Goal: Task Accomplishment & Management: Use online tool/utility

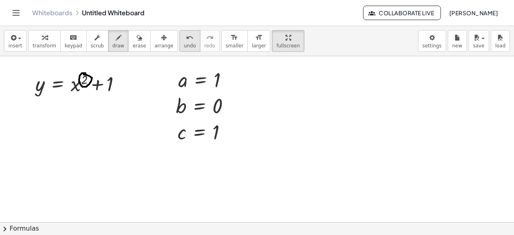
click at [184, 47] on span "undo" at bounding box center [190, 46] width 12 height 6
click at [97, 86] on div at bounding box center [257, 222] width 514 height 333
click at [100, 82] on div at bounding box center [257, 222] width 514 height 333
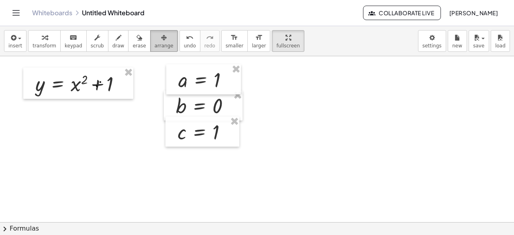
click at [155, 37] on div "button" at bounding box center [164, 38] width 19 height 10
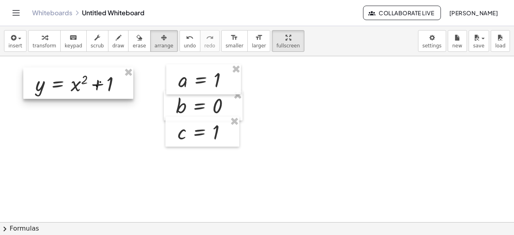
click at [100, 84] on div at bounding box center [78, 83] width 110 height 31
click at [99, 87] on div at bounding box center [78, 83] width 110 height 31
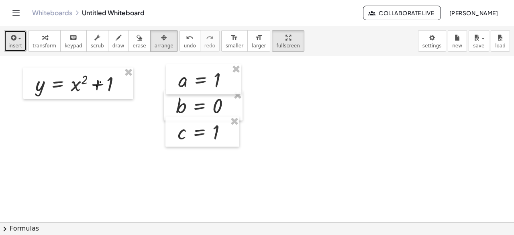
click at [19, 45] on span "insert" at bounding box center [15, 46] width 14 height 6
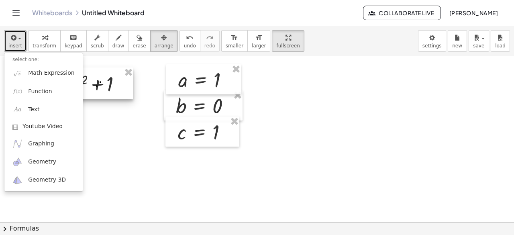
click at [104, 81] on div at bounding box center [78, 83] width 110 height 31
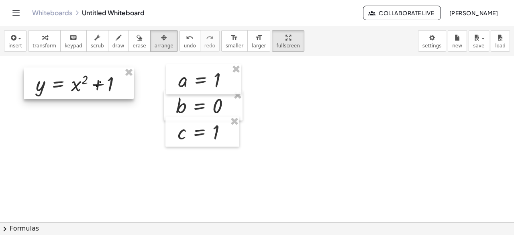
drag, startPoint x: 104, startPoint y: 81, endPoint x: 99, endPoint y: 85, distance: 6.0
click at [99, 85] on div at bounding box center [79, 83] width 110 height 31
click at [86, 87] on div at bounding box center [79, 83] width 110 height 31
click at [88, 86] on div at bounding box center [81, 81] width 110 height 31
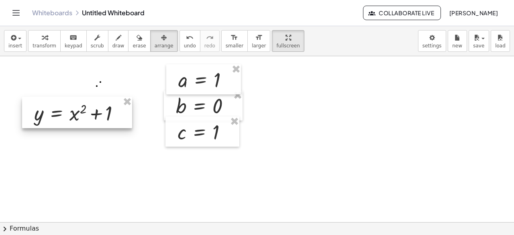
drag, startPoint x: 88, startPoint y: 86, endPoint x: 96, endPoint y: 101, distance: 17.6
click at [84, 117] on div at bounding box center [77, 112] width 110 height 31
click at [104, 91] on div at bounding box center [257, 222] width 514 height 333
click at [97, 85] on div at bounding box center [257, 222] width 514 height 333
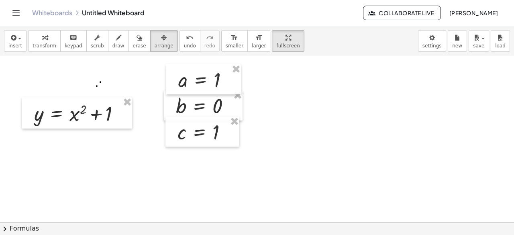
drag, startPoint x: 100, startPoint y: 80, endPoint x: 111, endPoint y: 67, distance: 17.4
click at [111, 67] on div at bounding box center [257, 222] width 514 height 333
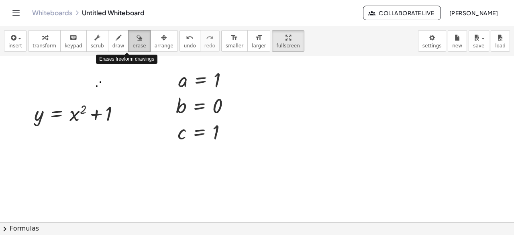
click at [128, 39] on button "erase" at bounding box center [139, 41] width 22 height 22
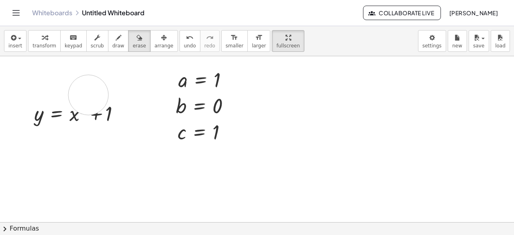
drag, startPoint x: 85, startPoint y: 93, endPoint x: 109, endPoint y: 79, distance: 27.0
click at [102, 84] on div at bounding box center [257, 222] width 514 height 333
drag, startPoint x: 82, startPoint y: 84, endPoint x: 79, endPoint y: 105, distance: 21.1
click at [79, 103] on div at bounding box center [257, 222] width 514 height 333
drag, startPoint x: 112, startPoint y: 102, endPoint x: 68, endPoint y: 121, distance: 47.4
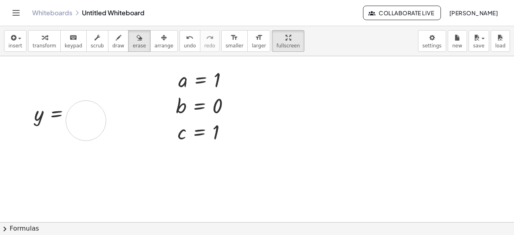
click at [68, 121] on div at bounding box center [257, 222] width 514 height 333
click at [155, 46] on span "arrange" at bounding box center [164, 46] width 19 height 6
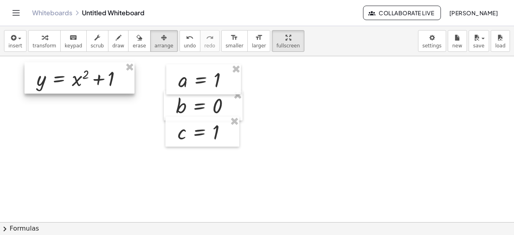
drag, startPoint x: 108, startPoint y: 105, endPoint x: 111, endPoint y: 69, distance: 35.9
click at [111, 69] on div at bounding box center [80, 77] width 110 height 31
click at [104, 104] on div at bounding box center [257, 222] width 514 height 333
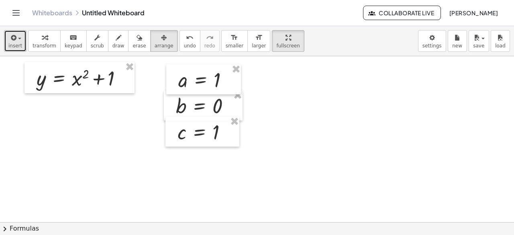
click at [5, 41] on button "insert" at bounding box center [15, 41] width 23 height 22
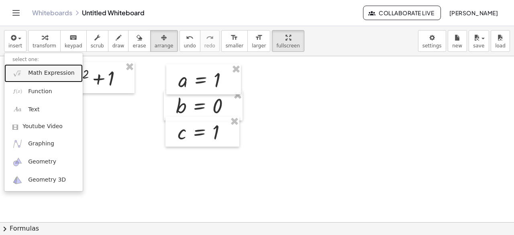
click at [49, 77] on span "Math Expression" at bounding box center [51, 73] width 46 height 8
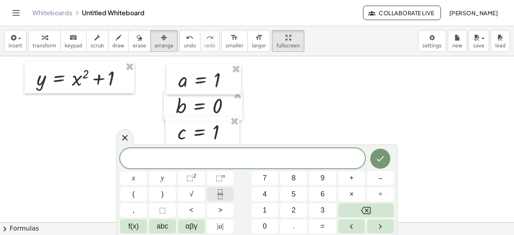
click at [229, 197] on button "Fraction" at bounding box center [220, 194] width 27 height 14
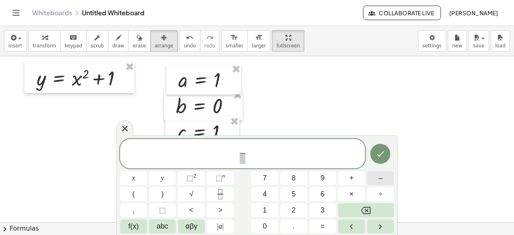
click at [381, 182] on span "–" at bounding box center [381, 178] width 4 height 11
click at [247, 161] on span at bounding box center [242, 158] width 13 height 11
click at [299, 207] on button "2" at bounding box center [294, 210] width 27 height 14
click at [387, 158] on button "Done" at bounding box center [381, 154] width 20 height 20
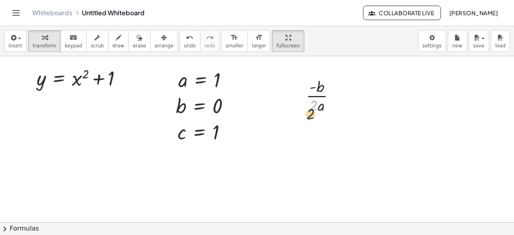
drag, startPoint x: 317, startPoint y: 101, endPoint x: 313, endPoint y: 110, distance: 9.4
click at [313, 110] on div at bounding box center [324, 95] width 44 height 40
click at [277, 46] on span "fullscreen" at bounding box center [288, 46] width 23 height 6
click at [155, 45] on span "arrange" at bounding box center [164, 46] width 19 height 6
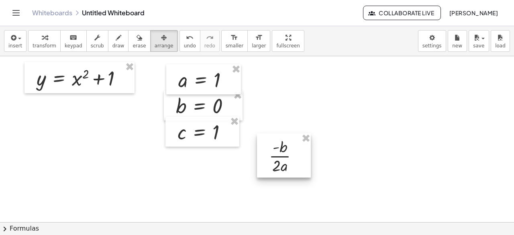
drag, startPoint x: 306, startPoint y: 95, endPoint x: 268, endPoint y: 156, distance: 71.5
click at [268, 157] on div at bounding box center [284, 155] width 54 height 44
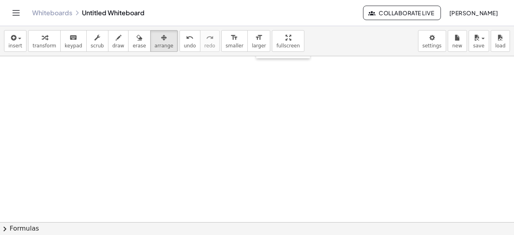
scroll to position [40, 0]
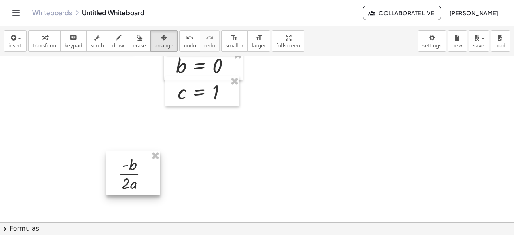
drag, startPoint x: 282, startPoint y: 127, endPoint x: 117, endPoint y: 183, distance: 174.9
click at [121, 183] on div at bounding box center [134, 173] width 54 height 44
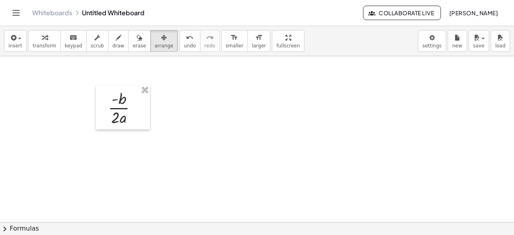
scroll to position [161, 0]
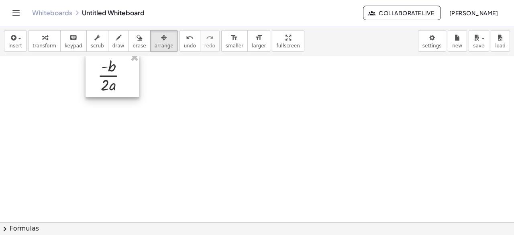
drag, startPoint x: 123, startPoint y: 70, endPoint x: 113, endPoint y: 92, distance: 24.8
click at [113, 92] on div at bounding box center [113, 75] width 54 height 44
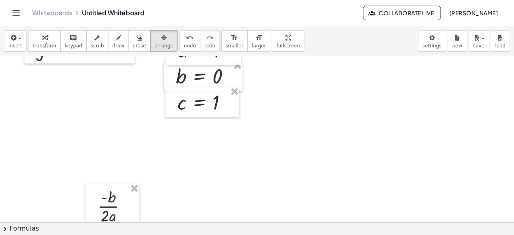
scroll to position [40, 0]
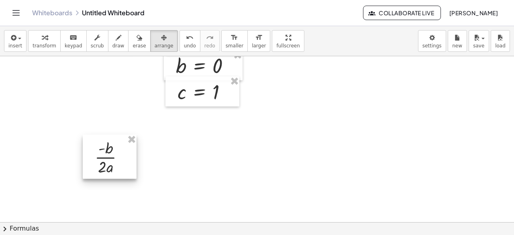
drag, startPoint x: 111, startPoint y: 186, endPoint x: 84, endPoint y: 112, distance: 78.8
click at [85, 135] on div at bounding box center [110, 157] width 54 height 44
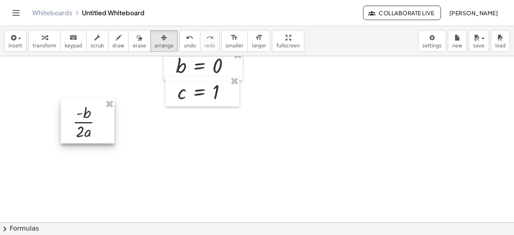
scroll to position [0, 0]
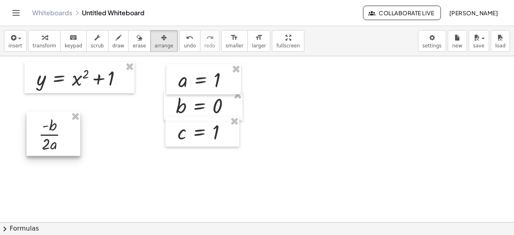
drag, startPoint x: 88, startPoint y: 162, endPoint x: 55, endPoint y: 133, distance: 44.7
click at [54, 133] on div at bounding box center [54, 134] width 54 height 44
click at [117, 122] on div at bounding box center [257, 222] width 514 height 333
click at [68, 130] on div at bounding box center [54, 132] width 54 height 44
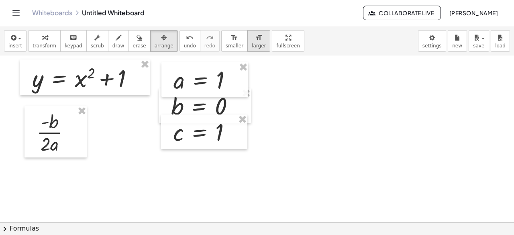
click at [248, 49] on button "format_size larger" at bounding box center [259, 41] width 23 height 22
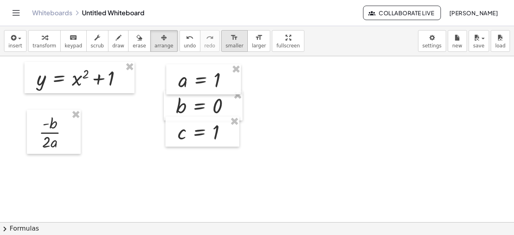
click at [226, 45] on span "smaller" at bounding box center [235, 46] width 18 height 6
click at [56, 129] on div at bounding box center [54, 132] width 54 height 44
click at [131, 109] on div at bounding box center [257, 222] width 514 height 333
click at [45, 44] on span "transform" at bounding box center [45, 46] width 24 height 6
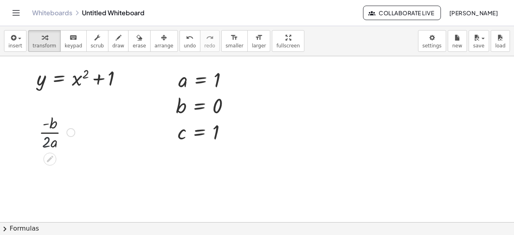
drag, startPoint x: 49, startPoint y: 138, endPoint x: 47, endPoint y: 135, distance: 4.1
click at [47, 135] on div at bounding box center [57, 132] width 44 height 40
click at [155, 47] on span "arrange" at bounding box center [164, 46] width 19 height 6
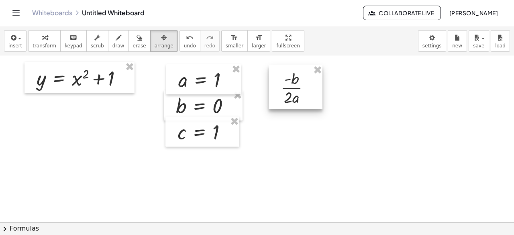
drag, startPoint x: 53, startPoint y: 125, endPoint x: 296, endPoint y: 80, distance: 246.9
click at [296, 80] on div at bounding box center [296, 87] width 54 height 44
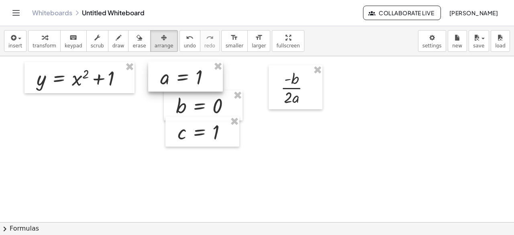
drag, startPoint x: 220, startPoint y: 82, endPoint x: 202, endPoint y: 79, distance: 18.3
click at [202, 79] on div at bounding box center [185, 76] width 75 height 31
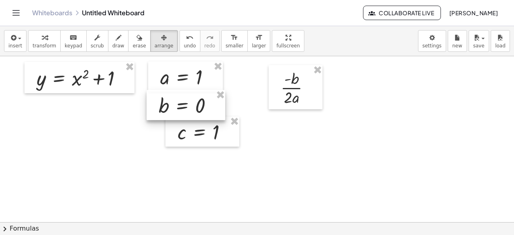
drag, startPoint x: 202, startPoint y: 104, endPoint x: 184, endPoint y: 104, distance: 17.3
click at [184, 104] on div at bounding box center [186, 105] width 79 height 31
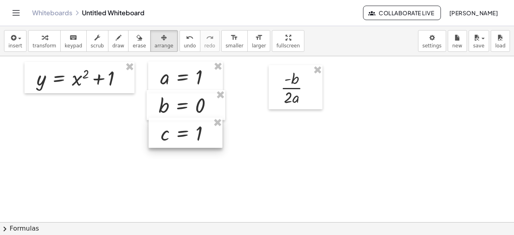
drag, startPoint x: 187, startPoint y: 129, endPoint x: 170, endPoint y: 130, distance: 17.3
click at [170, 130] on div at bounding box center [186, 133] width 74 height 31
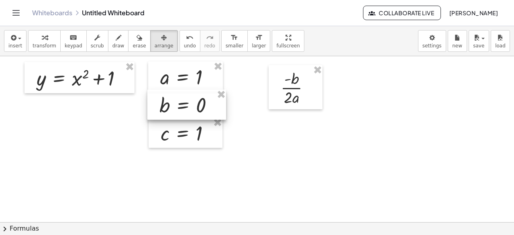
click at [181, 107] on div at bounding box center [186, 105] width 79 height 31
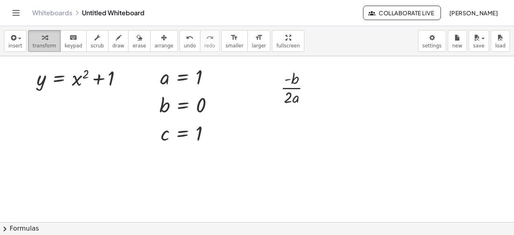
click at [51, 45] on button "transform" at bounding box center [44, 41] width 33 height 22
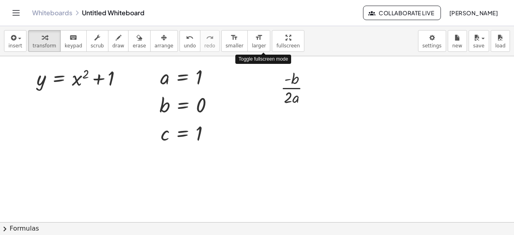
drag, startPoint x: 265, startPoint y: 40, endPoint x: 265, endPoint y: 75, distance: 35.0
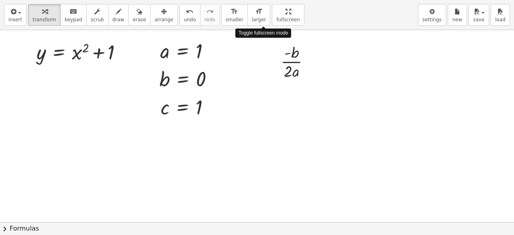
click at [265, 75] on div "insert select one: Math Expression Function Text Youtube Video Graphing Geometr…" at bounding box center [257, 117] width 514 height 235
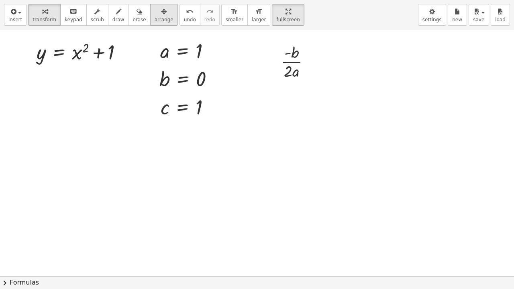
click at [155, 8] on div "button" at bounding box center [164, 11] width 19 height 10
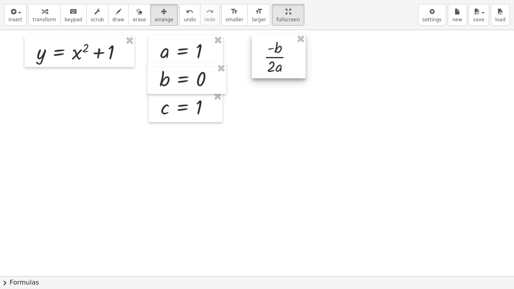
drag, startPoint x: 294, startPoint y: 53, endPoint x: 277, endPoint y: 48, distance: 17.9
click at [277, 48] on div at bounding box center [279, 56] width 54 height 44
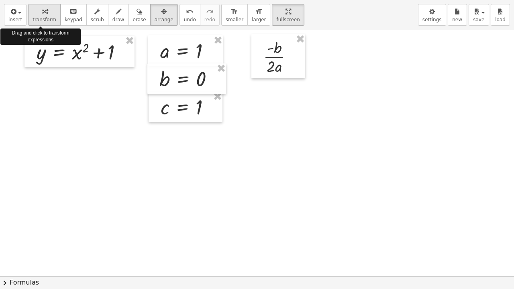
click at [46, 17] on span "transform" at bounding box center [45, 20] width 24 height 6
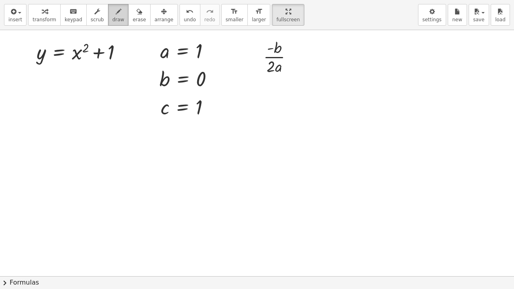
click at [108, 17] on button "draw" at bounding box center [118, 15] width 21 height 22
click at [299, 55] on div at bounding box center [257, 276] width 514 height 493
drag, startPoint x: 295, startPoint y: 59, endPoint x: 299, endPoint y: 59, distance: 4.0
click at [299, 59] on div at bounding box center [257, 276] width 514 height 493
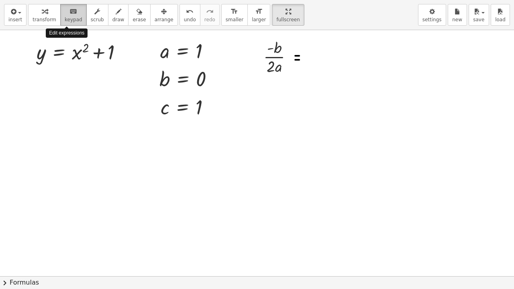
click at [70, 12] on icon "keyboard" at bounding box center [74, 12] width 8 height 10
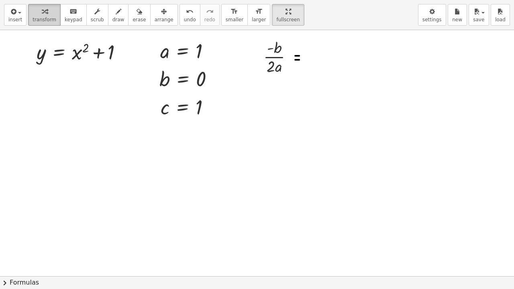
click at [47, 12] on div "button" at bounding box center [45, 11] width 24 height 10
click at [28, 16] on button "transform" at bounding box center [44, 15] width 33 height 22
click at [17, 17] on span "insert" at bounding box center [15, 20] width 14 height 6
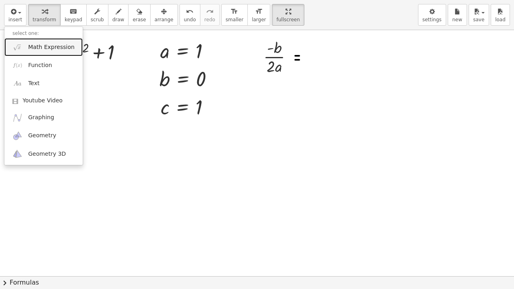
click at [61, 50] on span "Math Expression" at bounding box center [51, 47] width 46 height 8
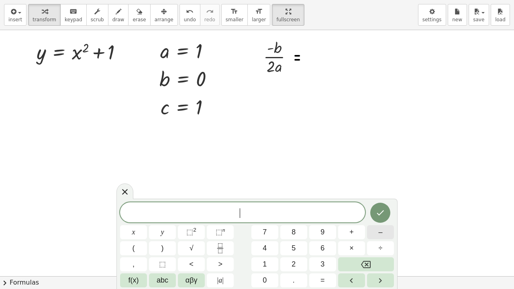
click at [374, 233] on button "–" at bounding box center [380, 232] width 27 height 14
click at [272, 235] on button "1" at bounding box center [265, 265] width 27 height 14
click at [217, 235] on icon "Fraction" at bounding box center [220, 249] width 10 height 10
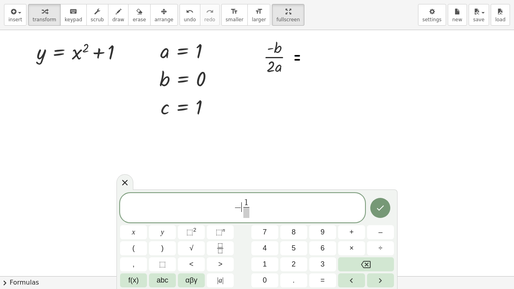
click at [239, 205] on span "−" at bounding box center [238, 208] width 8 height 10
click at [241, 205] on span "1" at bounding box center [242, 203] width 4 height 9
click at [374, 230] on button "–" at bounding box center [380, 232] width 27 height 14
click at [242, 212] on span at bounding box center [242, 212] width 13 height 11
click at [289, 235] on button "2" at bounding box center [294, 265] width 27 height 14
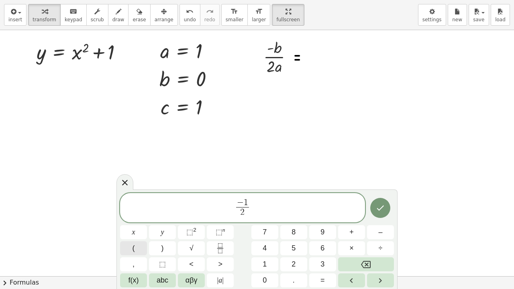
click at [141, 235] on button "(" at bounding box center [133, 249] width 27 height 14
click at [271, 235] on button "1" at bounding box center [265, 265] width 27 height 14
click at [167, 235] on button ")" at bounding box center [162, 249] width 27 height 14
click at [242, 203] on span "−" at bounding box center [240, 201] width 7 height 9
click at [248, 201] on span "− 1 ​" at bounding box center [243, 201] width 20 height 9
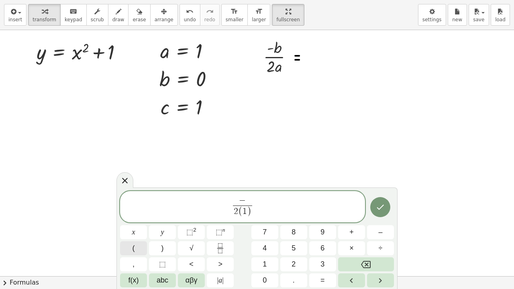
click at [139, 235] on button "(" at bounding box center [133, 249] width 27 height 14
click at [256, 235] on button "0" at bounding box center [265, 281] width 27 height 14
click at [160, 235] on button ")" at bounding box center [162, 249] width 27 height 14
click at [373, 206] on button "Done" at bounding box center [381, 207] width 20 height 20
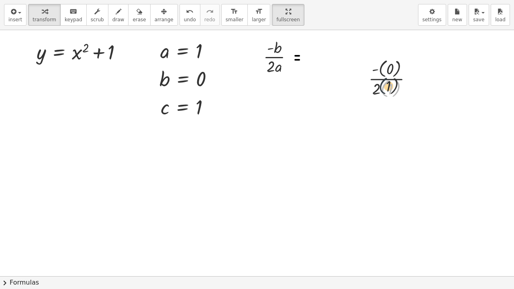
drag, startPoint x: 385, startPoint y: 85, endPoint x: 383, endPoint y: 81, distance: 4.6
click at [383, 81] on div at bounding box center [394, 78] width 58 height 43
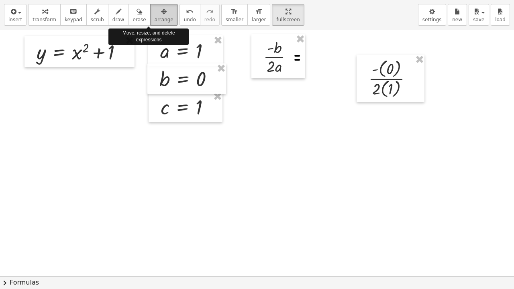
click at [155, 20] on span "arrange" at bounding box center [164, 20] width 19 height 6
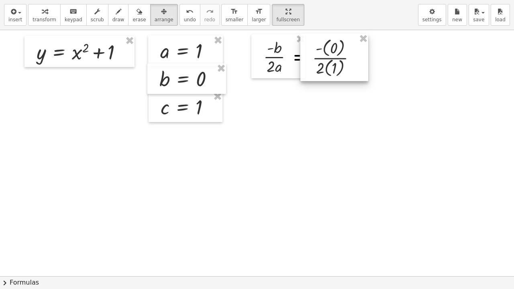
drag, startPoint x: 403, startPoint y: 88, endPoint x: 346, endPoint y: 67, distance: 60.0
click at [346, 67] on div at bounding box center [335, 57] width 68 height 47
click at [42, 14] on icon "button" at bounding box center [45, 12] width 6 height 10
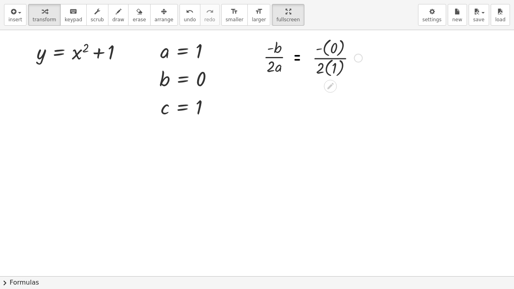
click at [333, 50] on div at bounding box center [338, 57] width 58 height 43
click at [334, 85] on div at bounding box center [338, 100] width 58 height 42
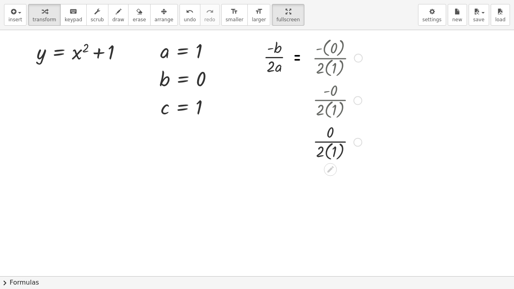
click at [328, 152] on div at bounding box center [338, 142] width 58 height 42
click at [333, 194] on div at bounding box center [338, 182] width 58 height 40
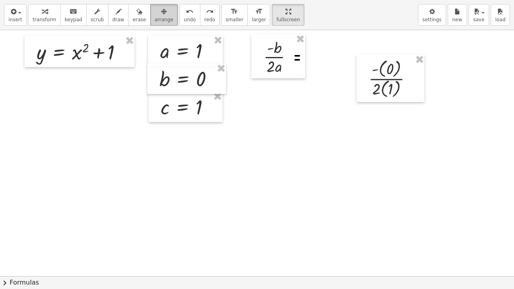
click at [155, 18] on span "arrange" at bounding box center [164, 20] width 19 height 6
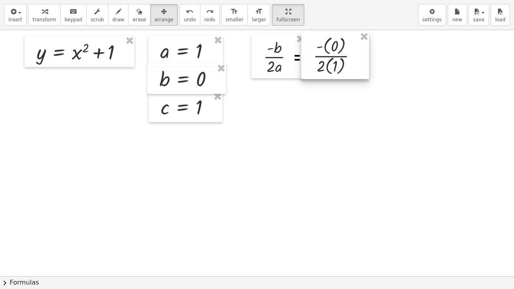
drag, startPoint x: 397, startPoint y: 87, endPoint x: 342, endPoint y: 64, distance: 60.2
click at [342, 64] on div at bounding box center [335, 55] width 68 height 47
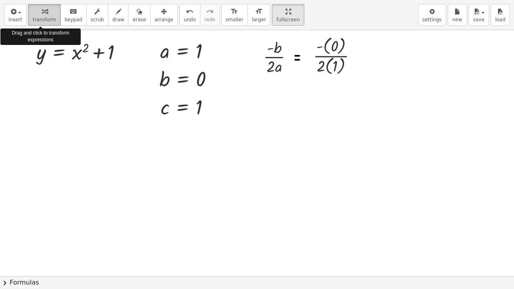
click at [50, 10] on div "button" at bounding box center [45, 11] width 24 height 10
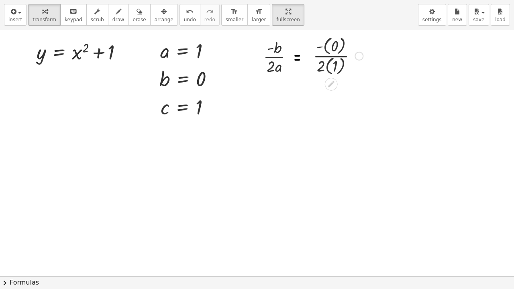
click at [323, 57] on div at bounding box center [338, 55] width 58 height 43
click at [60, 19] on button "keyboard keypad" at bounding box center [73, 15] width 27 height 22
click at [337, 69] on div at bounding box center [335, 66] width 5 height 17
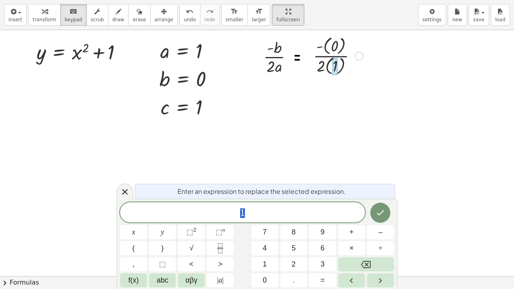
click at [331, 69] on div at bounding box center [338, 55] width 58 height 43
click at [324, 71] on div at bounding box center [338, 55] width 58 height 43
click at [257, 214] on span "1" at bounding box center [242, 213] width 245 height 11
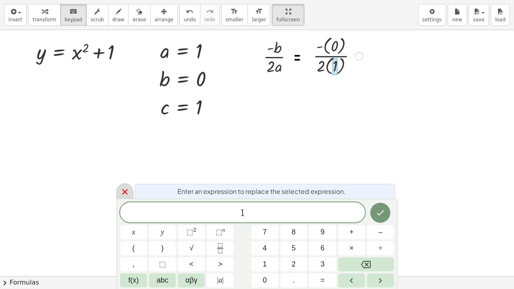
click at [124, 189] on icon at bounding box center [125, 192] width 10 height 10
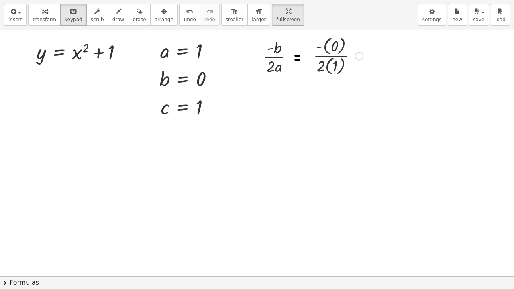
click at [341, 68] on div at bounding box center [338, 55] width 58 height 43
click at [334, 68] on div at bounding box center [335, 66] width 5 height 17
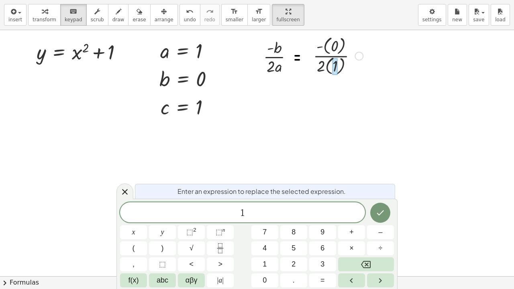
click at [284, 225] on div "1 x y ⬚ 2 ⬚ n 7 8 9 + – ( ) √ 4 5 6 × ÷ , ⬚ < > 1 2 3 f(x) abc αβγ | a | 0 . =" at bounding box center [257, 245] width 274 height 85
click at [357, 193] on div "Enter an expression to replace the selected expression." at bounding box center [265, 191] width 260 height 15
click at [328, 68] on div at bounding box center [338, 55] width 58 height 43
click at [359, 108] on div at bounding box center [257, 276] width 514 height 493
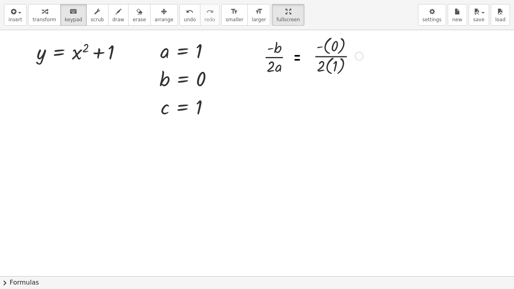
click at [356, 56] on div at bounding box center [359, 56] width 9 height 9
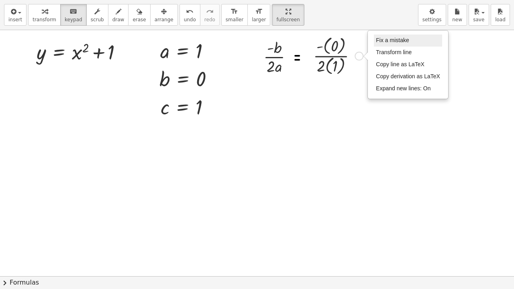
click at [412, 43] on li "Fix a mistake" at bounding box center [408, 41] width 68 height 12
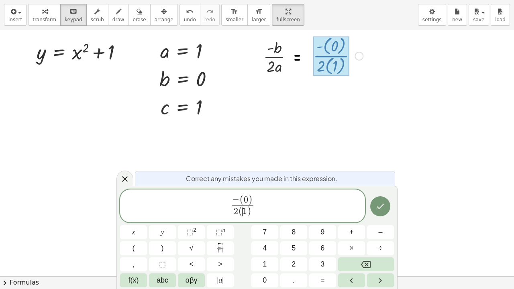
click at [242, 213] on span "(" at bounding box center [240, 212] width 4 height 10
click at [243, 199] on span "( 0 )" at bounding box center [247, 200] width 14 height 10
click at [242, 214] on span "( 1 )" at bounding box center [245, 212] width 14 height 10
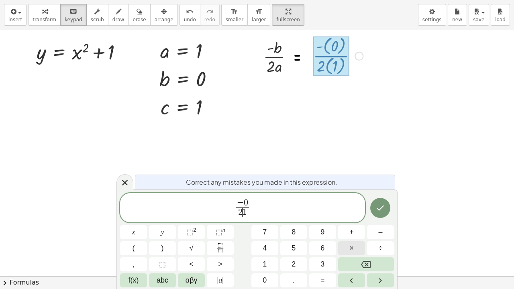
click at [344, 235] on button "×" at bounding box center [351, 249] width 27 height 14
click at [379, 207] on icon "Done" at bounding box center [381, 208] width 10 height 10
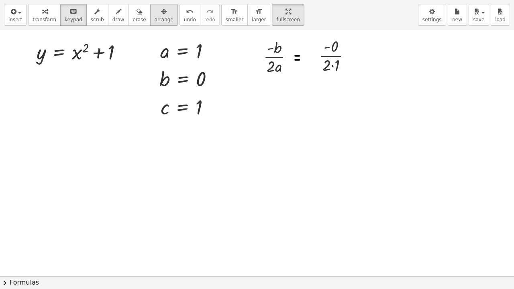
click at [155, 21] on span "arrange" at bounding box center [164, 20] width 19 height 6
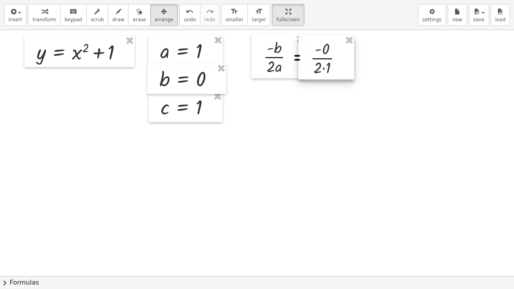
drag, startPoint x: 324, startPoint y: 72, endPoint x: 315, endPoint y: 74, distance: 9.2
click at [315, 74] on div at bounding box center [327, 57] width 56 height 44
click at [51, 8] on button "transform" at bounding box center [44, 15] width 33 height 22
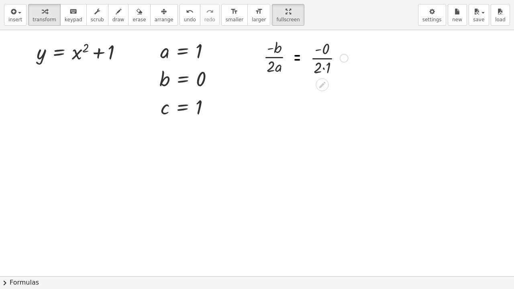
click at [322, 53] on div at bounding box center [330, 57] width 46 height 40
click at [323, 69] on div at bounding box center [330, 57] width 46 height 40
click at [323, 51] on div at bounding box center [329, 57] width 43 height 40
click at [320, 59] on div at bounding box center [329, 57] width 37 height 40
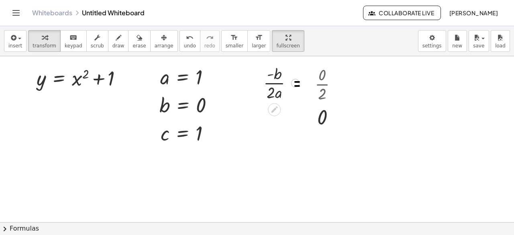
click at [267, 87] on div at bounding box center [282, 82] width 44 height 40
drag, startPoint x: 280, startPoint y: 82, endPoint x: 260, endPoint y: 84, distance: 20.5
click at [254, 87] on div at bounding box center [258, 82] width 12 height 44
click at [75, 42] on button "keyboard keypad" at bounding box center [73, 41] width 27 height 22
drag, startPoint x: 286, startPoint y: 83, endPoint x: 266, endPoint y: 57, distance: 33.3
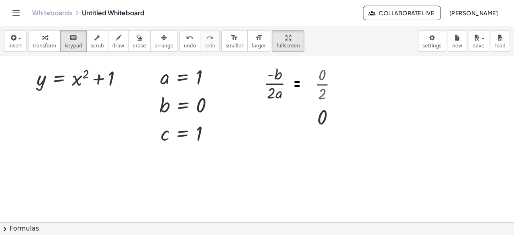
click at [266, 57] on div at bounding box center [257, 222] width 514 height 333
click at [293, 84] on div at bounding box center [295, 83] width 9 height 9
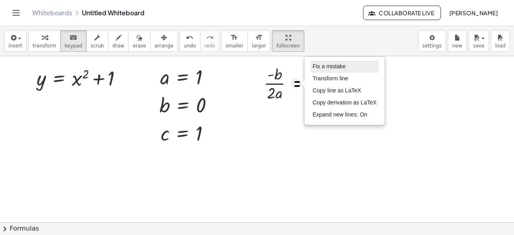
click at [327, 69] on li "Fix a mistake" at bounding box center [345, 67] width 68 height 12
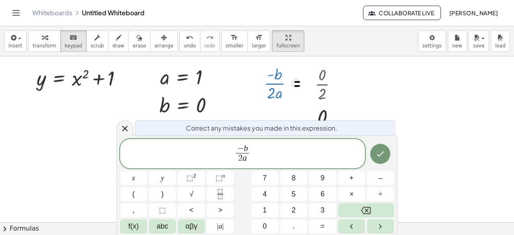
click at [241, 152] on span "−" at bounding box center [240, 148] width 7 height 9
click at [238, 153] on span "−" at bounding box center [240, 148] width 7 height 9
click at [235, 157] on span "​ − b 2 a ​" at bounding box center [243, 155] width 16 height 20
click at [327, 232] on button "=" at bounding box center [322, 226] width 27 height 14
click at [377, 151] on icon "Done" at bounding box center [381, 154] width 10 height 10
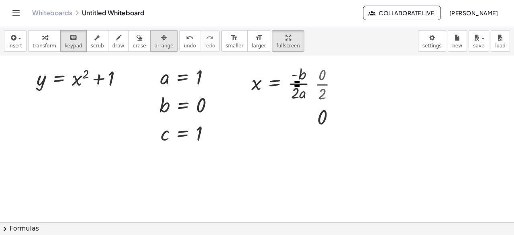
click at [155, 44] on span "arrange" at bounding box center [164, 46] width 19 height 6
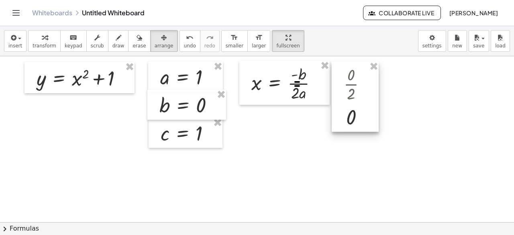
drag, startPoint x: 331, startPoint y: 117, endPoint x: 360, endPoint y: 117, distance: 28.9
click at [360, 117] on div at bounding box center [355, 96] width 47 height 71
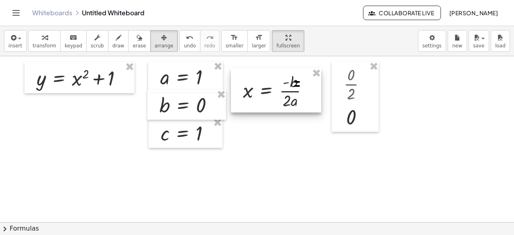
drag, startPoint x: 312, startPoint y: 98, endPoint x: 304, endPoint y: 134, distance: 36.4
click at [304, 113] on div at bounding box center [276, 90] width 90 height 44
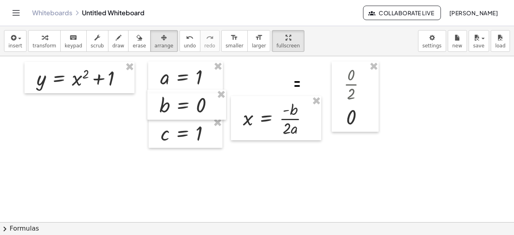
click at [297, 84] on div at bounding box center [257, 222] width 514 height 333
drag, startPoint x: 298, startPoint y: 79, endPoint x: 302, endPoint y: 88, distance: 9.5
click at [302, 88] on div at bounding box center [257, 222] width 514 height 333
click at [297, 79] on div at bounding box center [257, 222] width 514 height 333
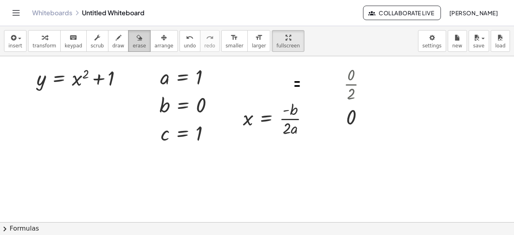
click at [133, 44] on span "erase" at bounding box center [139, 46] width 13 height 6
drag, startPoint x: 286, startPoint y: 90, endPoint x: 294, endPoint y: 75, distance: 17.3
click at [294, 75] on div at bounding box center [257, 222] width 514 height 333
click at [157, 44] on span "arrange" at bounding box center [164, 46] width 19 height 6
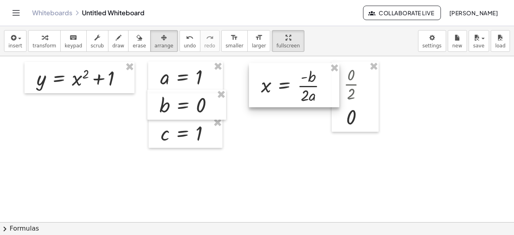
drag, startPoint x: 287, startPoint y: 127, endPoint x: 305, endPoint y: 94, distance: 37.6
click at [305, 94] on div at bounding box center [294, 85] width 90 height 44
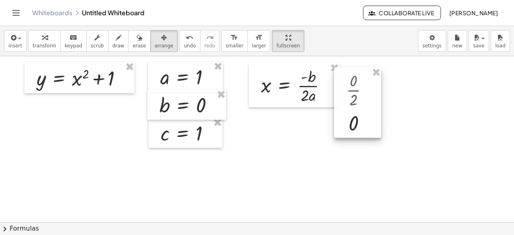
drag, startPoint x: 356, startPoint y: 103, endPoint x: 358, endPoint y: 109, distance: 6.5
click at [358, 109] on div at bounding box center [357, 103] width 47 height 71
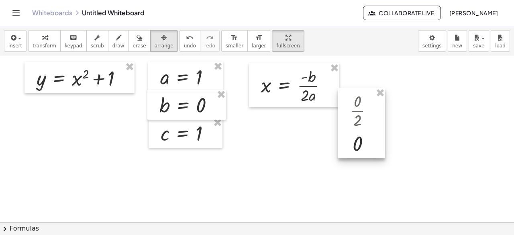
drag, startPoint x: 358, startPoint y: 110, endPoint x: 361, endPoint y: 140, distance: 30.7
click at [361, 140] on div at bounding box center [361, 123] width 47 height 71
click at [362, 140] on div at bounding box center [360, 133] width 47 height 71
click at [409, 122] on div at bounding box center [257, 222] width 514 height 333
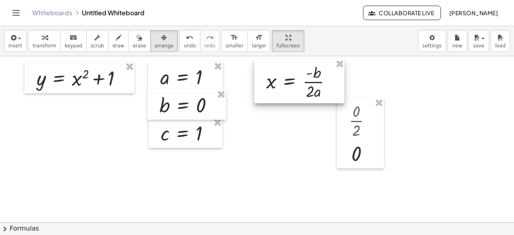
drag, startPoint x: 290, startPoint y: 98, endPoint x: 295, endPoint y: 94, distance: 6.6
click at [295, 94] on div at bounding box center [299, 81] width 90 height 44
click at [467, 108] on div at bounding box center [257, 222] width 514 height 333
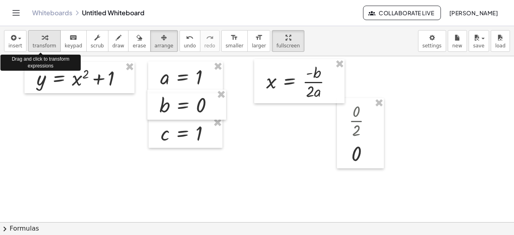
click at [49, 39] on div "button" at bounding box center [45, 38] width 24 height 10
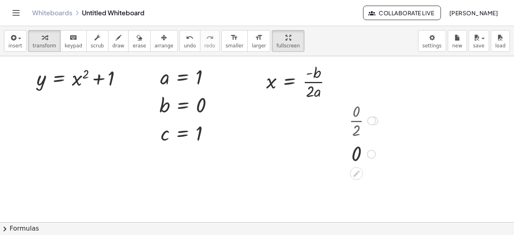
click at [361, 123] on div at bounding box center [363, 120] width 37 height 40
click at [373, 124] on div at bounding box center [371, 121] width 9 height 9
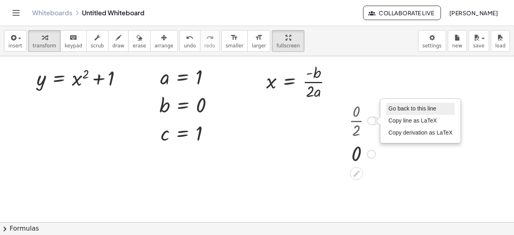
click at [407, 113] on li "Go back to this line" at bounding box center [421, 109] width 68 height 12
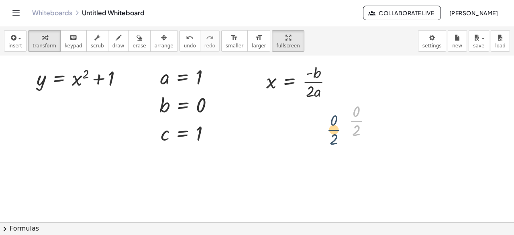
drag, startPoint x: 354, startPoint y: 123, endPoint x: 331, endPoint y: 131, distance: 24.2
click at [155, 45] on span "arrange" at bounding box center [164, 46] width 19 height 6
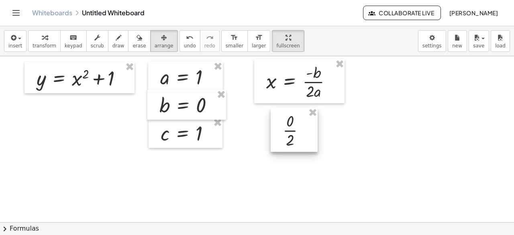
drag, startPoint x: 355, startPoint y: 125, endPoint x: 289, endPoint y: 134, distance: 67.0
click at [289, 134] on div at bounding box center [294, 130] width 47 height 44
drag, startPoint x: 375, startPoint y: 129, endPoint x: 332, endPoint y: 128, distance: 42.2
click at [373, 129] on div at bounding box center [257, 222] width 514 height 333
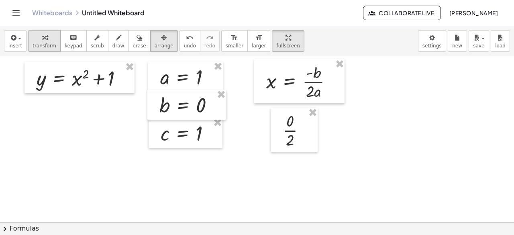
click at [33, 41] on div "button" at bounding box center [45, 38] width 24 height 10
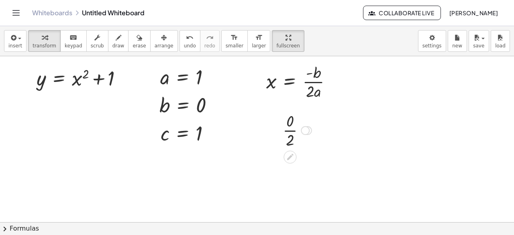
click at [308, 130] on div "Go back to this line Copy line as LaTeX Copy derivation as LaTeX" at bounding box center [305, 130] width 9 height 9
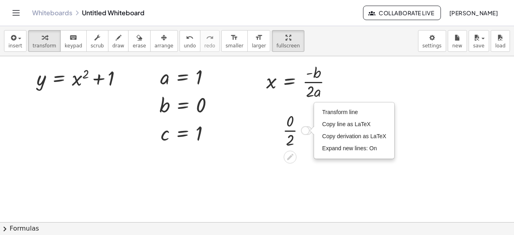
click at [303, 129] on div "Transform line Copy line as LaTeX Copy derivation as LaTeX Expand new lines: On" at bounding box center [305, 130] width 9 height 9
click at [281, 133] on div at bounding box center [277, 130] width 12 height 44
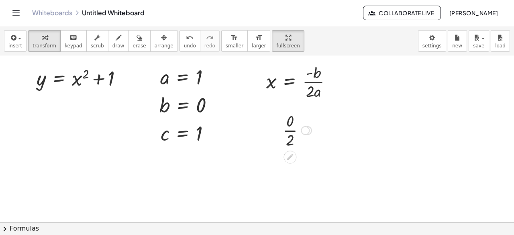
click at [294, 131] on div at bounding box center [297, 130] width 37 height 40
click at [307, 128] on div at bounding box center [307, 130] width 9 height 9
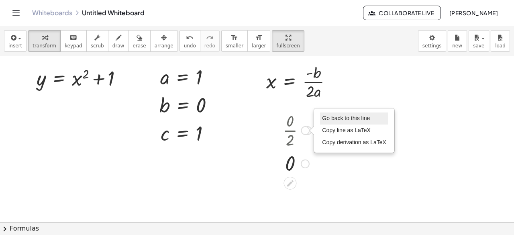
click at [324, 121] on li "Go back to this line" at bounding box center [354, 119] width 68 height 12
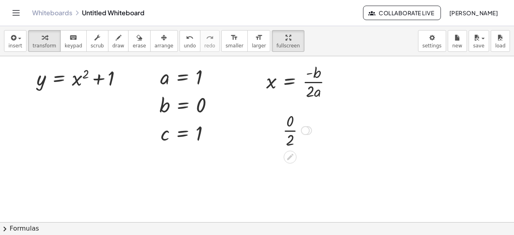
click at [309, 131] on div "Go back to this line Copy line as LaTeX Copy derivation as LaTeX" at bounding box center [305, 130] width 9 height 9
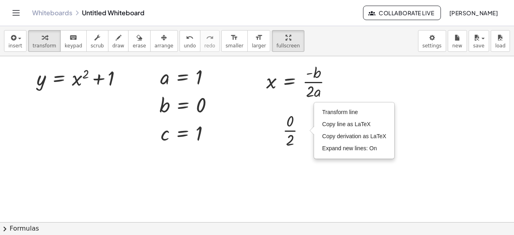
click at [350, 166] on div at bounding box center [257, 222] width 514 height 333
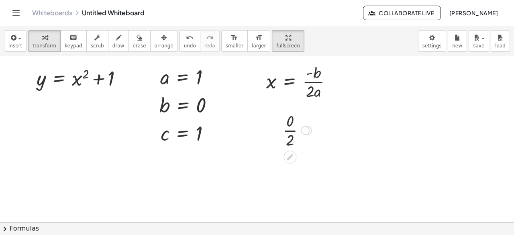
click at [291, 142] on div at bounding box center [297, 130] width 37 height 40
click at [157, 45] on button "arrange" at bounding box center [164, 41] width 28 height 22
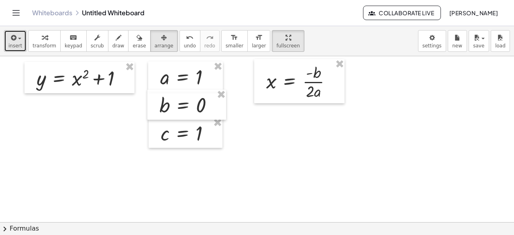
click at [18, 39] on span "button" at bounding box center [19, 39] width 3 height 2
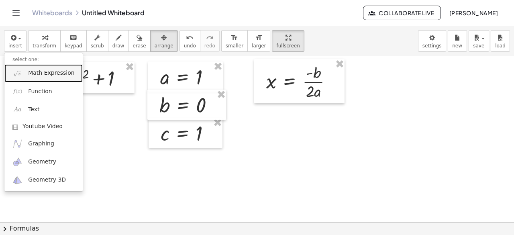
click at [33, 71] on span "Math Expression" at bounding box center [51, 73] width 46 height 8
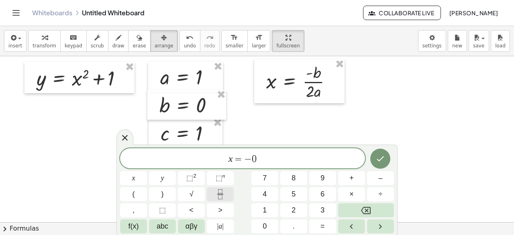
click at [225, 191] on icon "Fraction" at bounding box center [220, 194] width 10 height 10
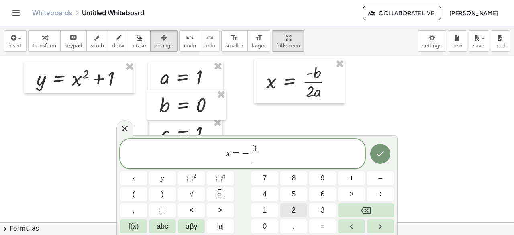
click at [296, 207] on button "2" at bounding box center [294, 210] width 27 height 14
click at [346, 196] on button "×" at bounding box center [351, 194] width 27 height 14
click at [269, 205] on button "1" at bounding box center [265, 210] width 27 height 14
click at [374, 160] on button "Done" at bounding box center [381, 154] width 20 height 20
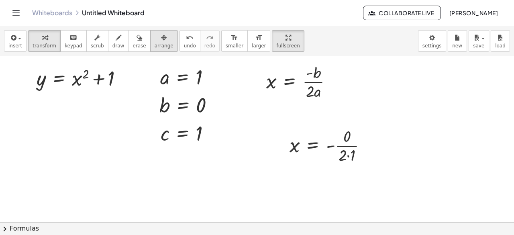
click at [161, 42] on icon "button" at bounding box center [164, 38] width 6 height 10
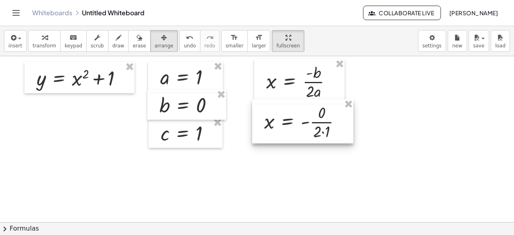
drag, startPoint x: 332, startPoint y: 141, endPoint x: 307, endPoint y: 118, distance: 34.7
click at [307, 118] on div at bounding box center [302, 121] width 101 height 44
click at [408, 98] on div at bounding box center [257, 222] width 514 height 333
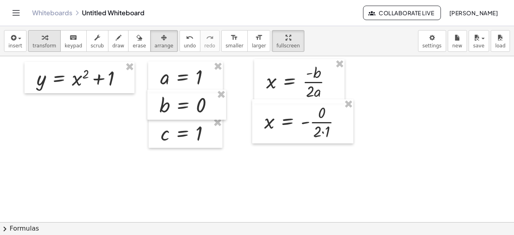
click at [39, 43] on span "transform" at bounding box center [45, 46] width 24 height 6
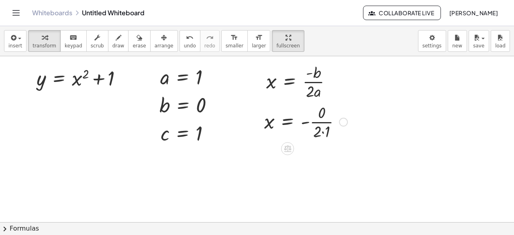
click at [342, 121] on div at bounding box center [343, 122] width 9 height 9
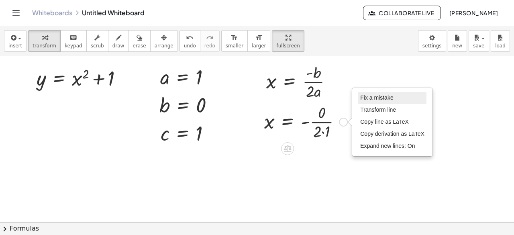
click at [370, 94] on li "Fix a mistake" at bounding box center [392, 98] width 68 height 12
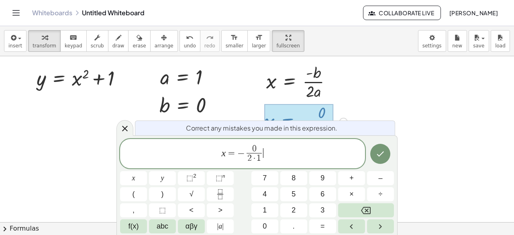
click at [247, 156] on span "2 · 1" at bounding box center [254, 158] width 15 height 11
click at [247, 152] on span "0" at bounding box center [254, 149] width 15 height 9
click at [243, 154] on span "−" at bounding box center [242, 153] width 8 height 10
click at [248, 149] on span "0" at bounding box center [250, 149] width 15 height 9
click at [374, 152] on button "Done" at bounding box center [381, 154] width 20 height 20
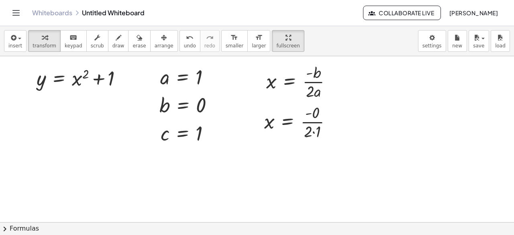
click at [397, 113] on div at bounding box center [257, 222] width 514 height 333
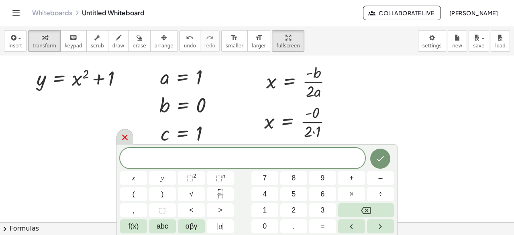
click at [123, 135] on icon at bounding box center [125, 138] width 10 height 10
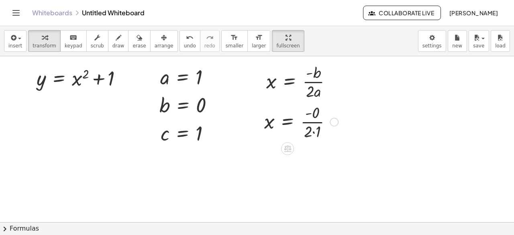
click at [313, 115] on div at bounding box center [301, 121] width 82 height 40
click at [317, 173] on div at bounding box center [301, 161] width 82 height 40
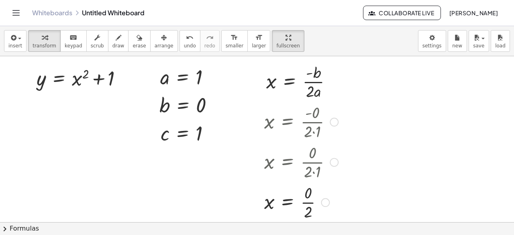
click at [307, 202] on div at bounding box center [301, 202] width 82 height 40
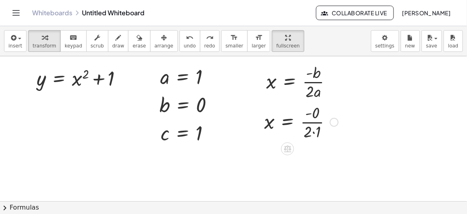
click at [317, 110] on div at bounding box center [301, 121] width 82 height 40
click at [313, 130] on div at bounding box center [301, 121] width 82 height 40
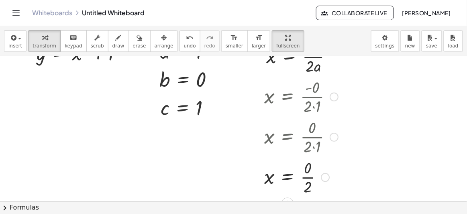
scroll to position [36, 0]
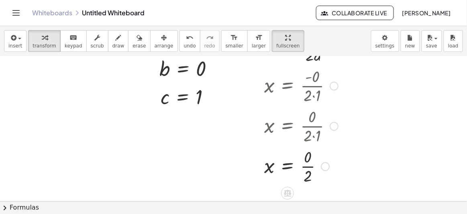
click at [308, 167] on div at bounding box center [301, 165] width 82 height 40
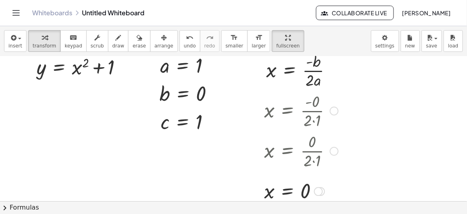
scroll to position [0, 0]
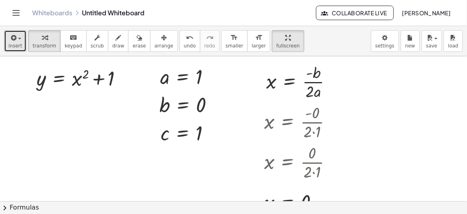
click at [10, 40] on icon "button" at bounding box center [12, 38] width 7 height 10
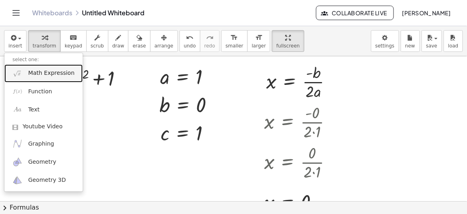
click at [61, 71] on span "Math Expression" at bounding box center [51, 73] width 46 height 8
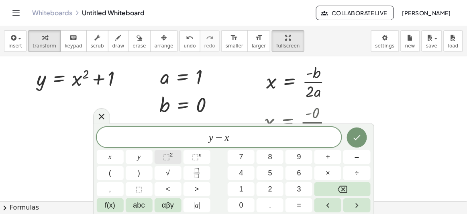
click at [164, 159] on span "⬚" at bounding box center [166, 157] width 7 height 8
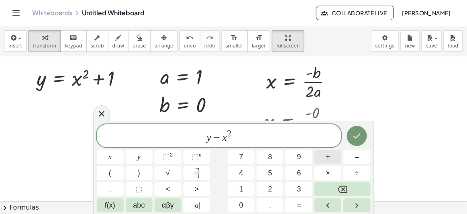
click at [333, 162] on button "+" at bounding box center [328, 157] width 27 height 14
click at [241, 186] on span "1" at bounding box center [242, 189] width 4 height 11
click at [363, 138] on button "Done" at bounding box center [357, 136] width 20 height 20
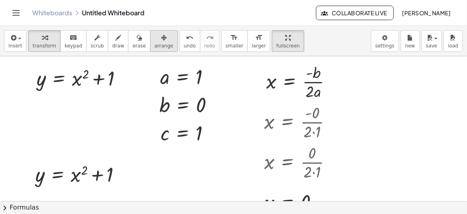
click at [155, 46] on span "arrange" at bounding box center [164, 46] width 19 height 6
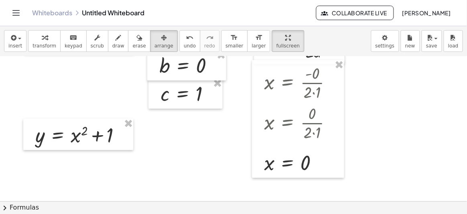
scroll to position [73, 0]
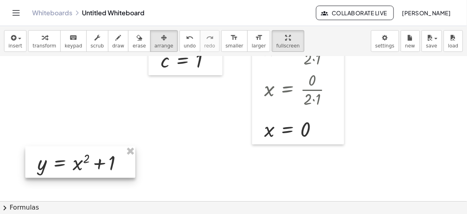
drag, startPoint x: 77, startPoint y: 102, endPoint x: 80, endPoint y: 163, distance: 61.1
click at [80, 163] on div at bounding box center [80, 161] width 110 height 31
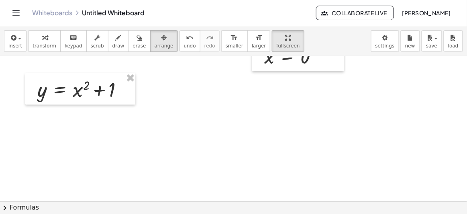
scroll to position [109, 0]
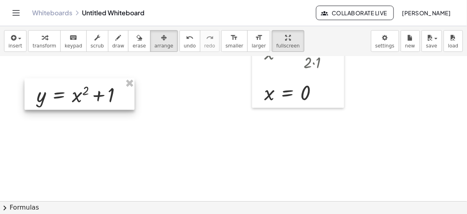
drag, startPoint x: 92, startPoint y: 133, endPoint x: 91, endPoint y: 102, distance: 31.4
click at [91, 102] on div at bounding box center [80, 93] width 110 height 31
click at [144, 105] on div at bounding box center [233, 113] width 467 height 333
click at [223, 121] on div at bounding box center [233, 113] width 467 height 333
click at [94, 97] on div at bounding box center [77, 93] width 110 height 31
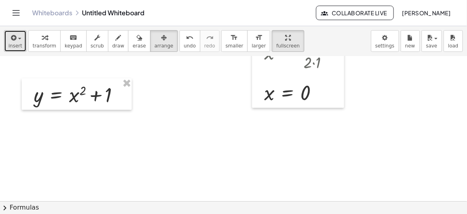
click at [18, 35] on div "button" at bounding box center [15, 38] width 14 height 10
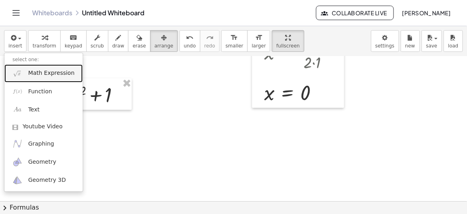
click at [40, 71] on span "Math Expression" at bounding box center [51, 73] width 46 height 8
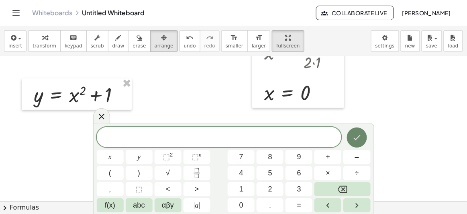
click at [353, 136] on icon "Done" at bounding box center [357, 138] width 10 height 10
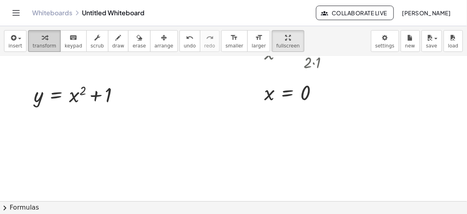
click at [42, 46] on span "transform" at bounding box center [45, 46] width 24 height 6
drag, startPoint x: 308, startPoint y: 94, endPoint x: 75, endPoint y: 100, distance: 233.6
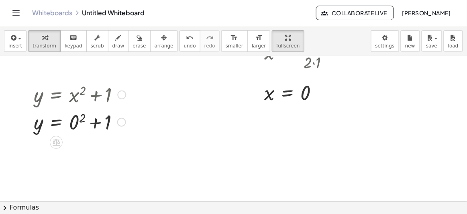
click at [76, 121] on div at bounding box center [80, 121] width 100 height 27
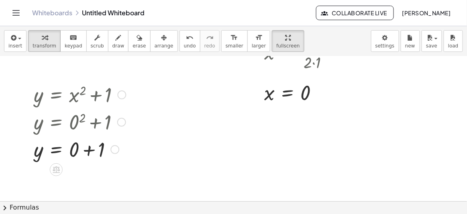
click at [86, 152] on div at bounding box center [80, 148] width 100 height 27
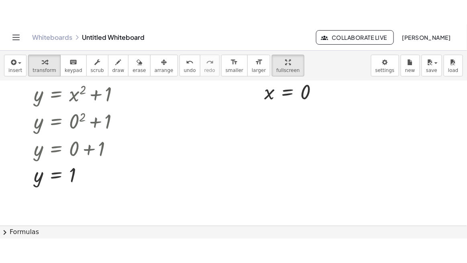
scroll to position [146, 0]
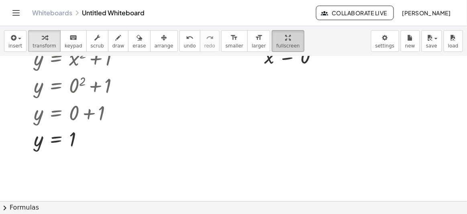
click at [277, 45] on span "fullscreen" at bounding box center [288, 46] width 23 height 6
drag, startPoint x: 271, startPoint y: 39, endPoint x: 271, endPoint y: 71, distance: 31.8
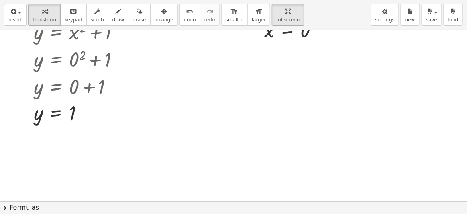
click at [271, 71] on div "insert select one: Math Expression Function Text Youtube Video Graphing Geometr…" at bounding box center [233, 107] width 467 height 214
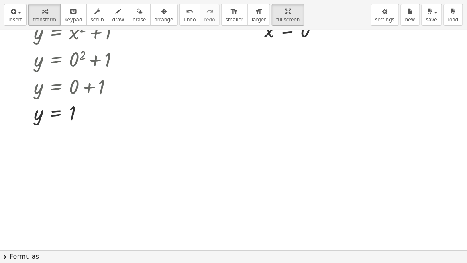
scroll to position [109, 0]
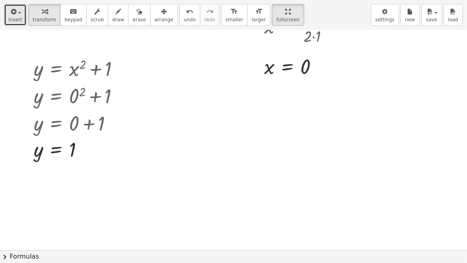
click at [19, 16] on button "insert" at bounding box center [15, 15] width 23 height 22
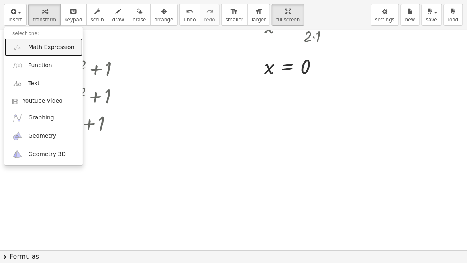
click at [43, 50] on span "Math Expression" at bounding box center [51, 47] width 46 height 8
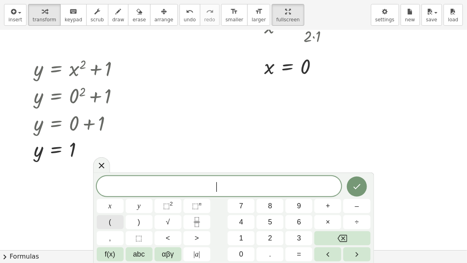
click at [116, 223] on button "(" at bounding box center [110, 222] width 27 height 14
click at [244, 235] on button "0" at bounding box center [241, 254] width 27 height 14
click at [115, 235] on button "," at bounding box center [110, 238] width 27 height 14
click at [239, 235] on button "1" at bounding box center [241, 238] width 27 height 14
click at [146, 225] on button ")" at bounding box center [139, 222] width 27 height 14
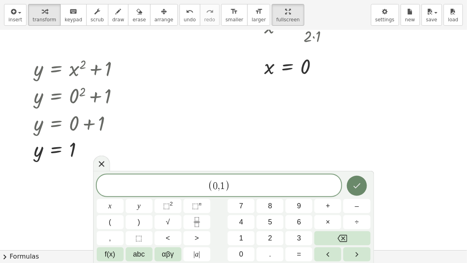
click at [354, 181] on icon "Done" at bounding box center [357, 186] width 10 height 10
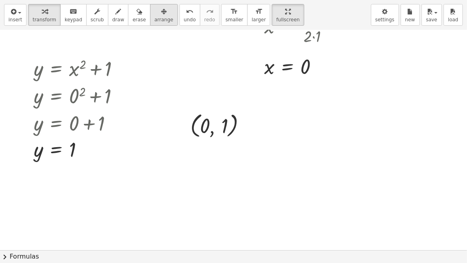
click at [155, 18] on span "arrange" at bounding box center [164, 20] width 19 height 6
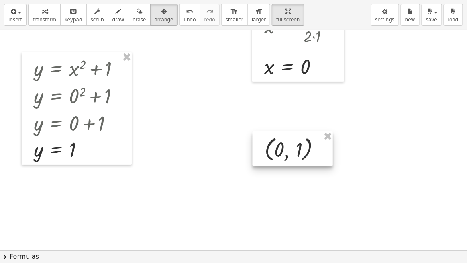
drag, startPoint x: 220, startPoint y: 122, endPoint x: 294, endPoint y: 146, distance: 78.2
click at [294, 146] on div at bounding box center [293, 148] width 80 height 35
click at [349, 120] on div at bounding box center [233, 141] width 467 height 441
click at [365, 130] on div at bounding box center [233, 141] width 467 height 441
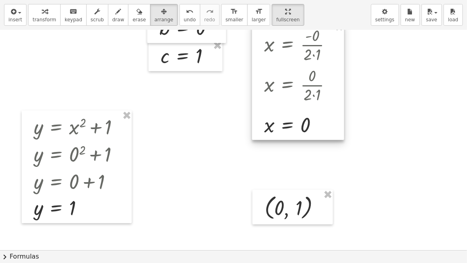
scroll to position [73, 0]
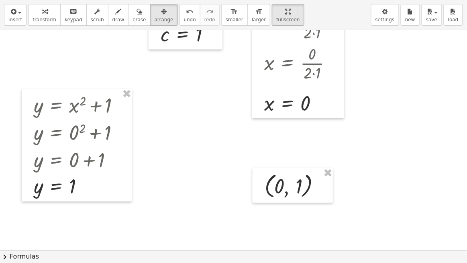
click at [344, 143] on div at bounding box center [233, 177] width 467 height 441
click at [41, 18] on span "transform" at bounding box center [45, 20] width 24 height 6
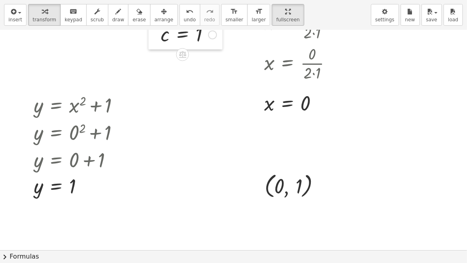
click at [158, 30] on div at bounding box center [155, 34] width 12 height 31
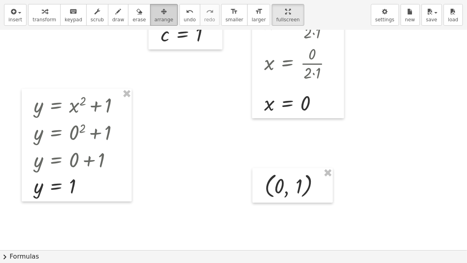
click at [158, 24] on button "arrange" at bounding box center [164, 15] width 28 height 22
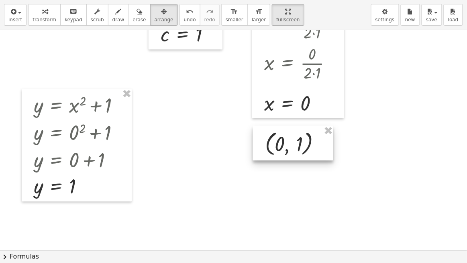
drag, startPoint x: 283, startPoint y: 188, endPoint x: 284, endPoint y: 146, distance: 42.2
click at [284, 146] on div at bounding box center [293, 143] width 80 height 35
click at [306, 176] on div at bounding box center [233, 177] width 467 height 441
click at [160, 24] on button "arrange" at bounding box center [164, 15] width 28 height 22
click at [52, 14] on button "transform" at bounding box center [44, 15] width 33 height 22
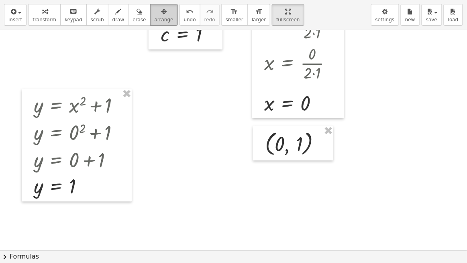
click at [155, 12] on div "button" at bounding box center [164, 11] width 19 height 10
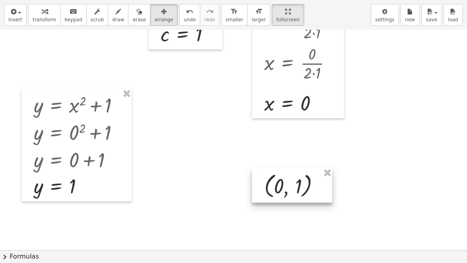
drag, startPoint x: 280, startPoint y: 144, endPoint x: 279, endPoint y: 186, distance: 42.2
click at [279, 186] on div at bounding box center [292, 185] width 80 height 35
click at [292, 138] on div at bounding box center [233, 177] width 467 height 441
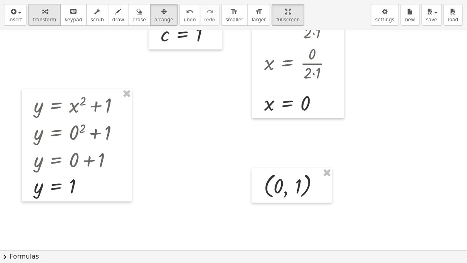
click at [41, 17] on span "transform" at bounding box center [45, 20] width 24 height 6
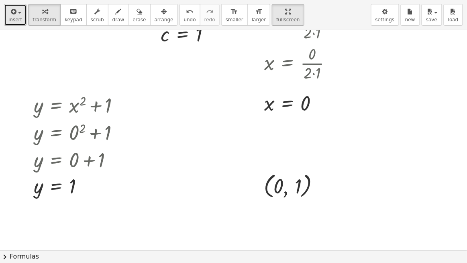
click at [10, 15] on icon "button" at bounding box center [12, 12] width 7 height 10
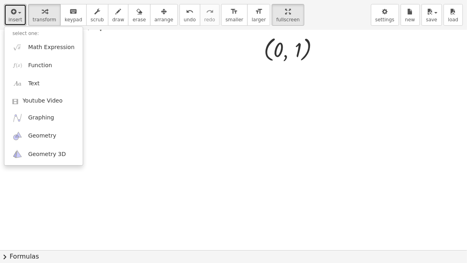
scroll to position [219, 0]
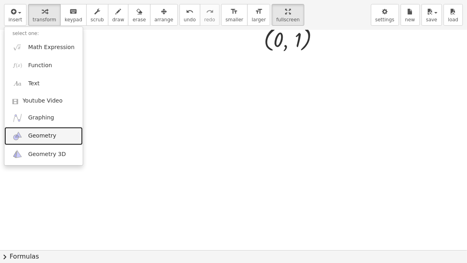
click at [49, 142] on link "Geometry" at bounding box center [43, 136] width 78 height 18
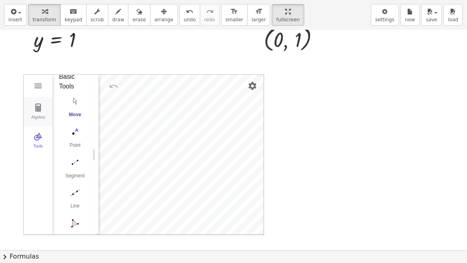
scroll to position [0, 0]
click at [32, 104] on button "Algebra" at bounding box center [38, 111] width 29 height 29
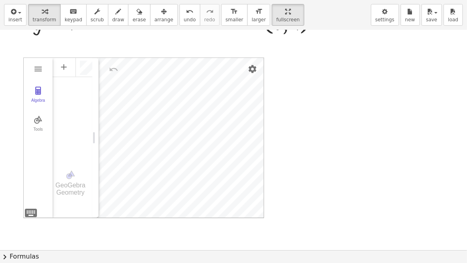
scroll to position [219, 0]
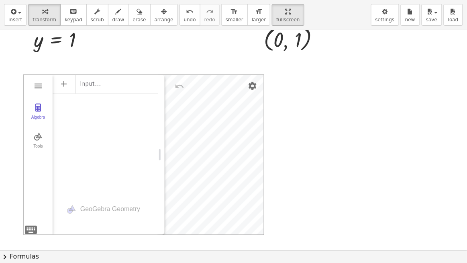
drag, startPoint x: 96, startPoint y: 150, endPoint x: 162, endPoint y: 150, distance: 65.9
click at [162, 150] on div "Geometry" at bounding box center [161, 155] width 6 height 160
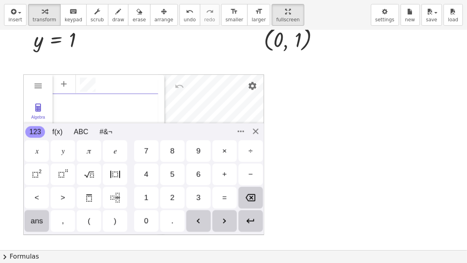
click at [109, 76] on div "Algebra" at bounding box center [106, 83] width 106 height 18
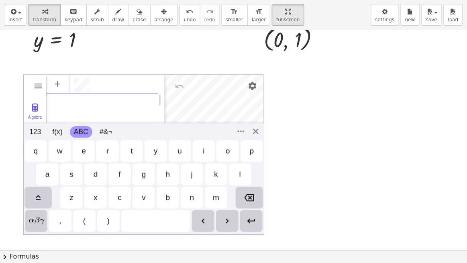
click at [76, 132] on button "ABC" at bounding box center [81, 132] width 23 height 12
click at [58, 132] on button "f(x)" at bounding box center [57, 132] width 18 height 12
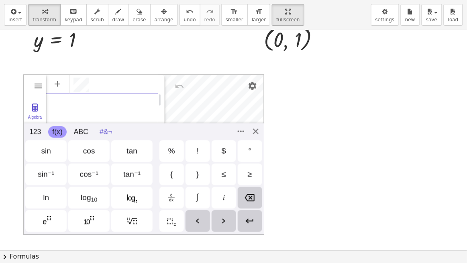
click at [99, 133] on button "#&¬" at bounding box center [106, 132] width 21 height 12
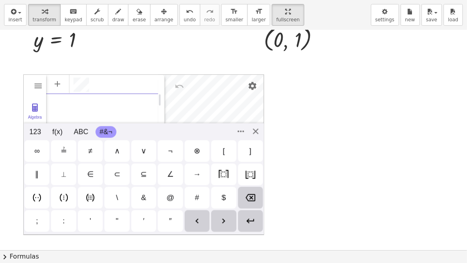
click at [248, 125] on div "123 123 f(x) ABC #&¬" at bounding box center [144, 131] width 240 height 17
click at [253, 129] on div "Algebra Tools GeoGebra Geometry Basic Tools Move Point Segment Line Polygon Cir…" at bounding box center [143, 154] width 241 height 161
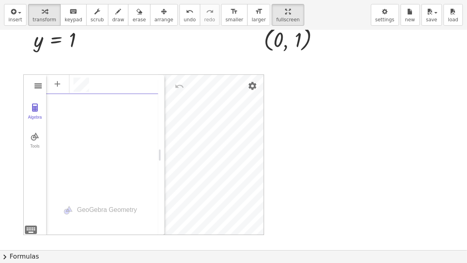
click at [41, 86] on img "Geometry" at bounding box center [38, 86] width 10 height 10
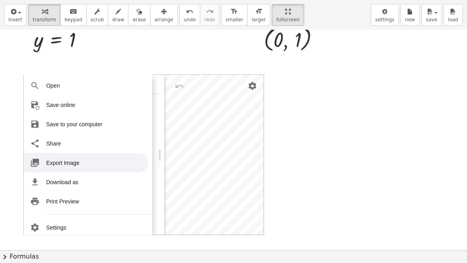
scroll to position [0, 0]
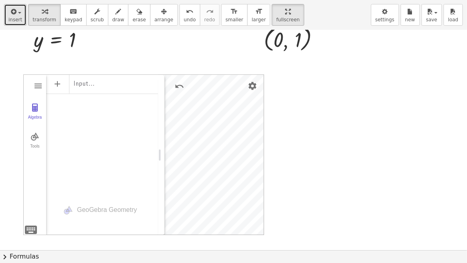
click at [11, 17] on span "insert" at bounding box center [15, 20] width 14 height 6
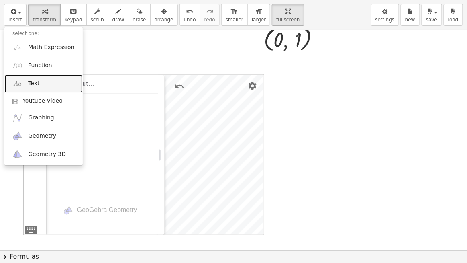
click at [51, 84] on link "Text" at bounding box center [43, 84] width 78 height 18
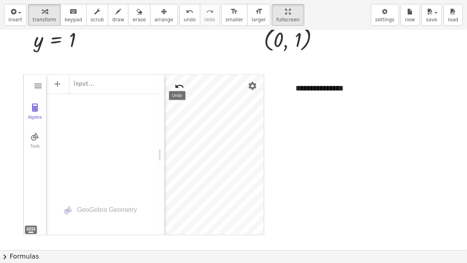
click at [176, 88] on img "Undo" at bounding box center [180, 87] width 10 height 10
click at [180, 15] on button "undo undo" at bounding box center [190, 15] width 21 height 22
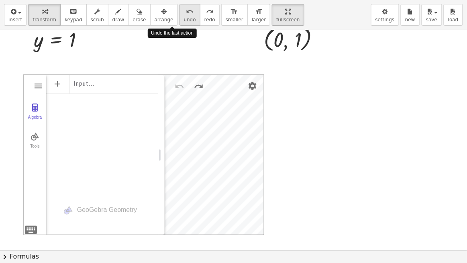
click at [180, 15] on button "undo undo" at bounding box center [190, 15] width 21 height 22
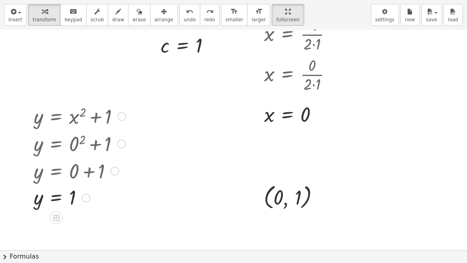
scroll to position [73, 0]
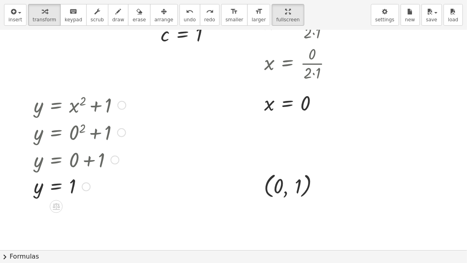
click at [83, 184] on div at bounding box center [86, 186] width 9 height 9
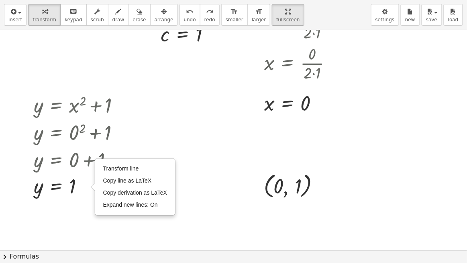
click at [129, 123] on div at bounding box center [80, 131] width 100 height 27
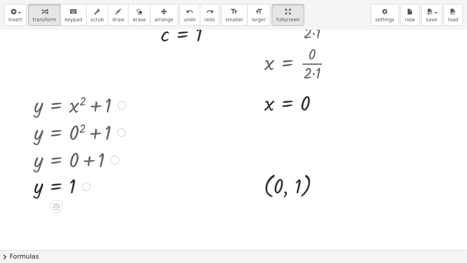
click at [125, 108] on div at bounding box center [80, 104] width 100 height 27
click at [125, 107] on div at bounding box center [121, 105] width 9 height 9
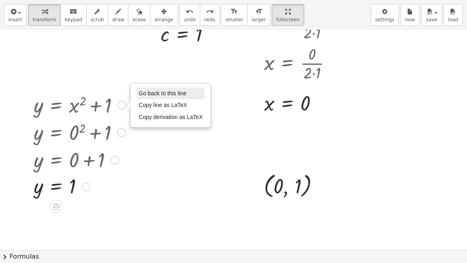
click at [141, 90] on span "Go back to this line" at bounding box center [163, 93] width 48 height 6
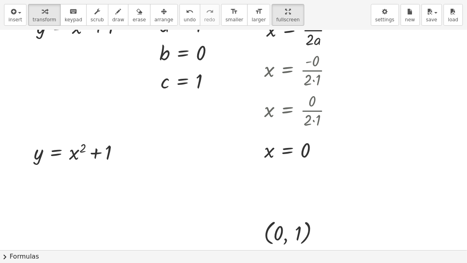
scroll to position [0, 0]
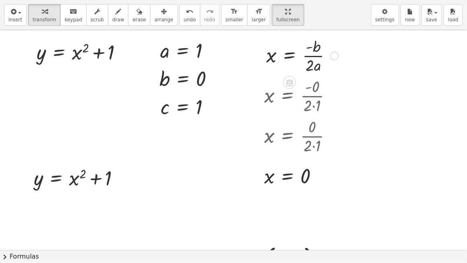
click at [336, 56] on div "Fix a mistake Transform line Copy line as LaTeX Copy derivation as LaTeX Expand…" at bounding box center [334, 55] width 9 height 9
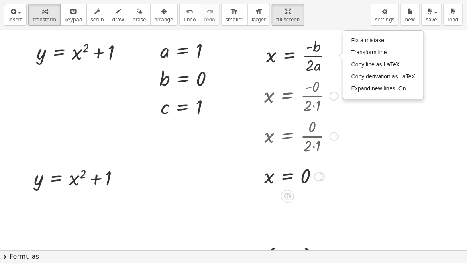
click at [324, 84] on div at bounding box center [301, 95] width 82 height 40
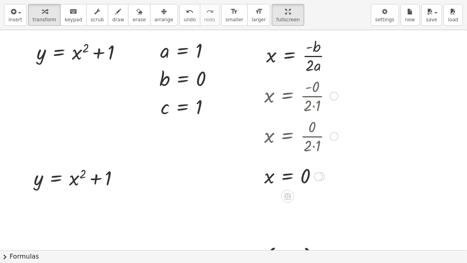
click at [336, 96] on div at bounding box center [334, 96] width 9 height 9
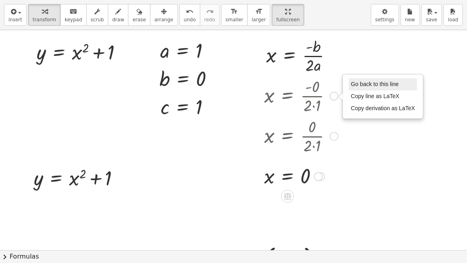
click at [360, 81] on span "Go back to this line" at bounding box center [375, 84] width 48 height 6
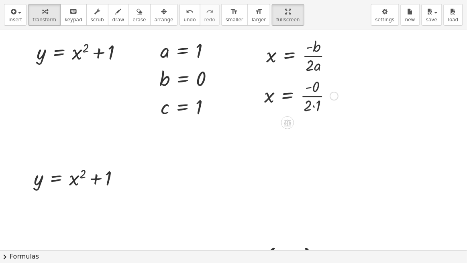
click at [361, 125] on div at bounding box center [233, 250] width 467 height 441
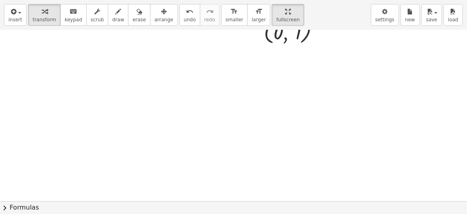
scroll to position [182, 0]
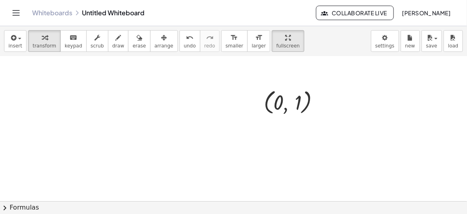
click at [209, 118] on div at bounding box center [233, 94] width 467 height 441
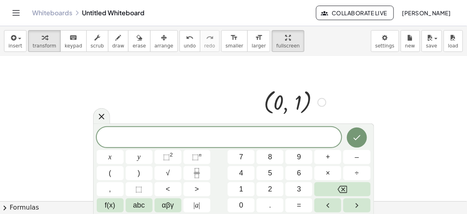
click at [234, 74] on div at bounding box center [233, 94] width 467 height 441
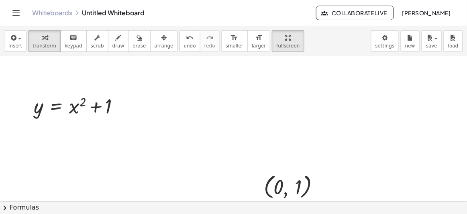
scroll to position [109, 0]
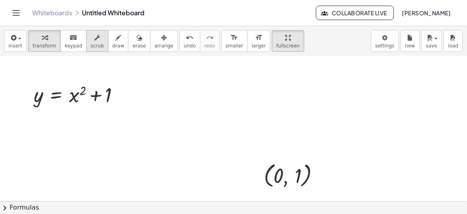
click at [91, 47] on span "scrub" at bounding box center [97, 46] width 13 height 6
click at [110, 107] on div "▼" at bounding box center [108, 106] width 5 height 7
click at [108, 107] on div "▼" at bounding box center [108, 106] width 5 height 7
click at [74, 100] on div at bounding box center [80, 93] width 100 height 27
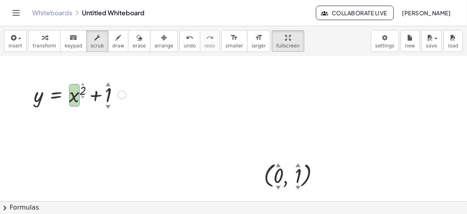
click at [74, 100] on div at bounding box center [80, 93] width 100 height 27
click at [119, 109] on div at bounding box center [233, 167] width 467 height 441
click at [74, 98] on div at bounding box center [80, 93] width 100 height 27
click at [96, 49] on button "scrub" at bounding box center [97, 41] width 22 height 22
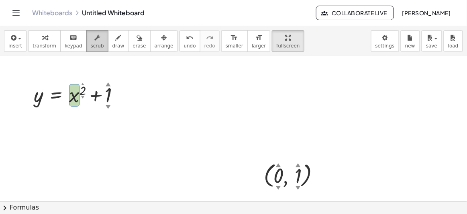
click at [92, 47] on span "scrub" at bounding box center [97, 46] width 13 height 6
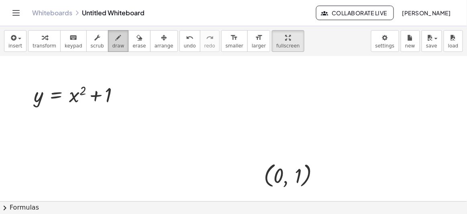
click at [113, 43] on span "draw" at bounding box center [119, 46] width 12 height 6
click at [46, 38] on div "button" at bounding box center [45, 38] width 24 height 10
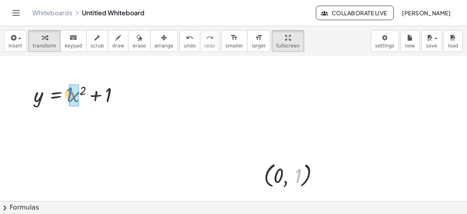
drag, startPoint x: 299, startPoint y: 175, endPoint x: 72, endPoint y: 94, distance: 240.6
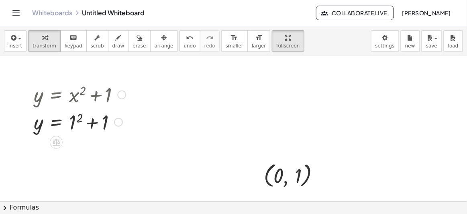
click at [76, 123] on div at bounding box center [80, 121] width 100 height 27
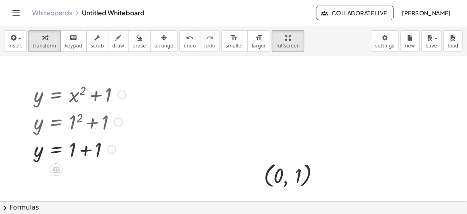
click at [77, 150] on div at bounding box center [80, 148] width 100 height 27
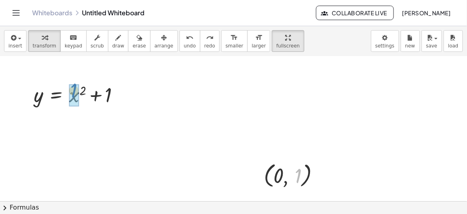
drag, startPoint x: 299, startPoint y: 176, endPoint x: 74, endPoint y: 90, distance: 240.3
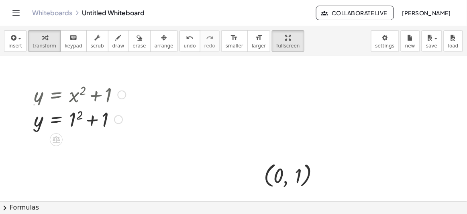
click at [78, 94] on div at bounding box center [80, 93] width 100 height 27
click at [80, 118] on div at bounding box center [80, 121] width 100 height 27
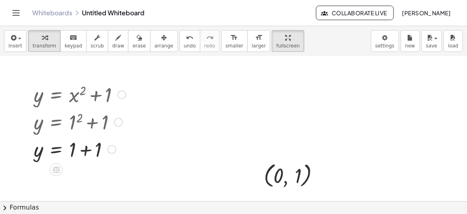
click at [78, 153] on div at bounding box center [80, 148] width 100 height 27
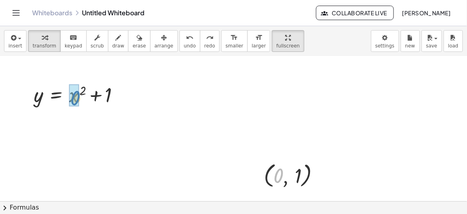
drag, startPoint x: 274, startPoint y: 182, endPoint x: 78, endPoint y: 98, distance: 213.0
click at [56, 95] on div "y = + x 2 + 1 0 y = + x 2 + 1" at bounding box center [56, 95] width 0 height 0
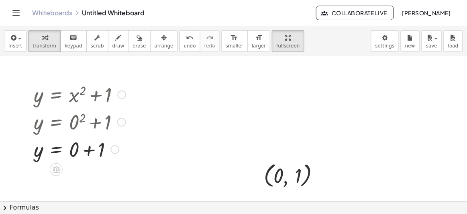
click at [90, 147] on div at bounding box center [80, 148] width 100 height 27
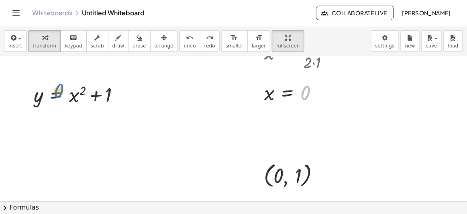
drag, startPoint x: 307, startPoint y: 91, endPoint x: 57, endPoint y: 88, distance: 249.2
click at [91, 45] on span "scrub" at bounding box center [97, 46] width 13 height 6
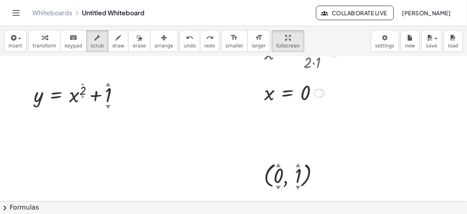
click at [307, 97] on div at bounding box center [301, 92] width 82 height 27
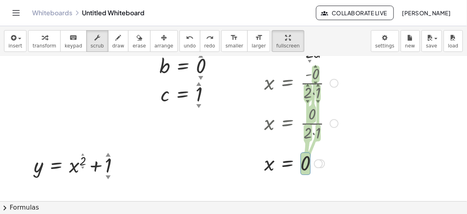
scroll to position [73, 0]
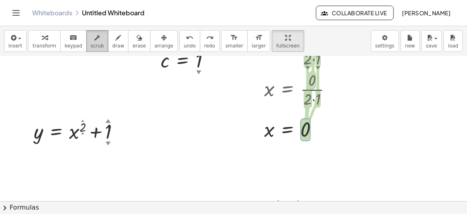
click at [91, 45] on span "scrub" at bounding box center [97, 46] width 13 height 6
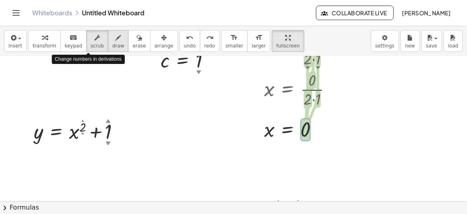
click at [113, 38] on div "button" at bounding box center [119, 38] width 12 height 10
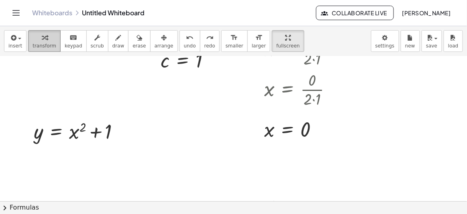
click at [44, 41] on div "button" at bounding box center [45, 38] width 24 height 10
click at [53, 44] on button "transform" at bounding box center [44, 41] width 33 height 22
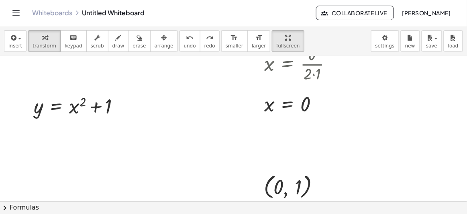
scroll to position [109, 0]
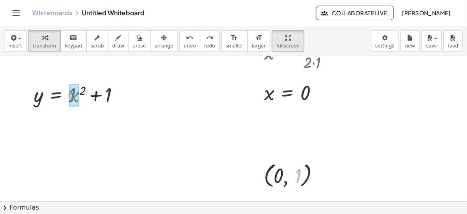
drag, startPoint x: 298, startPoint y: 175, endPoint x: 74, endPoint y: 95, distance: 237.7
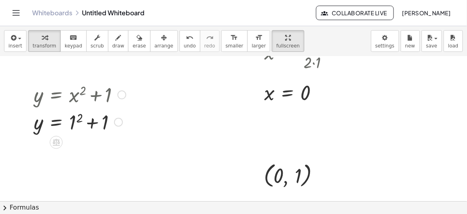
click at [82, 119] on div at bounding box center [80, 121] width 100 height 27
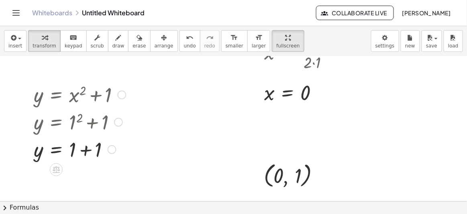
click at [85, 152] on div at bounding box center [80, 148] width 100 height 27
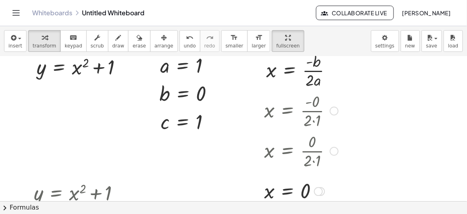
scroll to position [0, 0]
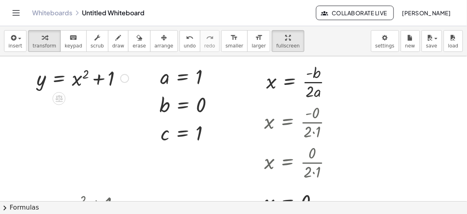
click at [74, 76] on div at bounding box center [83, 77] width 100 height 27
click at [126, 79] on div at bounding box center [124, 78] width 9 height 9
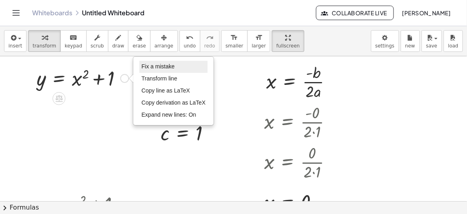
click at [151, 63] on span "Fix a mistake" at bounding box center [157, 66] width 33 height 6
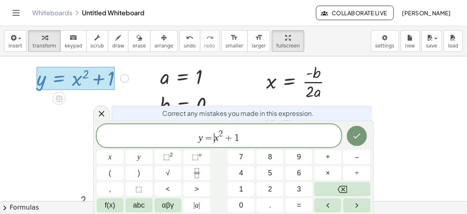
click at [215, 135] on var "x" at bounding box center [217, 137] width 4 height 10
click at [359, 159] on span "–" at bounding box center [357, 157] width 4 height 11
click at [360, 137] on icon "Done" at bounding box center [357, 136] width 10 height 10
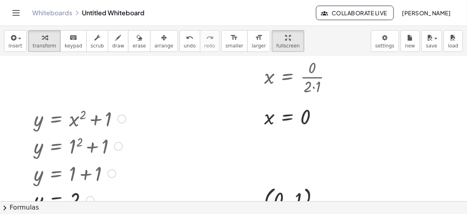
scroll to position [109, 0]
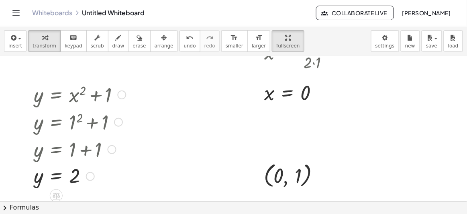
click at [71, 95] on div at bounding box center [80, 93] width 100 height 27
click at [124, 97] on div at bounding box center [121, 94] width 9 height 9
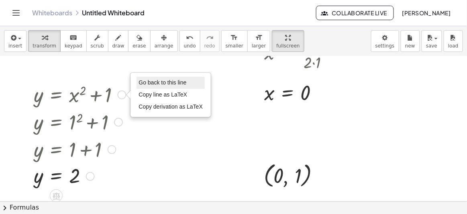
click at [147, 81] on span "Go back to this line" at bounding box center [163, 82] width 48 height 6
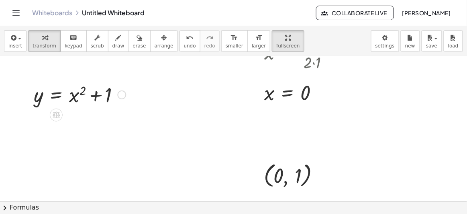
click at [124, 95] on div "Go back to this line Copy line as LaTeX Copy derivation as LaTeX" at bounding box center [121, 94] width 9 height 9
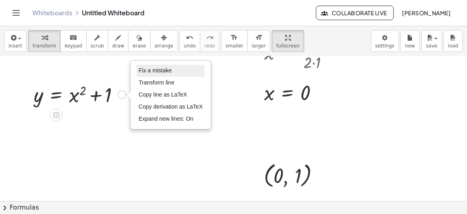
click at [151, 71] on span "Fix a mistake" at bounding box center [155, 70] width 33 height 6
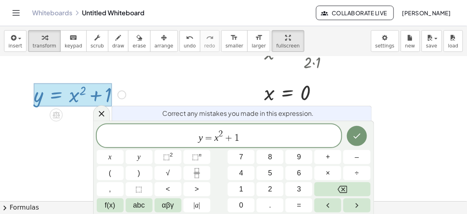
click at [215, 136] on var "x" at bounding box center [217, 137] width 4 height 10
click at [352, 155] on button "–" at bounding box center [357, 157] width 27 height 14
click at [361, 137] on icon "Done" at bounding box center [357, 136] width 10 height 10
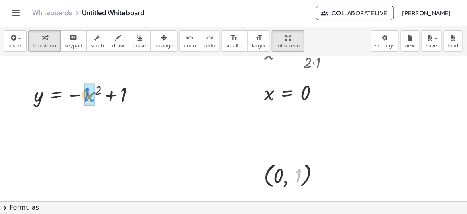
drag, startPoint x: 298, startPoint y: 174, endPoint x: 86, endPoint y: 93, distance: 227.6
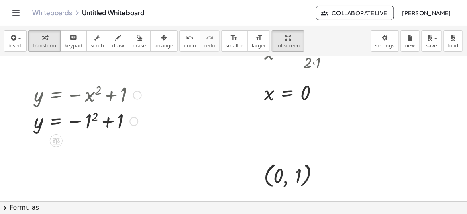
click at [90, 119] on div at bounding box center [88, 120] width 116 height 27
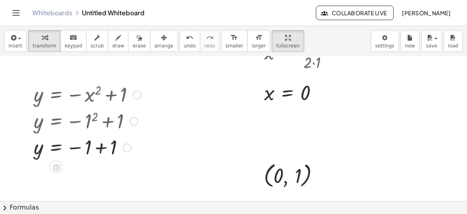
click at [91, 147] on div at bounding box center [88, 147] width 116 height 27
click at [106, 151] on div at bounding box center [88, 147] width 116 height 27
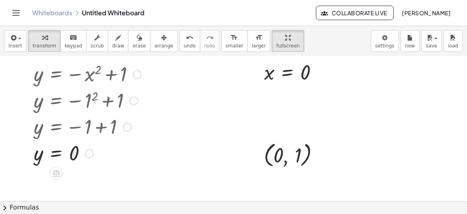
scroll to position [146, 0]
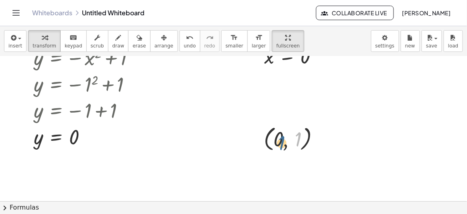
drag, startPoint x: 298, startPoint y: 137, endPoint x: 281, endPoint y: 133, distance: 17.4
click at [281, 135] on div at bounding box center [295, 138] width 70 height 31
drag, startPoint x: 298, startPoint y: 139, endPoint x: 271, endPoint y: 133, distance: 27.2
click at [271, 133] on div at bounding box center [295, 138] width 70 height 31
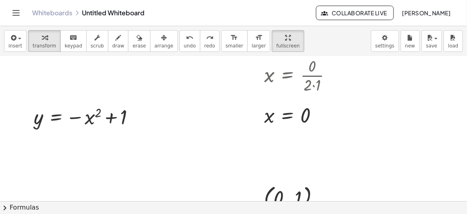
scroll to position [76, 0]
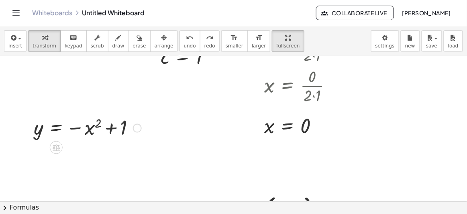
click at [123, 129] on div at bounding box center [88, 127] width 116 height 27
click at [129, 127] on div at bounding box center [88, 127] width 116 height 27
click at [138, 127] on div at bounding box center [137, 127] width 9 height 9
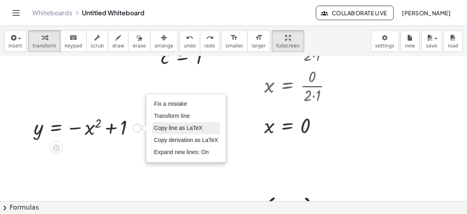
click at [172, 128] on span "Copy line as LaTeX" at bounding box center [178, 128] width 49 height 6
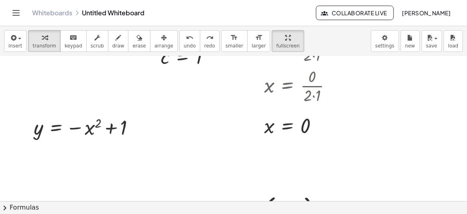
drag, startPoint x: 157, startPoint y: 154, endPoint x: 150, endPoint y: 155, distance: 6.5
click at [153, 154] on div at bounding box center [233, 198] width 467 height 436
drag, startPoint x: 142, startPoint y: 157, endPoint x: 145, endPoint y: 166, distance: 10.0
click at [145, 166] on div at bounding box center [233, 198] width 467 height 436
click at [137, 125] on div "Copied done" at bounding box center [137, 127] width 9 height 9
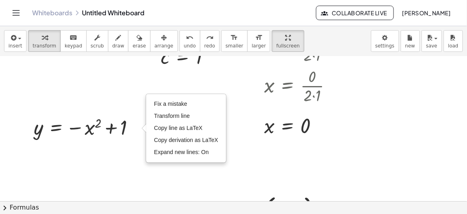
click at [114, 162] on div at bounding box center [233, 198] width 467 height 436
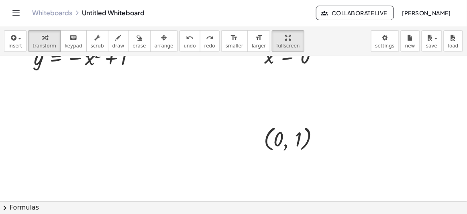
scroll to position [109, 0]
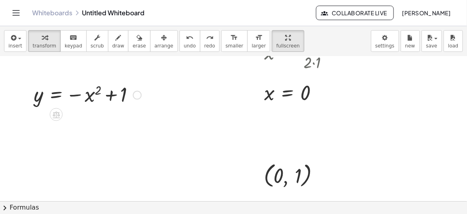
click at [139, 95] on div "Fix a mistake Transform line Copy line as LaTeX Copy derivation as LaTeX Expand…" at bounding box center [137, 94] width 9 height 9
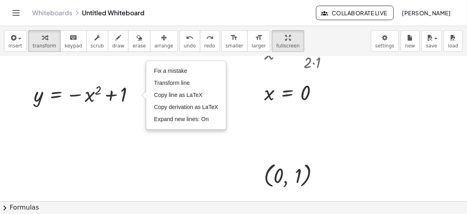
click at [83, 134] on div at bounding box center [233, 165] width 467 height 436
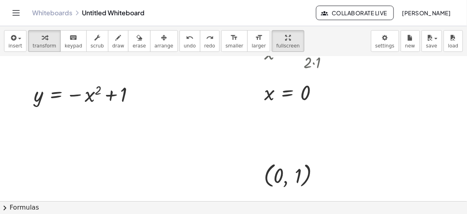
click at [145, 52] on div "insert select one: Math Expression Function Text Youtube Video Graphing Geometr…" at bounding box center [233, 41] width 467 height 30
click at [155, 43] on span "arrange" at bounding box center [164, 46] width 19 height 6
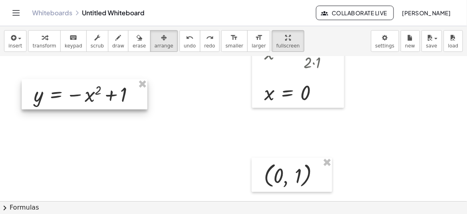
click at [123, 102] on div at bounding box center [85, 94] width 126 height 31
click at [125, 97] on div at bounding box center [85, 94] width 126 height 31
drag, startPoint x: 125, startPoint y: 98, endPoint x: 117, endPoint y: 97, distance: 7.3
click at [117, 97] on div at bounding box center [85, 94] width 126 height 31
click at [120, 92] on div at bounding box center [85, 94] width 126 height 31
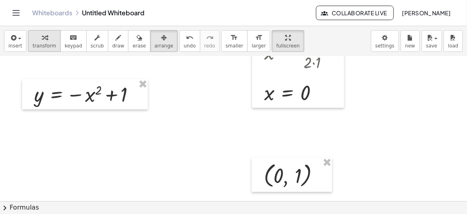
click at [44, 45] on span "transform" at bounding box center [45, 46] width 24 height 6
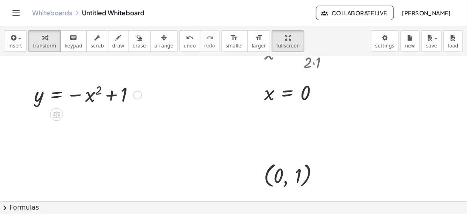
click at [53, 97] on div at bounding box center [88, 94] width 116 height 27
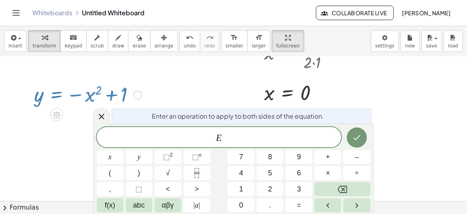
click at [123, 83] on div at bounding box center [88, 94] width 116 height 27
click at [105, 117] on icon at bounding box center [102, 117] width 10 height 10
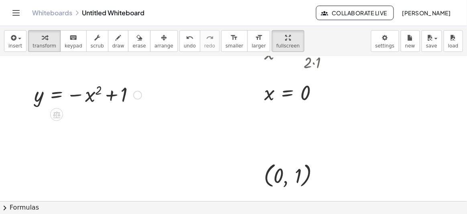
click at [140, 94] on div "Fix a mistake Transform line Copy line as LaTeX Copy derivation as LaTeX Expand…" at bounding box center [137, 94] width 9 height 9
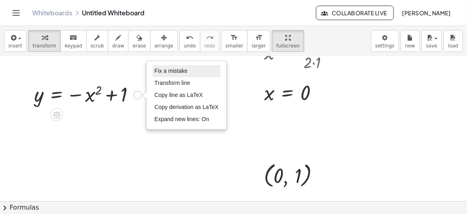
click at [180, 72] on span "Fix a mistake" at bounding box center [171, 71] width 33 height 6
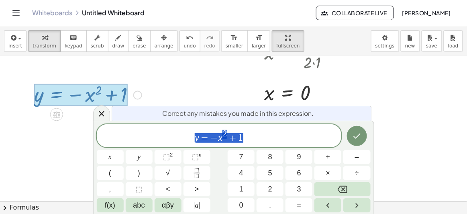
drag, startPoint x: 245, startPoint y: 136, endPoint x: 175, endPoint y: 139, distance: 70.0
click at [175, 139] on span "y = − x 2 + 1" at bounding box center [219, 136] width 245 height 14
click at [98, 115] on icon at bounding box center [102, 114] width 10 height 10
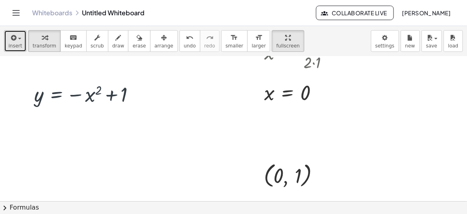
click at [19, 49] on button "insert" at bounding box center [15, 41] width 23 height 22
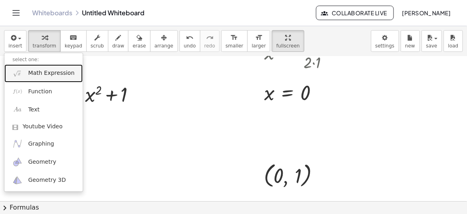
click at [50, 78] on link "Math Expression" at bounding box center [43, 73] width 78 height 18
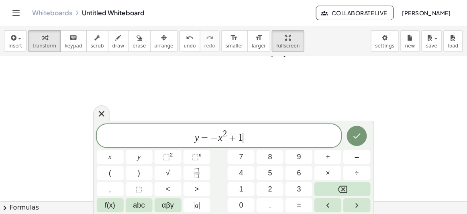
scroll to position [256, 0]
click at [352, 131] on button "Done" at bounding box center [357, 136] width 20 height 20
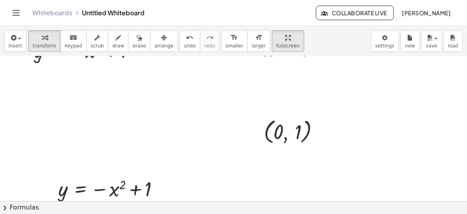
scroll to position [182, 0]
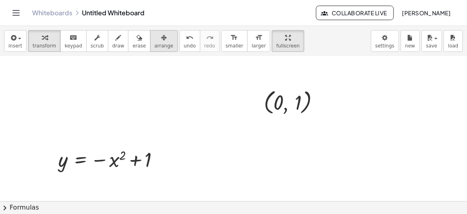
click at [152, 48] on button "arrange" at bounding box center [164, 41] width 28 height 22
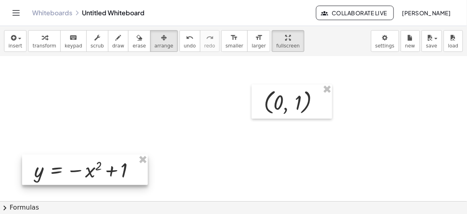
drag, startPoint x: 147, startPoint y: 160, endPoint x: 123, endPoint y: 171, distance: 26.3
click at [123, 171] on div at bounding box center [85, 170] width 126 height 31
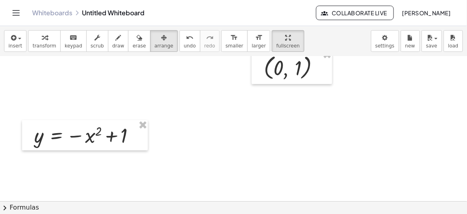
scroll to position [256, 0]
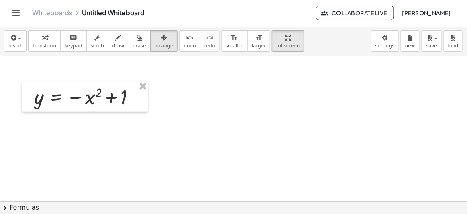
click at [182, 122] on div at bounding box center [233, 19] width 467 height 436
click at [238, 124] on div at bounding box center [233, 19] width 467 height 436
click at [155, 43] on span "arrange" at bounding box center [164, 46] width 19 height 6
click at [47, 49] on button "transform" at bounding box center [44, 41] width 33 height 22
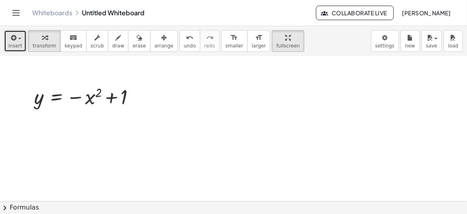
click at [21, 43] on button "insert" at bounding box center [15, 41] width 23 height 22
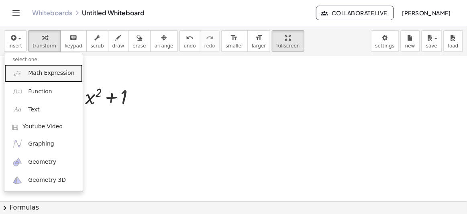
click at [40, 79] on link "Math Expression" at bounding box center [43, 73] width 78 height 18
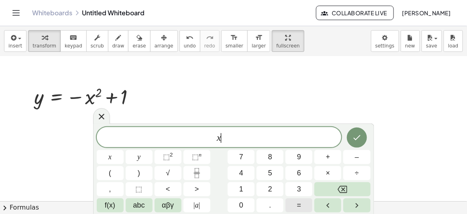
click at [306, 203] on button "=" at bounding box center [299, 205] width 27 height 14
click at [353, 155] on button "–" at bounding box center [357, 157] width 27 height 14
click at [237, 188] on button "1" at bounding box center [241, 189] width 27 height 14
click at [363, 139] on button "Done" at bounding box center [357, 137] width 20 height 20
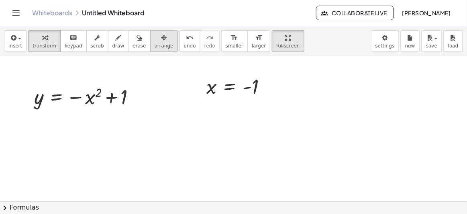
click at [155, 47] on span "arrange" at bounding box center [164, 46] width 19 height 6
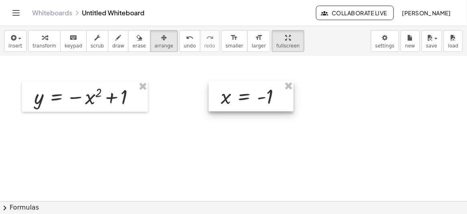
drag, startPoint x: 234, startPoint y: 90, endPoint x: 249, endPoint y: 100, distance: 17.9
click at [249, 100] on div at bounding box center [251, 96] width 85 height 31
click at [249, 130] on div at bounding box center [233, 19] width 467 height 436
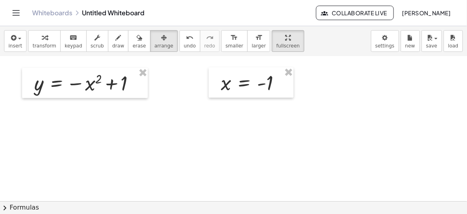
scroll to position [254, 0]
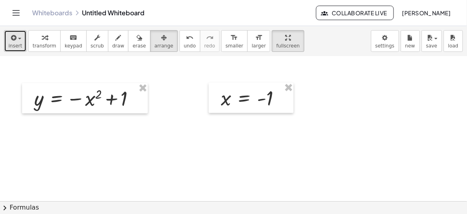
click at [17, 43] on span "insert" at bounding box center [15, 46] width 14 height 6
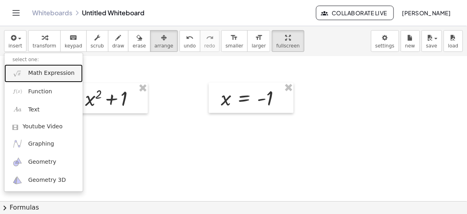
click at [36, 72] on span "Math Expression" at bounding box center [51, 73] width 46 height 8
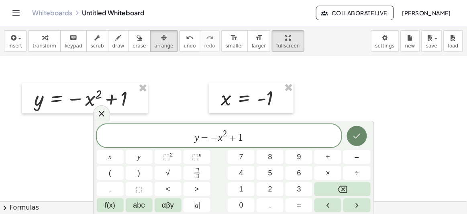
click at [356, 137] on icon "Done" at bounding box center [357, 135] width 7 height 5
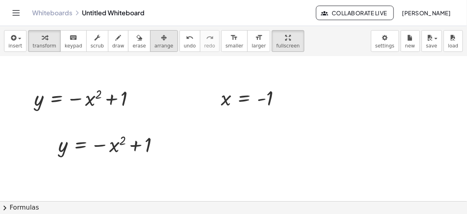
click at [161, 33] on icon "button" at bounding box center [164, 38] width 6 height 10
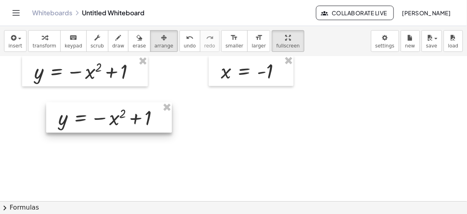
scroll to position [291, 0]
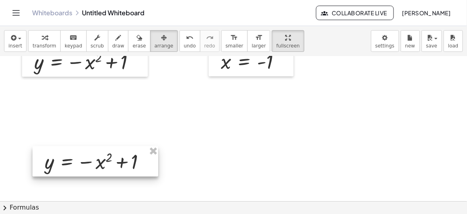
drag, startPoint x: 135, startPoint y: 115, endPoint x: 119, endPoint y: 174, distance: 61.0
click at [119, 174] on div at bounding box center [96, 161] width 126 height 31
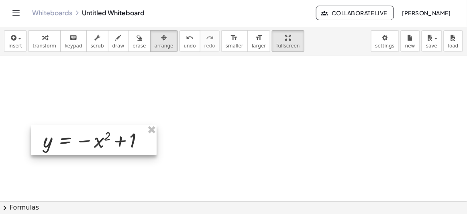
scroll to position [327, 0]
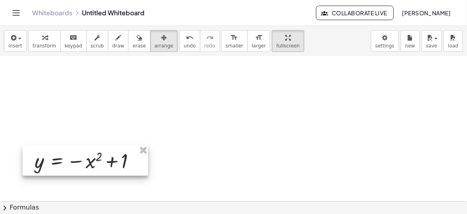
drag, startPoint x: 104, startPoint y: 136, endPoint x: 96, endPoint y: 152, distance: 17.4
click at [96, 152] on div at bounding box center [86, 160] width 126 height 31
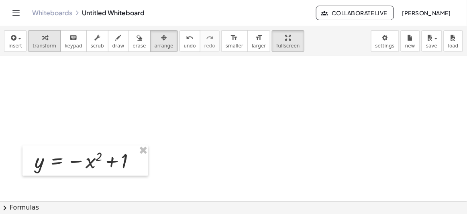
click at [43, 49] on button "transform" at bounding box center [44, 41] width 33 height 22
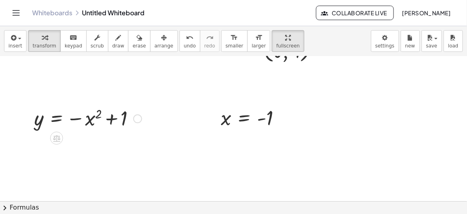
scroll to position [217, 0]
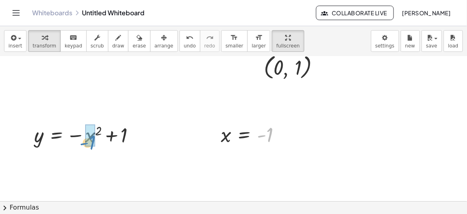
drag, startPoint x: 269, startPoint y: 136, endPoint x: 92, endPoint y: 141, distance: 176.9
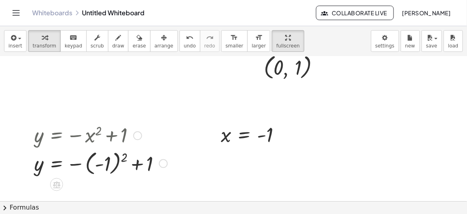
click at [101, 159] on div at bounding box center [100, 162] width 141 height 29
click at [82, 165] on div at bounding box center [88, 163] width 116 height 27
click at [90, 164] on div at bounding box center [88, 163] width 116 height 27
click at [103, 166] on div at bounding box center [88, 163] width 116 height 27
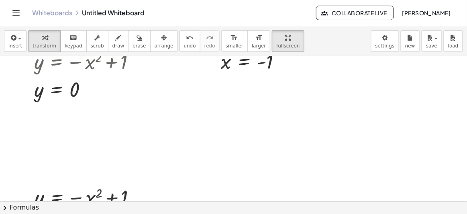
scroll to position [254, 0]
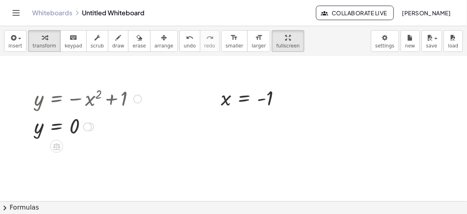
click at [87, 128] on div at bounding box center [87, 127] width 9 height 9
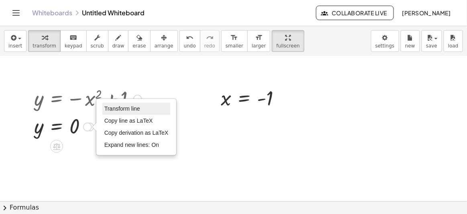
click at [131, 108] on span "Transform line" at bounding box center [122, 108] width 36 height 6
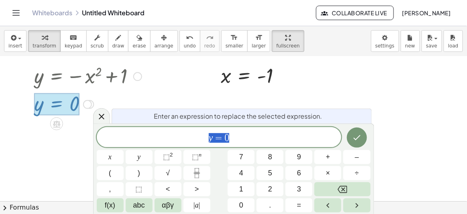
scroll to position [277, 0]
click at [97, 114] on icon at bounding box center [102, 117] width 10 height 10
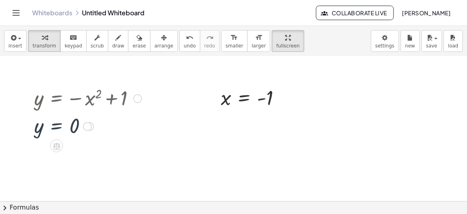
scroll to position [254, 0]
click at [135, 98] on div at bounding box center [137, 98] width 9 height 9
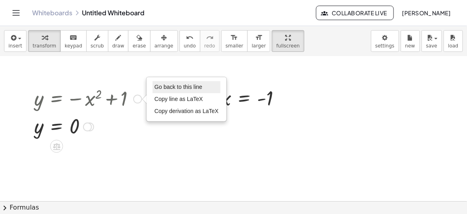
click at [166, 84] on span "Go back to this line" at bounding box center [179, 87] width 48 height 6
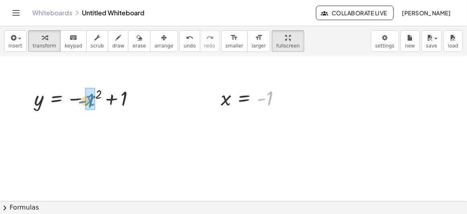
drag, startPoint x: 270, startPoint y: 100, endPoint x: 87, endPoint y: 102, distance: 182.5
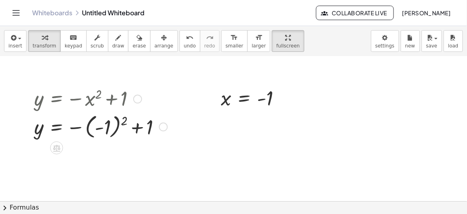
click at [96, 129] on div at bounding box center [100, 125] width 141 height 29
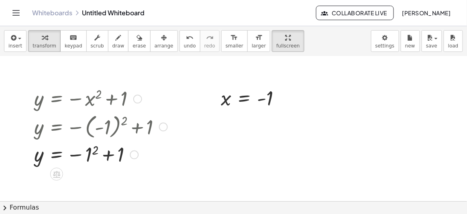
click at [85, 155] on div at bounding box center [100, 154] width 141 height 27
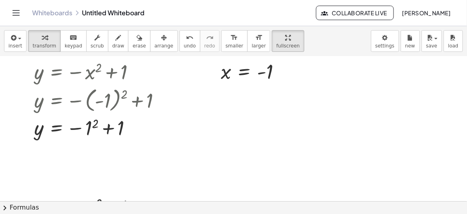
scroll to position [291, 0]
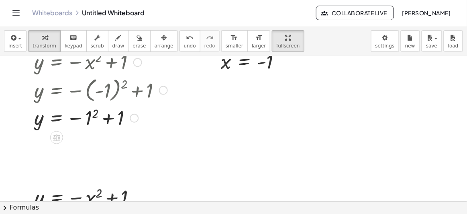
click at [90, 118] on div at bounding box center [100, 117] width 141 height 27
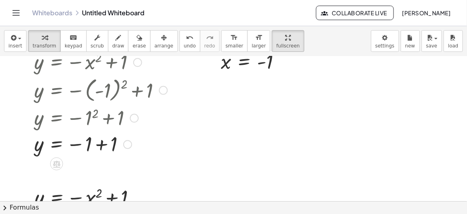
click at [79, 147] on div at bounding box center [100, 144] width 141 height 27
click at [86, 144] on div at bounding box center [100, 144] width 141 height 27
click at [82, 144] on div at bounding box center [100, 144] width 141 height 27
click at [79, 143] on div at bounding box center [100, 144] width 141 height 27
click at [91, 140] on div at bounding box center [100, 144] width 141 height 27
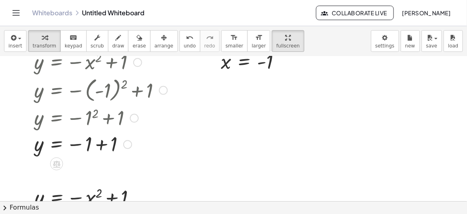
click at [96, 141] on div at bounding box center [100, 144] width 141 height 27
click at [277, 47] on span "fullscreen" at bounding box center [288, 46] width 23 height 6
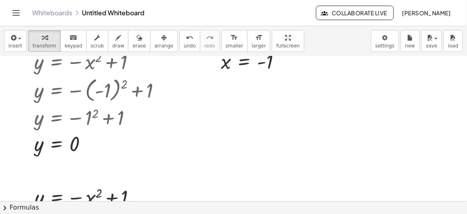
click at [270, 66] on div "insert select one: Math Expression Function Text Youtube Video Graphing Geometr…" at bounding box center [233, 120] width 467 height 188
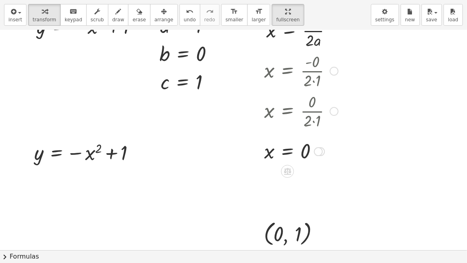
scroll to position [36, 0]
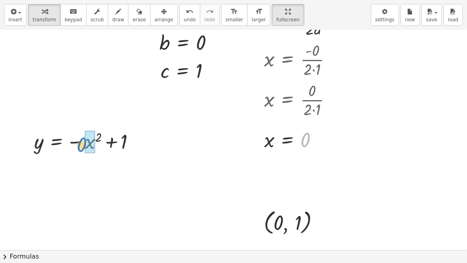
drag, startPoint x: 306, startPoint y: 143, endPoint x: 88, endPoint y: 147, distance: 218.3
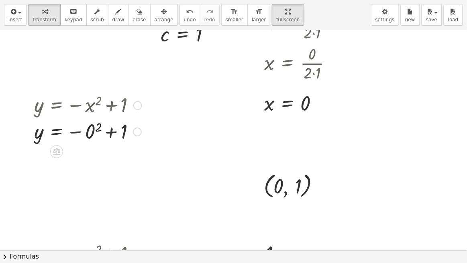
scroll to position [109, 0]
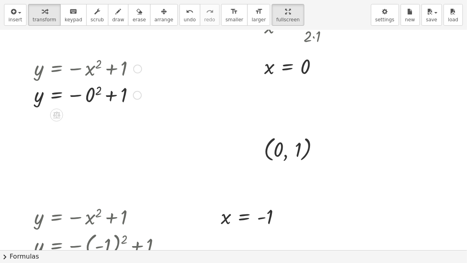
click at [83, 98] on div at bounding box center [88, 95] width 116 height 27
click at [92, 96] on div at bounding box center [88, 95] width 116 height 27
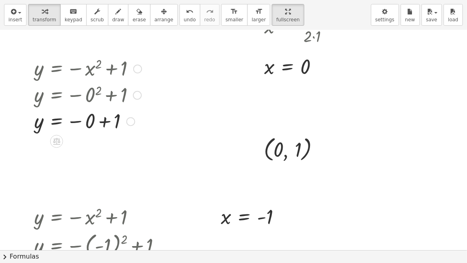
click at [105, 122] on div at bounding box center [88, 121] width 116 height 27
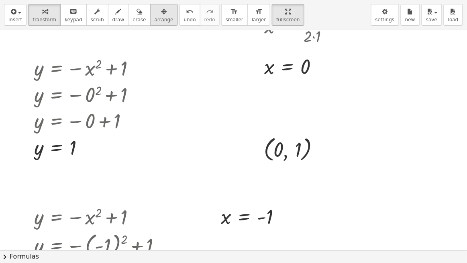
click at [158, 18] on button "arrange" at bounding box center [164, 15] width 28 height 22
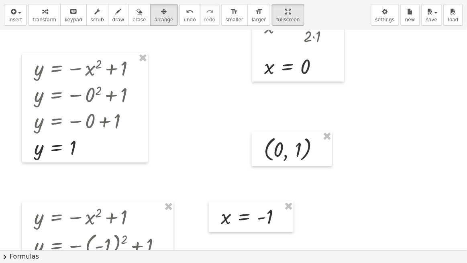
scroll to position [182, 0]
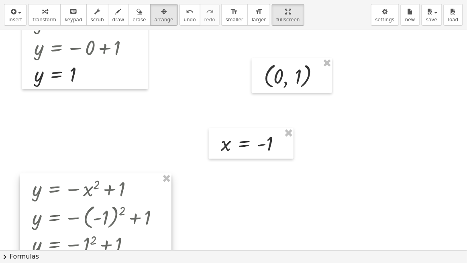
drag, startPoint x: 132, startPoint y: 160, endPoint x: 130, endPoint y: 205, distance: 45.1
click at [130, 205] on div at bounding box center [96, 230] width 152 height 113
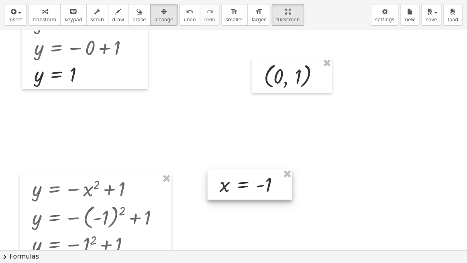
drag, startPoint x: 247, startPoint y: 155, endPoint x: 246, endPoint y: 196, distance: 41.0
click at [246, 196] on div at bounding box center [250, 184] width 85 height 31
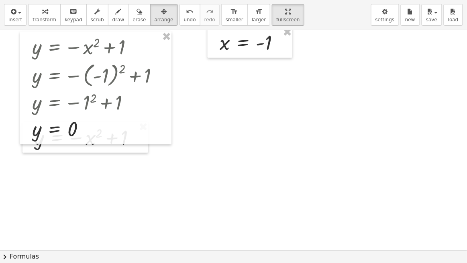
scroll to position [251, 0]
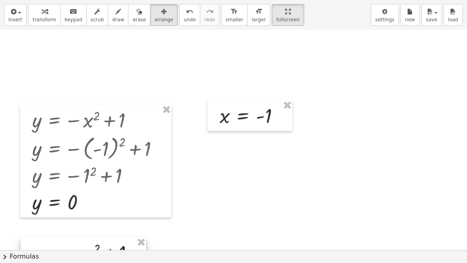
drag, startPoint x: 121, startPoint y: 220, endPoint x: 119, endPoint y: 262, distance: 42.2
click at [119, 235] on div "insert select one: Math Expression Function Text Youtube Video Graphing Geometr…" at bounding box center [233, 131] width 467 height 263
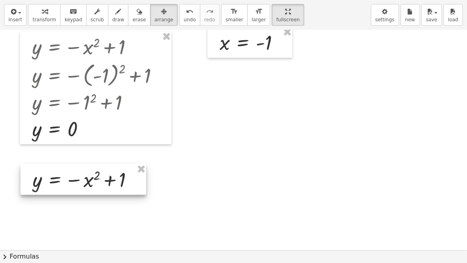
scroll to position [288, 0]
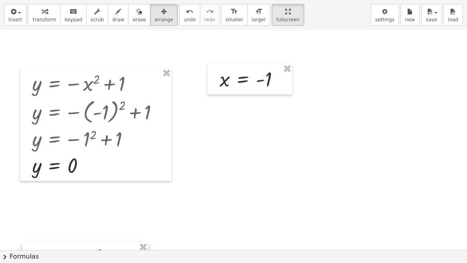
drag, startPoint x: 124, startPoint y: 212, endPoint x: 126, endPoint y: 253, distance: 41.1
click at [126, 235] on div "insert select one: Math Expression Function Text Youtube Video Graphing Geometr…" at bounding box center [233, 131] width 467 height 263
click at [186, 182] on div at bounding box center [233, 183] width 467 height 882
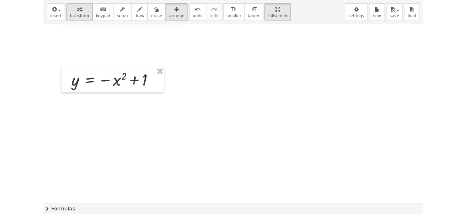
scroll to position [475, 0]
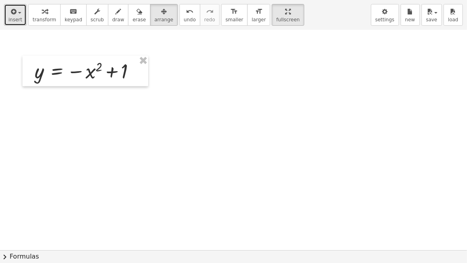
click at [13, 8] on icon "button" at bounding box center [12, 12] width 7 height 10
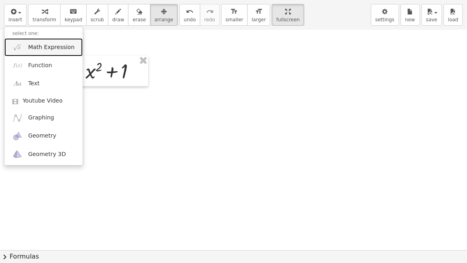
click at [47, 53] on link "Math Expression" at bounding box center [43, 47] width 78 height 18
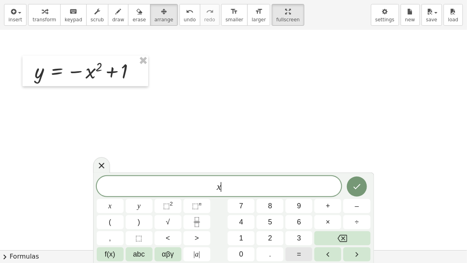
click at [295, 235] on button "=" at bounding box center [299, 254] width 27 height 14
click at [358, 208] on span "–" at bounding box center [357, 206] width 4 height 11
click at [283, 232] on button "2" at bounding box center [270, 238] width 27 height 14
click at [350, 190] on button "Done" at bounding box center [357, 186] width 20 height 20
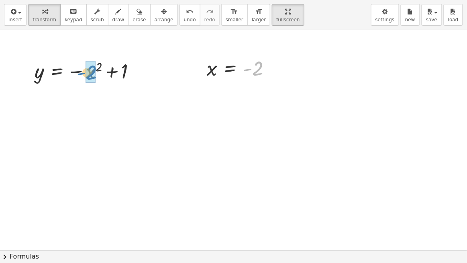
drag, startPoint x: 256, startPoint y: 72, endPoint x: 90, endPoint y: 76, distance: 166.8
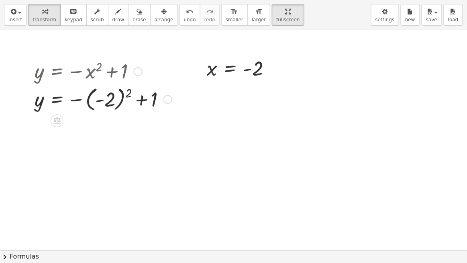
click at [113, 98] on div at bounding box center [103, 98] width 145 height 29
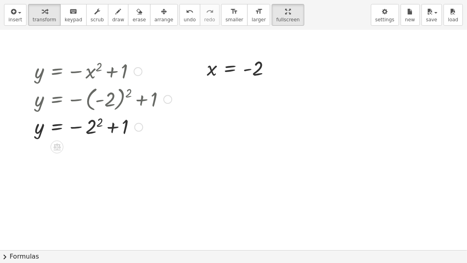
click at [94, 125] on div at bounding box center [103, 126] width 145 height 27
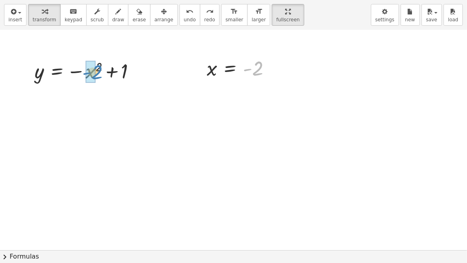
drag, startPoint x: 258, startPoint y: 65, endPoint x: 96, endPoint y: 69, distance: 162.0
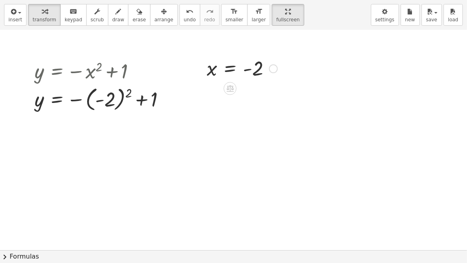
click at [128, 95] on div at bounding box center [103, 98] width 145 height 29
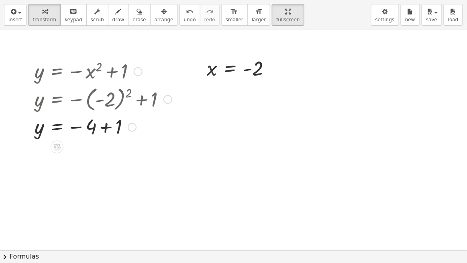
click at [90, 127] on div at bounding box center [103, 126] width 145 height 27
click at [91, 126] on div at bounding box center [103, 126] width 145 height 27
click at [104, 131] on div at bounding box center [103, 126] width 145 height 27
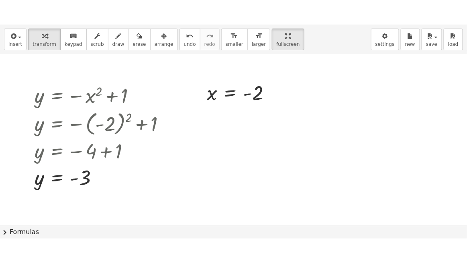
scroll to position [511, 0]
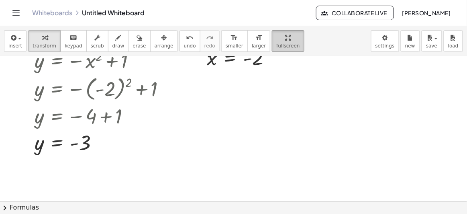
click at [277, 43] on span "fullscreen" at bounding box center [288, 46] width 23 height 6
drag, startPoint x: 258, startPoint y: 45, endPoint x: 258, endPoint y: 77, distance: 31.8
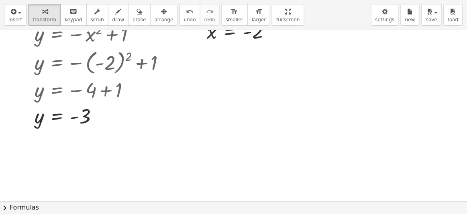
click at [258, 77] on div "insert select one: Math Expression Function Text Youtube Video Graphing Geometr…" at bounding box center [233, 107] width 467 height 214
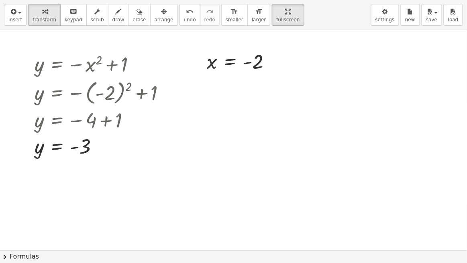
scroll to position [470, 0]
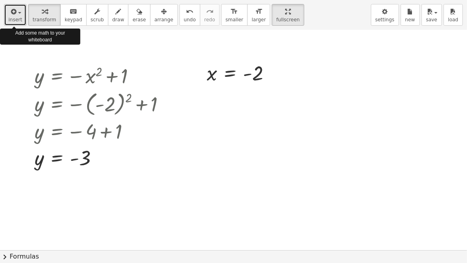
click at [18, 19] on span "insert" at bounding box center [15, 20] width 14 height 6
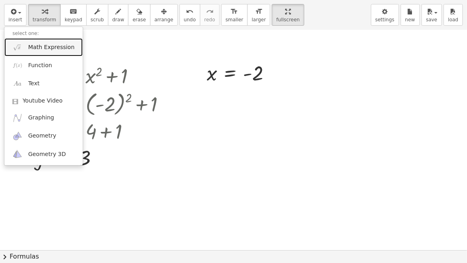
click at [24, 48] on link "Math Expression" at bounding box center [43, 47] width 78 height 18
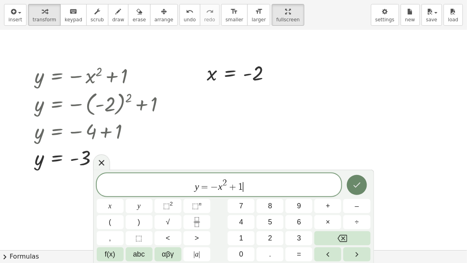
click at [355, 177] on button "Done" at bounding box center [357, 185] width 20 height 20
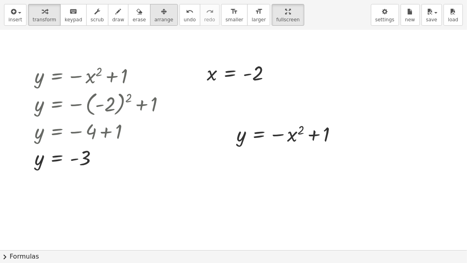
click at [160, 23] on button "arrange" at bounding box center [164, 15] width 28 height 22
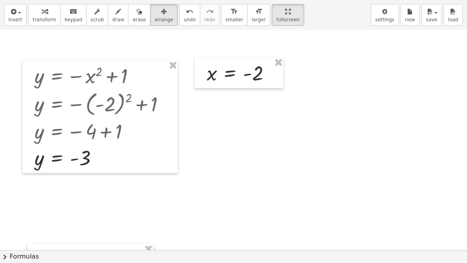
drag, startPoint x: 262, startPoint y: 130, endPoint x: 66, endPoint y: 255, distance: 233.5
click at [66, 235] on div "insert select one: Math Expression Function Text Youtube Video Graphing Geometr…" at bounding box center [233, 131] width 467 height 263
click at [10, 19] on span "insert" at bounding box center [15, 20] width 14 height 6
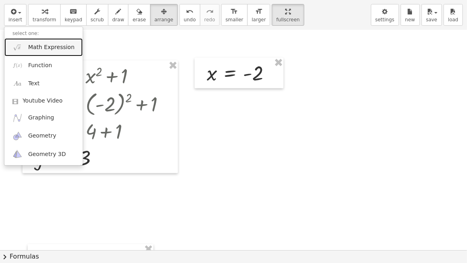
click at [53, 53] on link "Math Expression" at bounding box center [43, 47] width 78 height 18
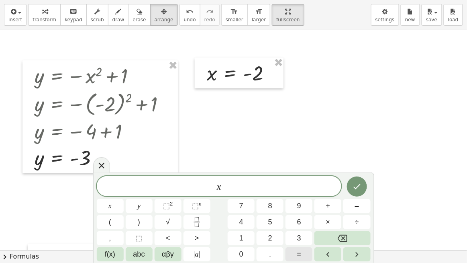
click at [301, 235] on span "=" at bounding box center [299, 254] width 4 height 11
click at [251, 235] on button "1" at bounding box center [241, 238] width 27 height 14
click at [350, 190] on button "Done" at bounding box center [357, 186] width 20 height 20
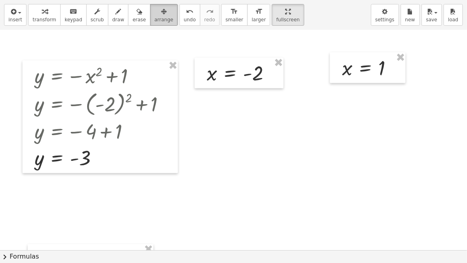
click at [160, 22] on button "arrange" at bounding box center [164, 15] width 28 height 22
drag, startPoint x: 358, startPoint y: 73, endPoint x: 227, endPoint y: 260, distance: 228.5
click at [227, 235] on div "insert select one: Math Expression Function Text Youtube Video Graphing Geometr…" at bounding box center [233, 131] width 467 height 263
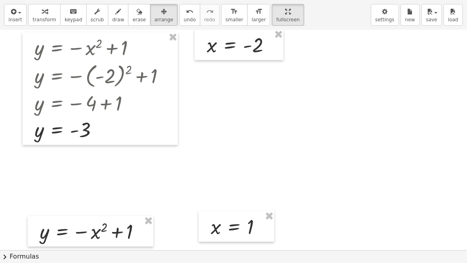
scroll to position [543, 0]
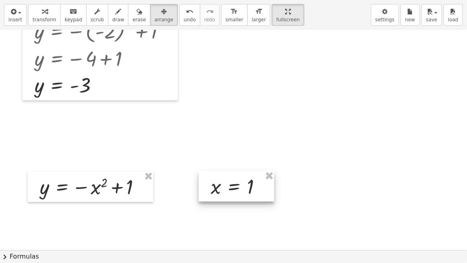
drag, startPoint x: 242, startPoint y: 184, endPoint x: 242, endPoint y: 189, distance: 4.8
click at [242, 189] on div at bounding box center [237, 186] width 76 height 31
click at [42, 17] on span "transform" at bounding box center [45, 20] width 24 height 6
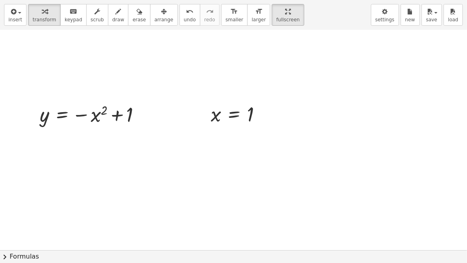
scroll to position [616, 0]
drag, startPoint x: 252, startPoint y: 117, endPoint x: 92, endPoint y: 124, distance: 160.1
click at [102, 136] on div at bounding box center [94, 140] width 116 height 27
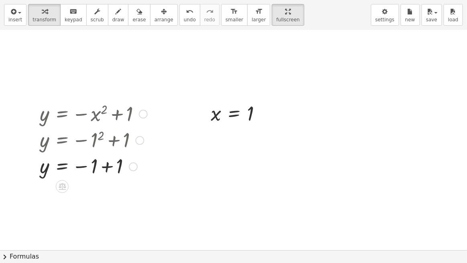
drag, startPoint x: 93, startPoint y: 164, endPoint x: 96, endPoint y: 168, distance: 4.9
click at [93, 164] on div at bounding box center [94, 166] width 116 height 27
click at [107, 168] on div at bounding box center [94, 166] width 116 height 27
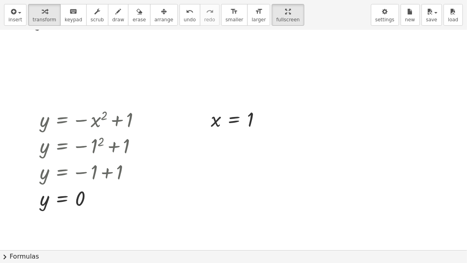
scroll to position [621, 0]
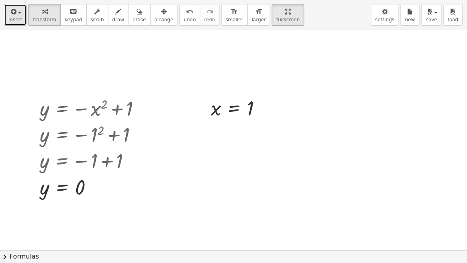
click at [23, 13] on button "insert" at bounding box center [15, 15] width 23 height 22
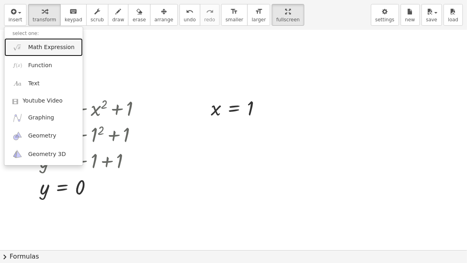
click at [56, 51] on link "Math Expression" at bounding box center [43, 47] width 78 height 18
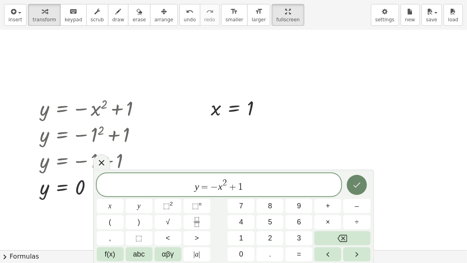
click at [363, 182] on button "Done" at bounding box center [357, 185] width 20 height 20
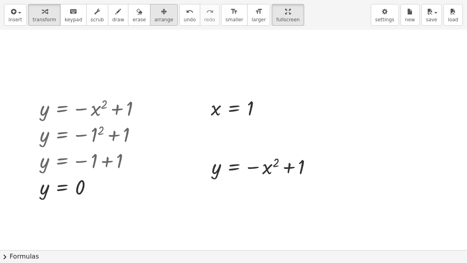
click at [155, 18] on span "arrange" at bounding box center [164, 20] width 19 height 6
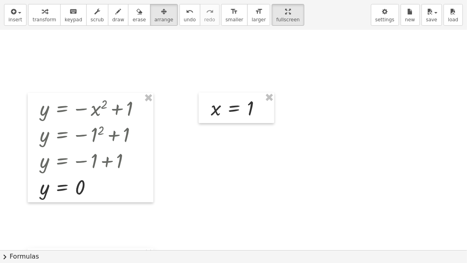
drag, startPoint x: 234, startPoint y: 160, endPoint x: 62, endPoint y: 257, distance: 197.2
click at [62, 235] on div "insert select one: Math Expression Function Text Youtube Video Graphing Geometr…" at bounding box center [233, 131] width 467 height 263
click at [23, 20] on button "insert" at bounding box center [15, 15] width 23 height 22
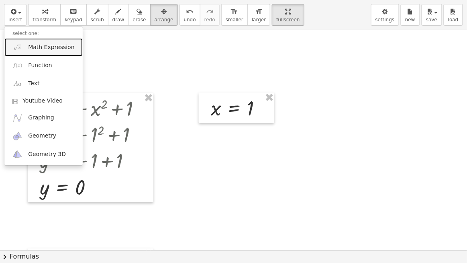
click at [52, 50] on span "Math Expression" at bounding box center [51, 47] width 46 height 8
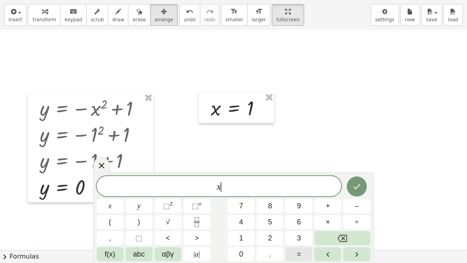
click at [296, 235] on button "=" at bounding box center [299, 254] width 27 height 14
click at [276, 235] on button "2" at bounding box center [270, 238] width 27 height 14
click at [363, 188] on button "Done" at bounding box center [357, 186] width 20 height 20
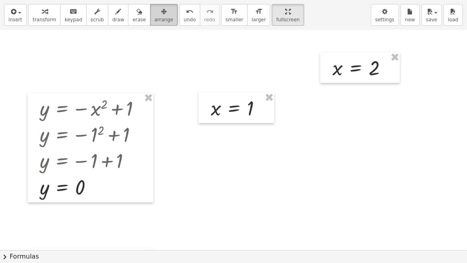
click at [155, 18] on span "arrange" at bounding box center [164, 20] width 19 height 6
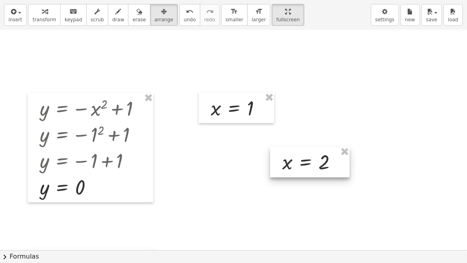
drag, startPoint x: 342, startPoint y: 68, endPoint x: 254, endPoint y: 195, distance: 154.4
click at [270, 177] on div at bounding box center [310, 162] width 80 height 31
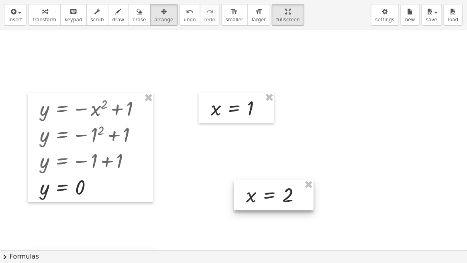
scroll to position [731, 0]
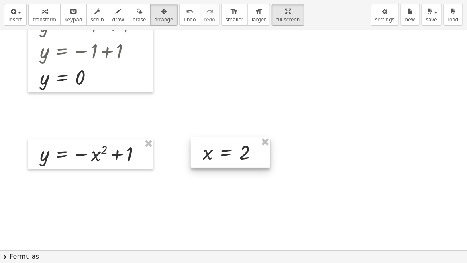
drag, startPoint x: 264, startPoint y: 92, endPoint x: 221, endPoint y: 159, distance: 79.9
click at [221, 159] on div at bounding box center [231, 152] width 80 height 31
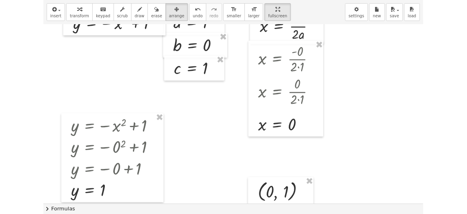
scroll to position [0, 0]
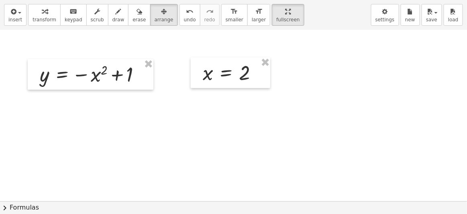
scroll to position [774, 0]
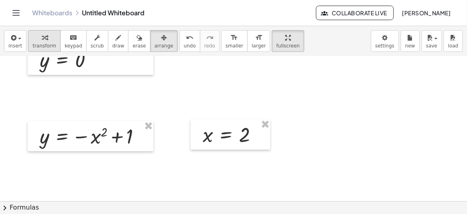
click at [49, 43] on span "transform" at bounding box center [45, 46] width 24 height 6
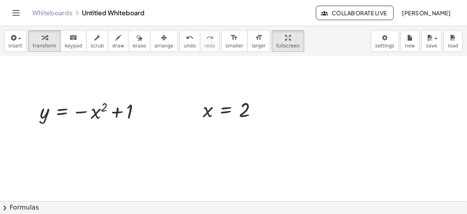
scroll to position [811, 0]
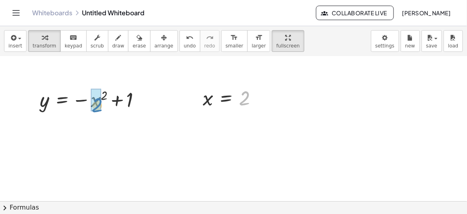
drag, startPoint x: 243, startPoint y: 102, endPoint x: 95, endPoint y: 109, distance: 148.1
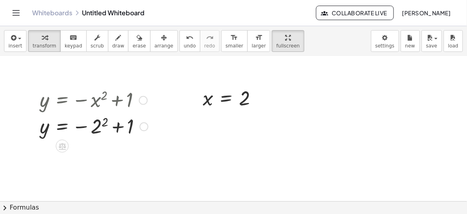
click at [100, 123] on div at bounding box center [94, 126] width 117 height 27
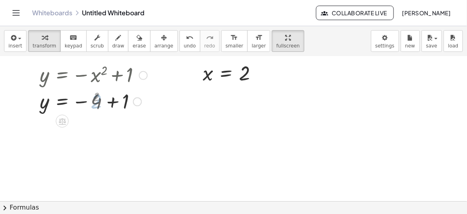
scroll to position [848, 0]
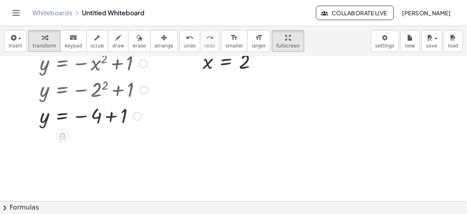
click at [107, 117] on div at bounding box center [94, 115] width 117 height 27
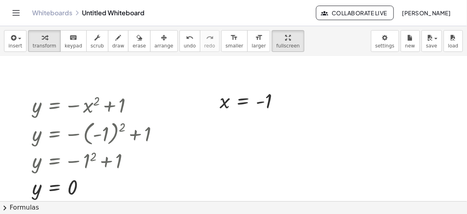
scroll to position [329, 0]
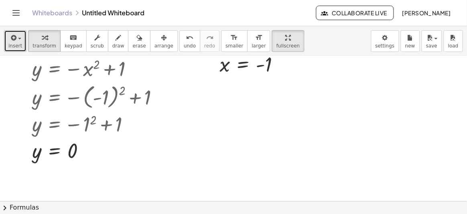
click at [9, 36] on icon "button" at bounding box center [12, 38] width 7 height 10
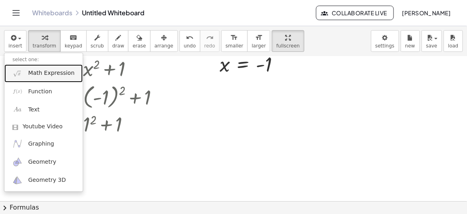
click at [25, 72] on link "Math Expression" at bounding box center [43, 73] width 78 height 18
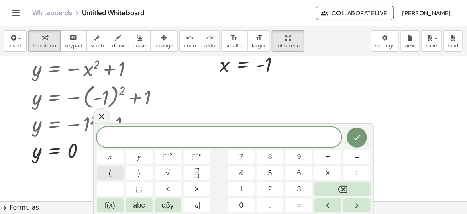
click at [113, 169] on button "(" at bounding box center [110, 173] width 27 height 14
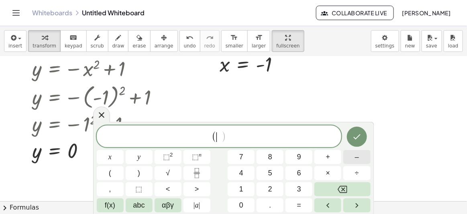
click at [352, 158] on button "–" at bounding box center [357, 157] width 27 height 14
click at [249, 187] on button "1" at bounding box center [241, 189] width 27 height 14
click at [117, 189] on button "," at bounding box center [110, 189] width 27 height 14
click at [244, 202] on button "0" at bounding box center [241, 205] width 27 height 14
click at [147, 170] on button ")" at bounding box center [139, 173] width 27 height 14
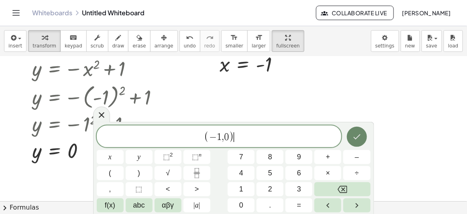
click at [352, 139] on button "Done" at bounding box center [357, 137] width 20 height 20
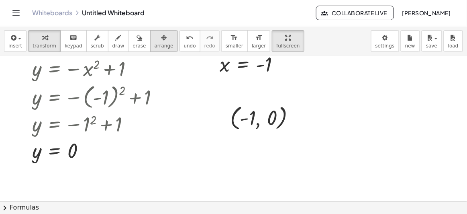
click at [155, 43] on span "arrange" at bounding box center [164, 46] width 19 height 6
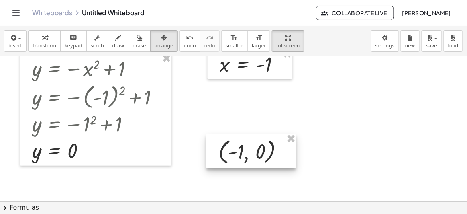
drag, startPoint x: 261, startPoint y: 119, endPoint x: 250, endPoint y: 153, distance: 35.7
click at [250, 153] on div at bounding box center [252, 151] width 90 height 35
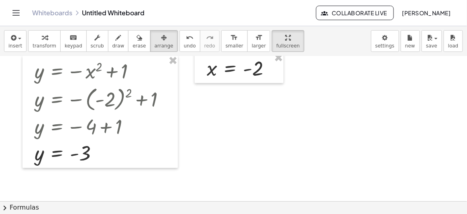
scroll to position [511, 0]
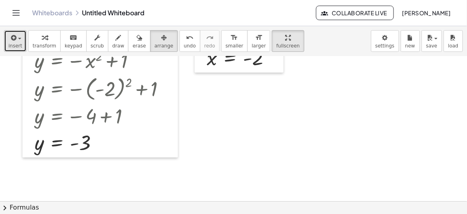
click at [5, 41] on button "insert" at bounding box center [15, 41] width 23 height 22
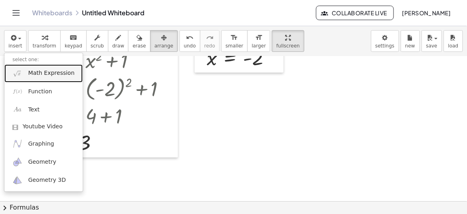
click at [33, 73] on span "Math Expression" at bounding box center [51, 73] width 46 height 8
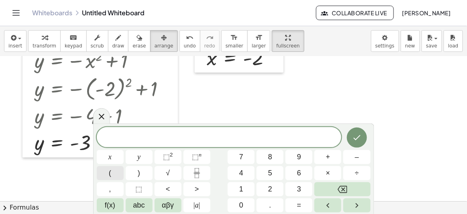
click at [115, 173] on button "(" at bounding box center [110, 173] width 27 height 14
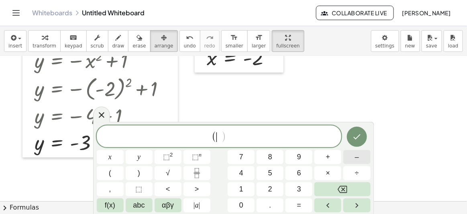
click at [352, 157] on button "–" at bounding box center [357, 157] width 27 height 14
click at [274, 191] on button "2" at bounding box center [270, 189] width 27 height 14
click at [120, 187] on button "," at bounding box center [110, 189] width 27 height 14
click at [360, 153] on button "–" at bounding box center [357, 157] width 27 height 14
click at [301, 186] on span "3" at bounding box center [299, 189] width 4 height 11
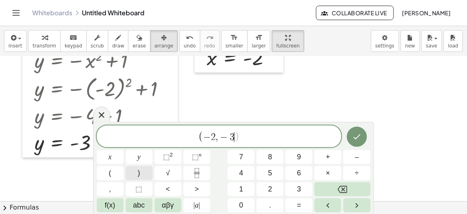
click at [151, 172] on button ")" at bounding box center [139, 173] width 27 height 14
click at [357, 139] on icon "Done" at bounding box center [357, 137] width 10 height 10
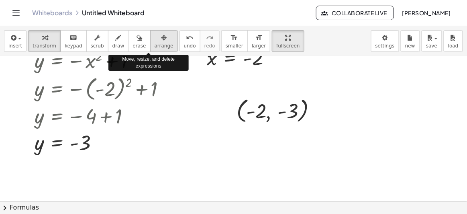
click at [155, 40] on div "button" at bounding box center [164, 38] width 19 height 10
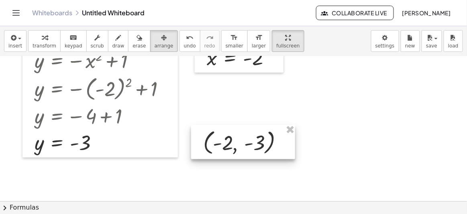
drag, startPoint x: 306, startPoint y: 119, endPoint x: 273, endPoint y: 151, distance: 46.1
click at [273, 151] on div at bounding box center [243, 142] width 104 height 35
click at [325, 123] on div at bounding box center [233, 54] width 467 height 1018
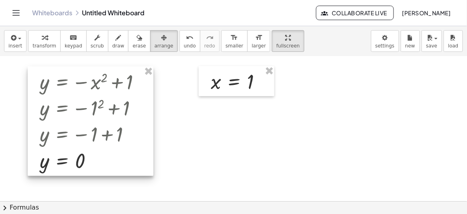
scroll to position [658, 0]
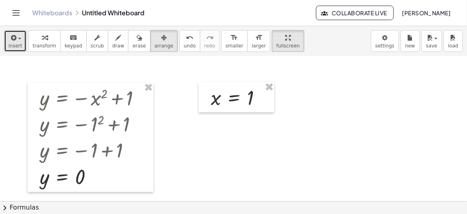
click at [20, 45] on button "insert" at bounding box center [15, 41] width 23 height 22
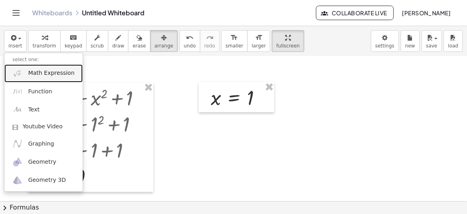
click at [37, 75] on span "Math Expression" at bounding box center [51, 73] width 46 height 8
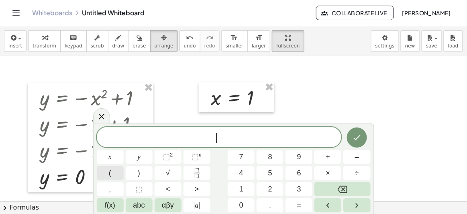
click at [117, 175] on button "(" at bounding box center [110, 173] width 27 height 14
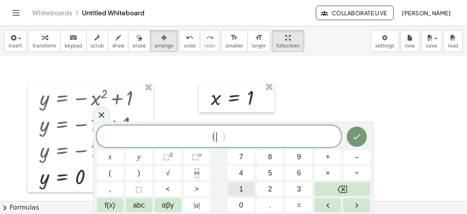
click at [244, 191] on button "1" at bounding box center [241, 189] width 27 height 14
click at [113, 187] on button "," at bounding box center [110, 189] width 27 height 14
click at [251, 203] on button "0" at bounding box center [241, 205] width 27 height 14
click at [148, 172] on button ")" at bounding box center [139, 173] width 27 height 14
click at [360, 136] on icon "Done" at bounding box center [357, 137] width 10 height 10
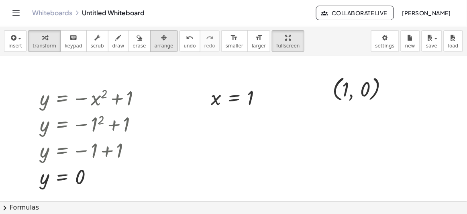
click at [155, 43] on span "arrange" at bounding box center [164, 46] width 19 height 6
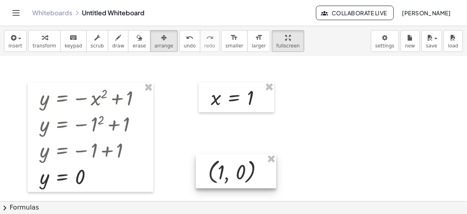
drag, startPoint x: 337, startPoint y: 100, endPoint x: 213, endPoint y: 182, distance: 149.6
click at [213, 182] on div at bounding box center [236, 171] width 80 height 35
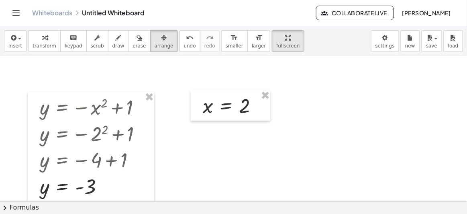
scroll to position [840, 0]
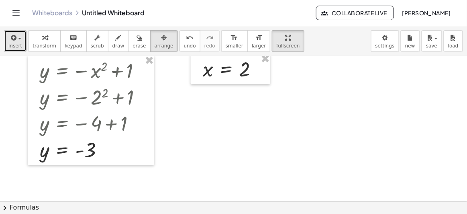
click at [9, 38] on icon "button" at bounding box center [12, 38] width 7 height 10
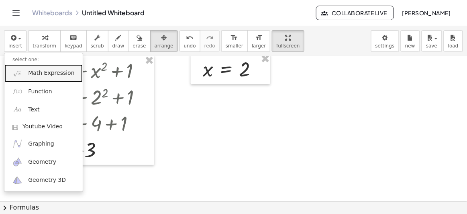
click at [49, 70] on span "Math Expression" at bounding box center [51, 73] width 46 height 8
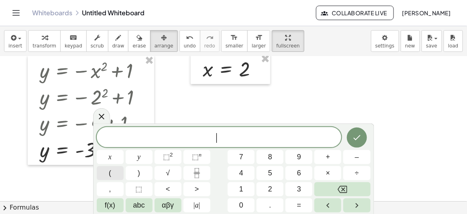
click at [121, 175] on button "(" at bounding box center [110, 173] width 27 height 14
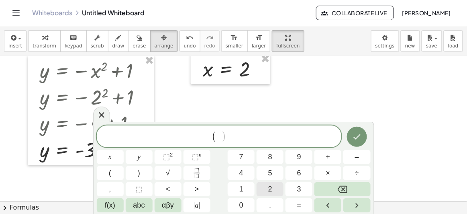
click at [270, 190] on span "2" at bounding box center [270, 189] width 4 height 11
click at [121, 190] on button "," at bounding box center [110, 189] width 27 height 14
click at [358, 156] on span "–" at bounding box center [357, 157] width 4 height 11
click at [305, 184] on button "3" at bounding box center [299, 189] width 27 height 14
click at [141, 176] on button ")" at bounding box center [139, 173] width 27 height 14
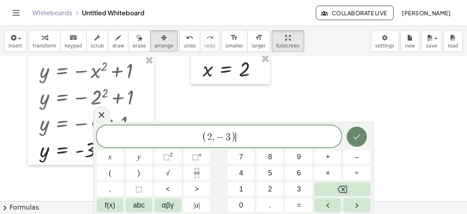
click at [355, 138] on icon "Done" at bounding box center [357, 136] width 7 height 5
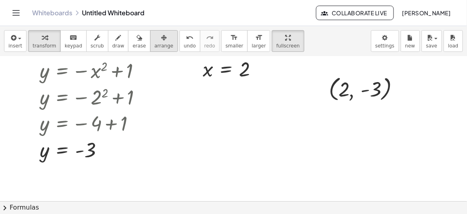
click at [161, 42] on icon "button" at bounding box center [164, 38] width 6 height 10
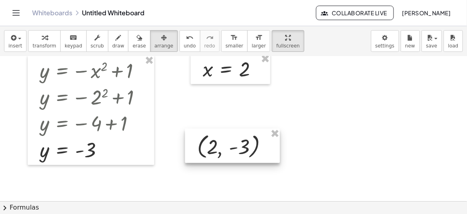
drag, startPoint x: 339, startPoint y: 100, endPoint x: 215, endPoint y: 155, distance: 135.5
click at [207, 157] on div at bounding box center [232, 146] width 95 height 35
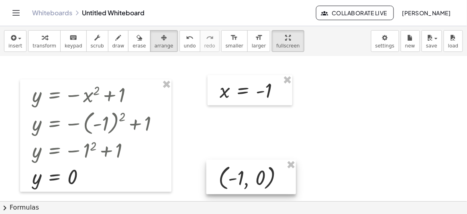
scroll to position [292, 0]
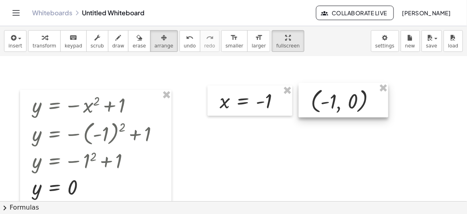
drag, startPoint x: 244, startPoint y: 187, endPoint x: 336, endPoint y: 100, distance: 127.1
click at [336, 100] on div at bounding box center [344, 100] width 90 height 35
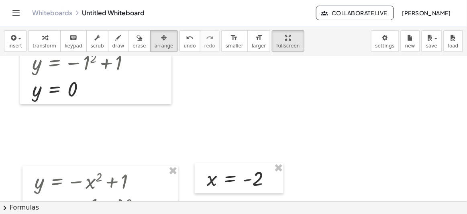
scroll to position [401, 0]
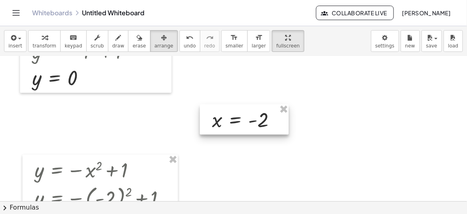
drag, startPoint x: 247, startPoint y: 160, endPoint x: 252, endPoint y: 113, distance: 47.7
click at [252, 113] on div at bounding box center [244, 119] width 89 height 31
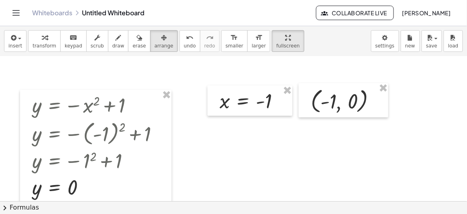
scroll to position [329, 0]
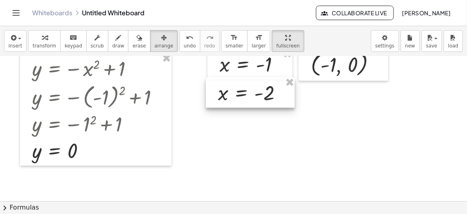
drag, startPoint x: 250, startPoint y: 188, endPoint x: 256, endPoint y: 88, distance: 99.9
click at [256, 88] on div at bounding box center [250, 93] width 89 height 31
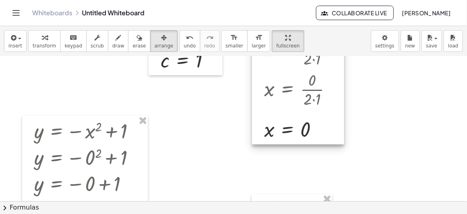
scroll to position [109, 0]
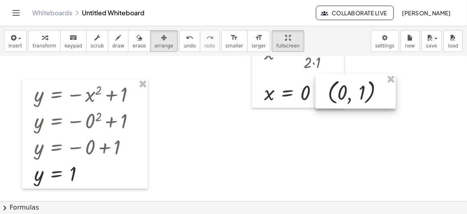
drag, startPoint x: 288, startPoint y: 167, endPoint x: 352, endPoint y: 84, distance: 104.6
click at [352, 84] on div at bounding box center [356, 91] width 80 height 35
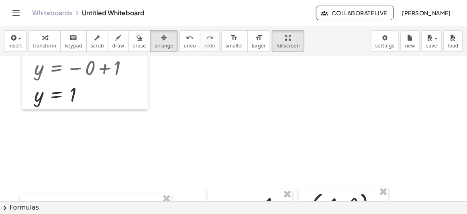
scroll to position [219, 0]
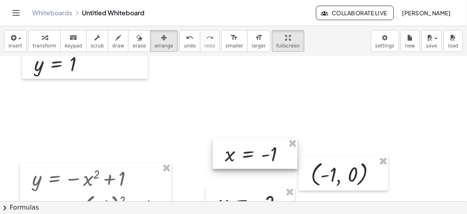
drag, startPoint x: 273, startPoint y: 176, endPoint x: 299, endPoint y: 110, distance: 71.4
click at [298, 139] on div at bounding box center [255, 154] width 85 height 31
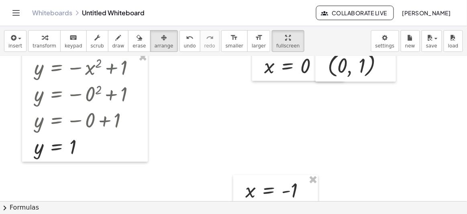
scroll to position [146, 0]
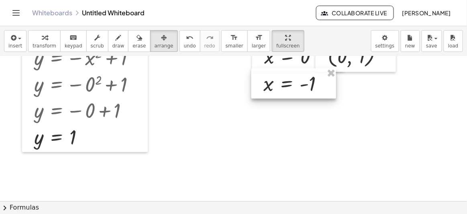
drag, startPoint x: 302, startPoint y: 127, endPoint x: 303, endPoint y: 74, distance: 53.5
click at [303, 74] on div at bounding box center [294, 83] width 85 height 31
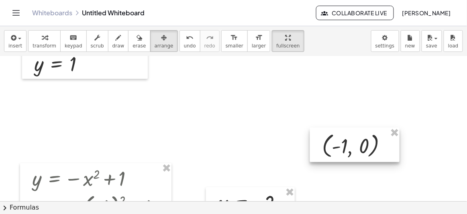
drag, startPoint x: 350, startPoint y: 157, endPoint x: 368, endPoint y: 107, distance: 52.9
click at [369, 128] on div at bounding box center [355, 145] width 90 height 35
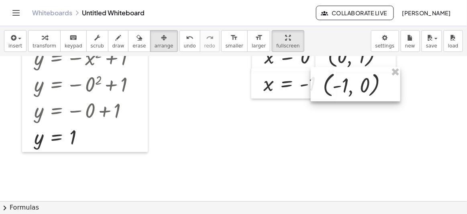
drag, startPoint x: 368, startPoint y: 180, endPoint x: 358, endPoint y: 80, distance: 101.4
click at [358, 80] on div at bounding box center [356, 84] width 90 height 35
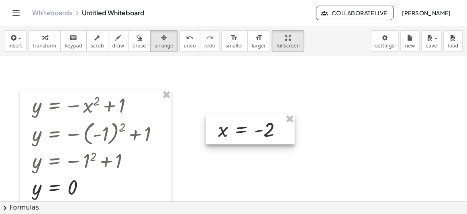
drag, startPoint x: 257, startPoint y: 137, endPoint x: 294, endPoint y: 112, distance: 44.3
click at [293, 114] on div at bounding box center [250, 129] width 89 height 31
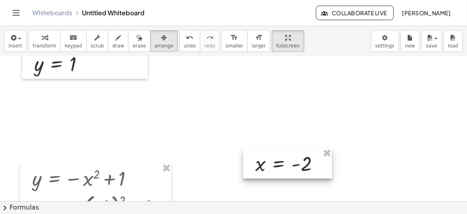
drag, startPoint x: 295, startPoint y: 176, endPoint x: 302, endPoint y: 108, distance: 69.1
click at [302, 148] on div at bounding box center [288, 163] width 89 height 31
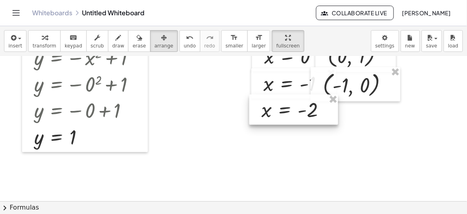
drag, startPoint x: 300, startPoint y: 170, endPoint x: 301, endPoint y: 96, distance: 74.0
click at [301, 96] on div at bounding box center [294, 109] width 89 height 31
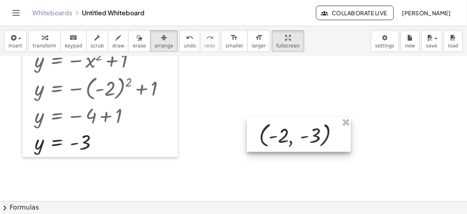
scroll to position [438, 0]
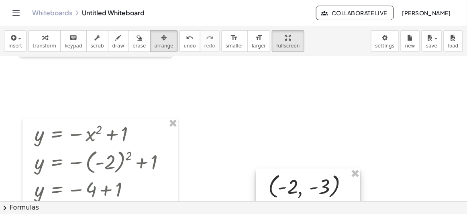
drag, startPoint x: 229, startPoint y: 106, endPoint x: 289, endPoint y: 66, distance: 72.0
click at [287, 66] on div "y = − x 2 + 1 Fix a mistake Transform line Copy line as LaTeX Copy derivation a…" at bounding box center [233, 127] width 467 height 1018
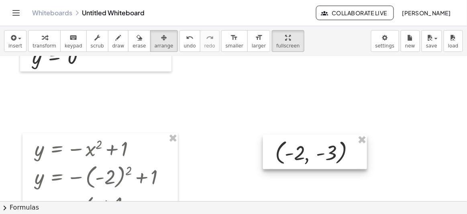
drag, startPoint x: 291, startPoint y: 167, endPoint x: 303, endPoint y: 131, distance: 37.6
click at [303, 131] on div "y = − x 2 + 1 Fix a mistake Transform line Copy line as LaTeX Copy derivation a…" at bounding box center [233, 142] width 467 height 1018
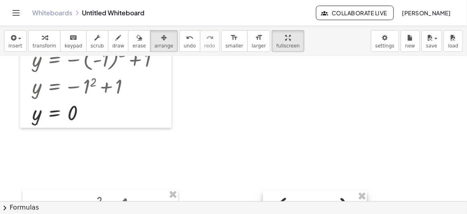
scroll to position [365, 0]
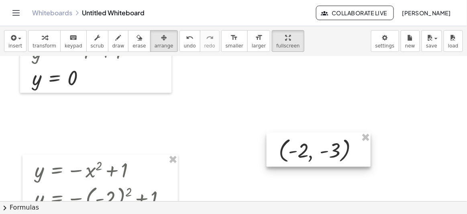
drag, startPoint x: 315, startPoint y: 160, endPoint x: 320, endPoint y: 90, distance: 70.5
click at [320, 133] on div at bounding box center [319, 150] width 104 height 35
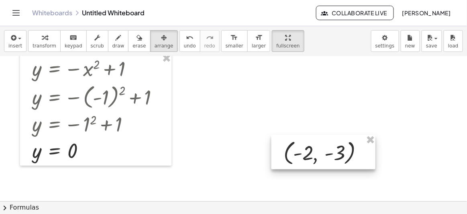
drag, startPoint x: 318, startPoint y: 151, endPoint x: 345, endPoint y: 74, distance: 81.1
click at [341, 135] on div at bounding box center [324, 152] width 104 height 35
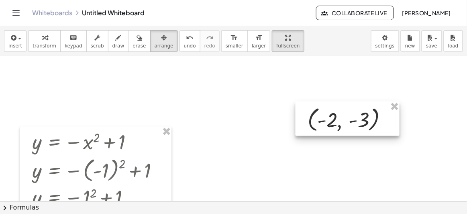
drag, startPoint x: 349, startPoint y: 140, endPoint x: 349, endPoint y: 100, distance: 40.6
click at [349, 102] on div at bounding box center [348, 119] width 104 height 35
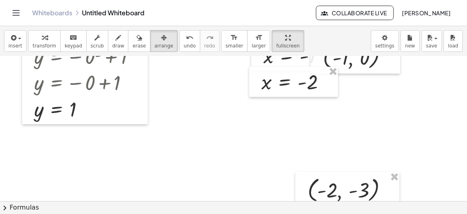
scroll to position [219, 0]
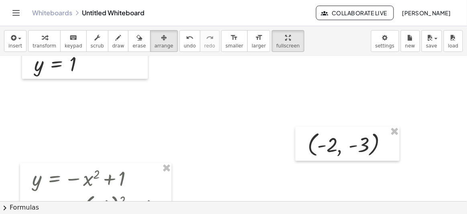
drag, startPoint x: 342, startPoint y: 161, endPoint x: 339, endPoint y: 111, distance: 49.9
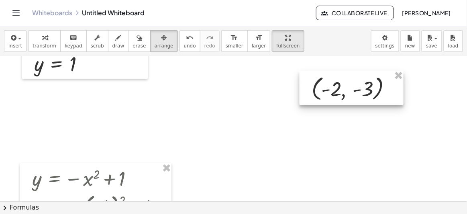
drag, startPoint x: 343, startPoint y: 148, endPoint x: 347, endPoint y: 88, distance: 60.0
click at [347, 89] on div at bounding box center [352, 88] width 104 height 35
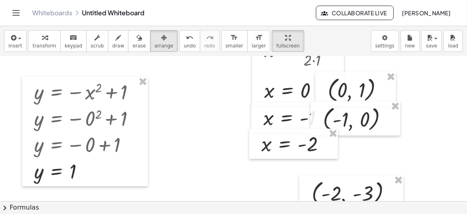
scroll to position [109, 0]
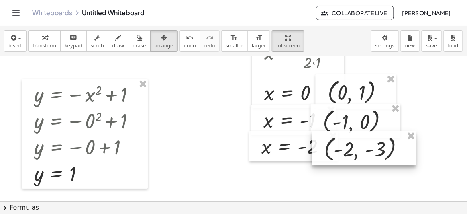
drag, startPoint x: 348, startPoint y: 186, endPoint x: 361, endPoint y: 140, distance: 47.9
click at [361, 140] on div at bounding box center [364, 148] width 104 height 35
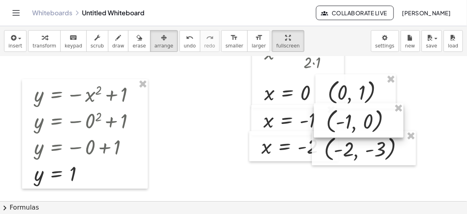
click at [365, 114] on div at bounding box center [359, 120] width 90 height 35
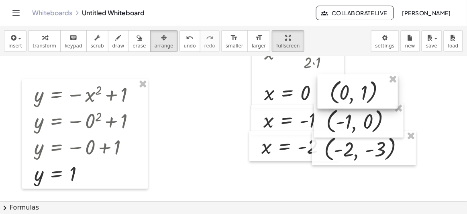
click at [368, 96] on div at bounding box center [358, 91] width 80 height 35
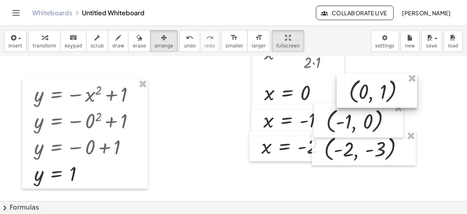
drag, startPoint x: 380, startPoint y: 100, endPoint x: 399, endPoint y: 99, distance: 19.3
click at [399, 99] on div at bounding box center [377, 91] width 80 height 35
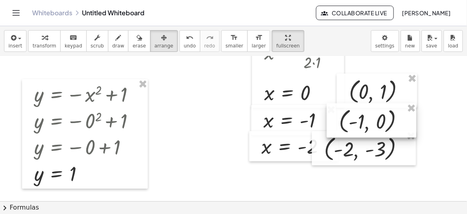
drag, startPoint x: 390, startPoint y: 117, endPoint x: 403, endPoint y: 117, distance: 12.9
click at [403, 117] on div at bounding box center [372, 120] width 90 height 35
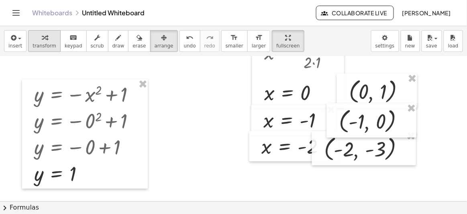
click at [43, 43] on span "transform" at bounding box center [45, 46] width 24 height 6
click at [155, 43] on span "arrange" at bounding box center [164, 46] width 19 height 6
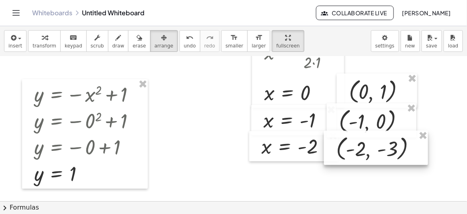
drag, startPoint x: 346, startPoint y: 143, endPoint x: 357, endPoint y: 142, distance: 11.3
click at [357, 142] on div at bounding box center [376, 148] width 104 height 35
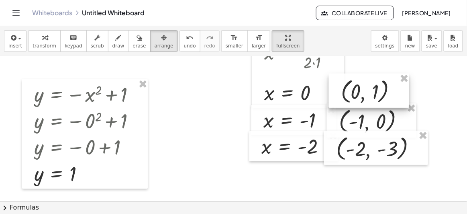
drag, startPoint x: 365, startPoint y: 98, endPoint x: 356, endPoint y: 98, distance: 8.0
click at [356, 98] on div at bounding box center [369, 91] width 80 height 35
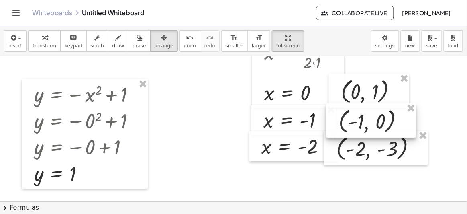
click at [378, 127] on div at bounding box center [372, 120] width 90 height 35
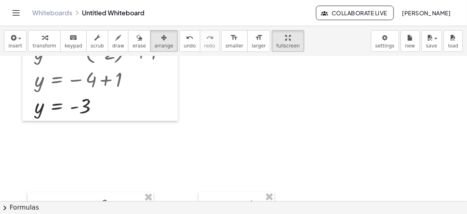
scroll to position [621, 0]
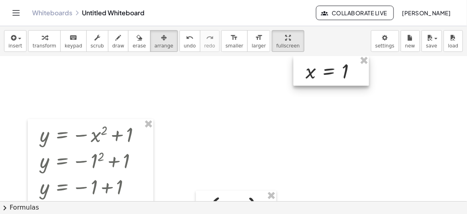
drag, startPoint x: 241, startPoint y: 135, endPoint x: 336, endPoint y: 74, distance: 112.8
click at [337, 72] on div at bounding box center [332, 70] width 76 height 31
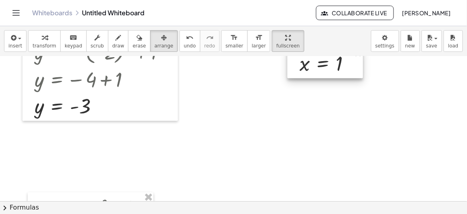
drag, startPoint x: 331, startPoint y: 156, endPoint x: 324, endPoint y: 76, distance: 80.7
click at [324, 76] on div at bounding box center [326, 63] width 76 height 31
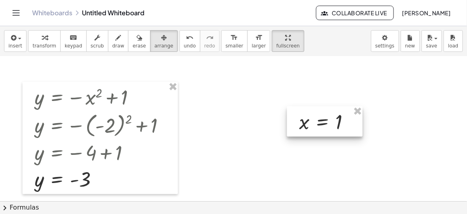
drag, startPoint x: 329, startPoint y: 139, endPoint x: 328, endPoint y: 82, distance: 57.1
click at [328, 106] on div at bounding box center [325, 121] width 76 height 31
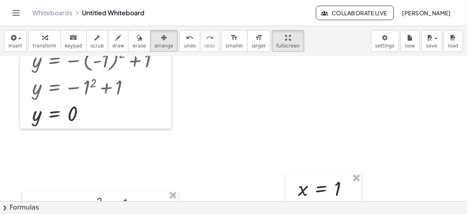
scroll to position [401, 0]
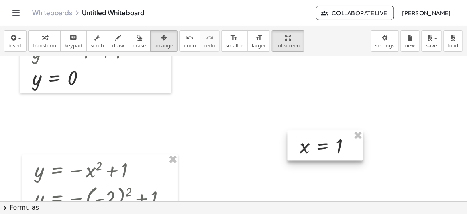
drag, startPoint x: 318, startPoint y: 147, endPoint x: 321, endPoint y: 25, distance: 122.6
click at [321, 25] on div "Graspable Math Activities Whiteboards Classes Account v1.28.5 | Privacy policy …" at bounding box center [233, 107] width 467 height 214
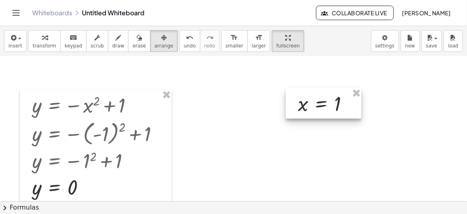
drag, startPoint x: 327, startPoint y: 143, endPoint x: 320, endPoint y: 105, distance: 38.4
click at [323, 107] on div at bounding box center [324, 103] width 76 height 31
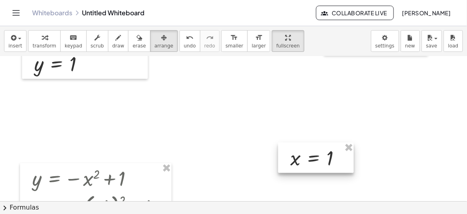
drag, startPoint x: 325, startPoint y: 153, endPoint x: 294, endPoint y: 90, distance: 69.9
click at [294, 143] on div at bounding box center [317, 158] width 76 height 31
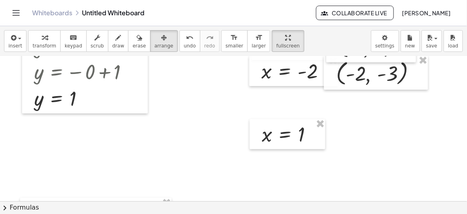
scroll to position [146, 0]
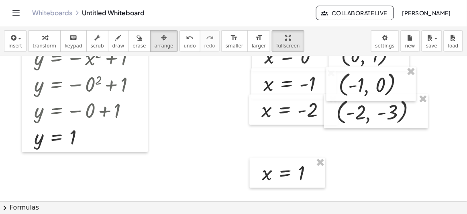
drag, startPoint x: 299, startPoint y: 149, endPoint x: 300, endPoint y: 137, distance: 12.2
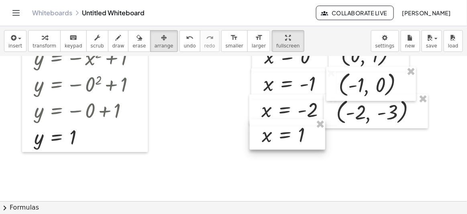
drag, startPoint x: 299, startPoint y: 162, endPoint x: 299, endPoint y: 125, distance: 37.4
click at [299, 125] on div at bounding box center [288, 134] width 76 height 31
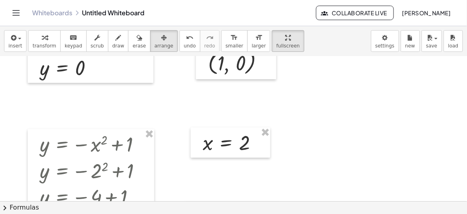
scroll to position [767, 0]
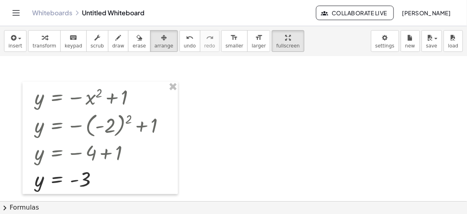
drag, startPoint x: 229, startPoint y: 74, endPoint x: 332, endPoint y: 91, distance: 104.4
click at [332, 91] on div "y = − x 2 + 1 Fix a mistake Transform line Copy line as LaTeX Copy derivation a…" at bounding box center [233, 91] width 467 height 1018
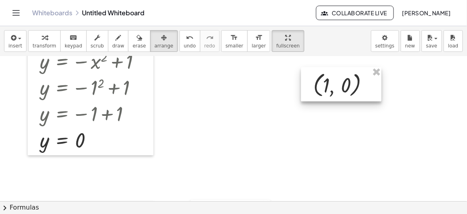
drag, startPoint x: 342, startPoint y: 130, endPoint x: 348, endPoint y: 80, distance: 50.9
click at [342, 71] on div at bounding box center [341, 84] width 80 height 35
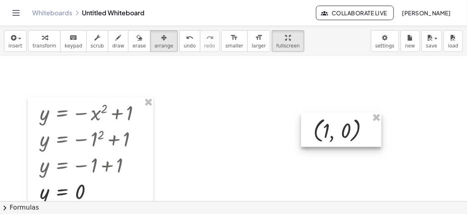
scroll to position [621, 0]
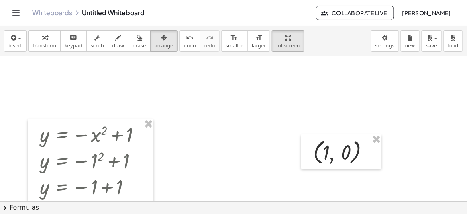
drag, startPoint x: 342, startPoint y: 159, endPoint x: 342, endPoint y: 113, distance: 46.6
drag, startPoint x: 342, startPoint y: 151, endPoint x: 346, endPoint y: 81, distance: 69.6
click at [345, 134] on div at bounding box center [341, 151] width 80 height 35
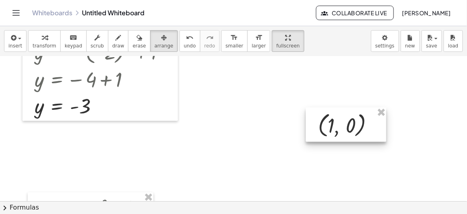
drag, startPoint x: 340, startPoint y: 132, endPoint x: 339, endPoint y: 104, distance: 27.7
click at [339, 107] on div at bounding box center [346, 124] width 80 height 35
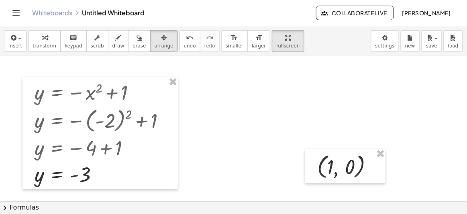
scroll to position [438, 0]
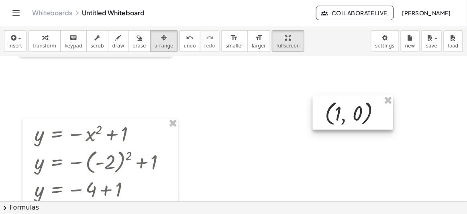
drag, startPoint x: 331, startPoint y: 190, endPoint x: 337, endPoint y: 94, distance: 96.2
click at [339, 95] on div at bounding box center [353, 112] width 80 height 35
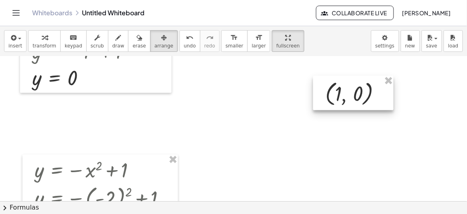
drag, startPoint x: 356, startPoint y: 150, endPoint x: 358, endPoint y: 92, distance: 57.9
click at [356, 92] on div at bounding box center [353, 93] width 80 height 35
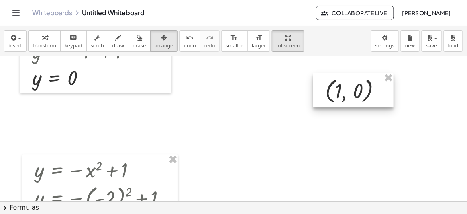
scroll to position [292, 0]
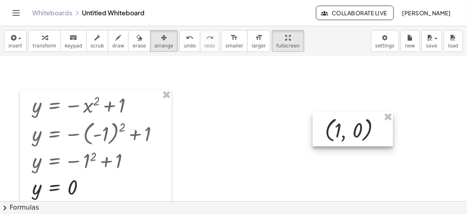
drag, startPoint x: 335, startPoint y: 195, endPoint x: 336, endPoint y: 113, distance: 82.0
click at [336, 117] on div at bounding box center [353, 129] width 80 height 35
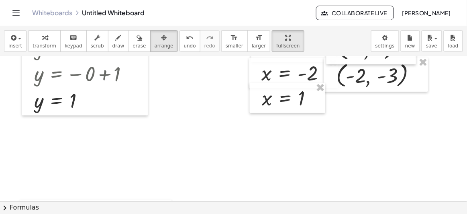
scroll to position [219, 0]
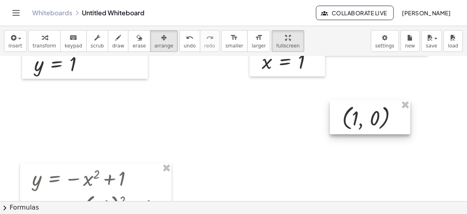
drag, startPoint x: 335, startPoint y: 188, endPoint x: 346, endPoint y: 77, distance: 111.5
click at [346, 100] on div at bounding box center [370, 117] width 80 height 35
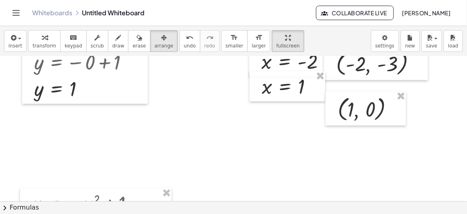
scroll to position [182, 0]
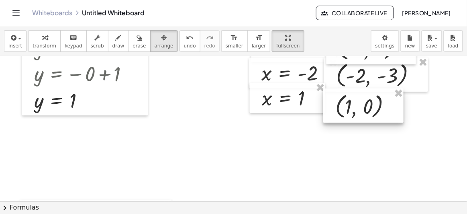
drag, startPoint x: 349, startPoint y: 120, endPoint x: 346, endPoint y: 106, distance: 14.7
click at [346, 106] on div at bounding box center [364, 105] width 80 height 35
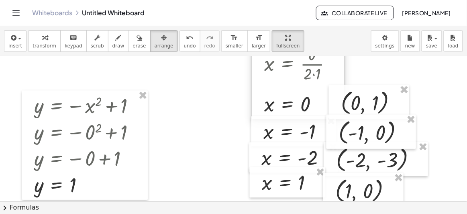
scroll to position [109, 0]
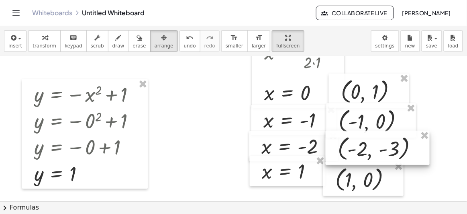
click at [369, 146] on div at bounding box center [378, 148] width 104 height 35
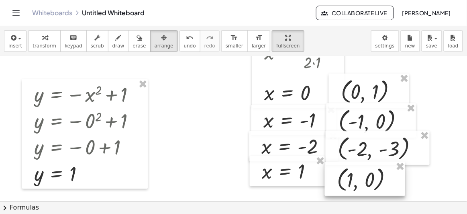
click at [366, 173] on div at bounding box center [365, 179] width 80 height 35
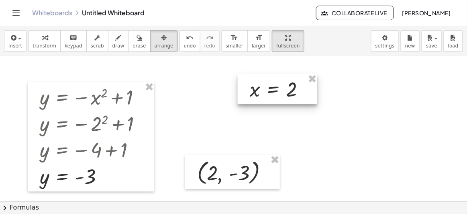
scroll to position [803, 0]
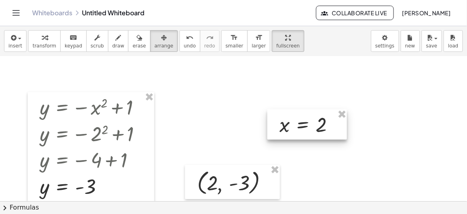
drag, startPoint x: 242, startPoint y: 80, endPoint x: 319, endPoint y: 108, distance: 82.1
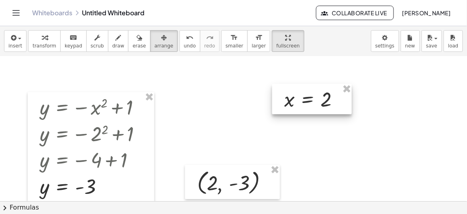
drag, startPoint x: 316, startPoint y: 126, endPoint x: 336, endPoint y: 75, distance: 54.6
click at [331, 84] on div at bounding box center [312, 99] width 80 height 31
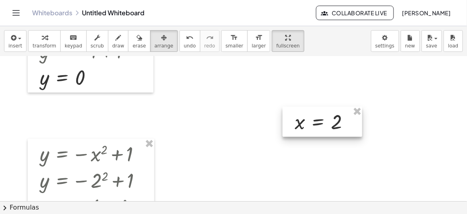
scroll to position [731, 0]
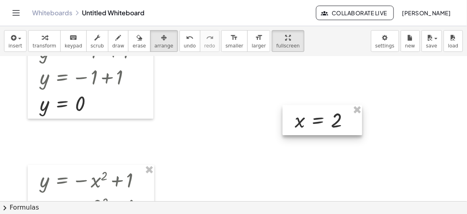
drag, startPoint x: 344, startPoint y: 162, endPoint x: 349, endPoint y: 91, distance: 70.9
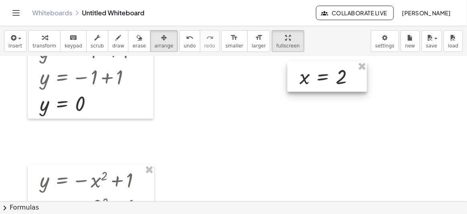
scroll to position [658, 0]
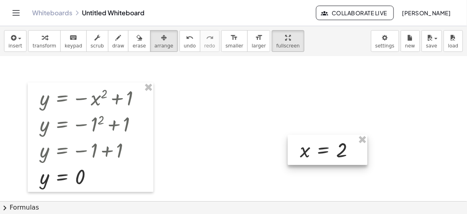
drag, startPoint x: 319, startPoint y: 159, endPoint x: 342, endPoint y: 109, distance: 54.8
click at [342, 135] on div at bounding box center [328, 150] width 80 height 31
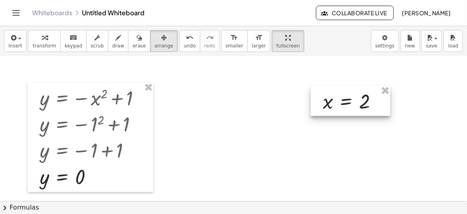
scroll to position [584, 0]
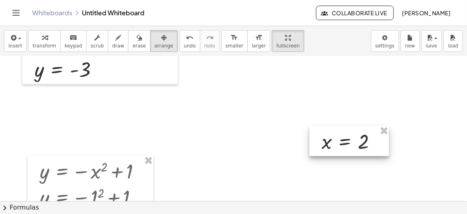
drag, startPoint x: 336, startPoint y: 172, endPoint x: 345, endPoint y: 89, distance: 83.8
click at [329, 126] on div at bounding box center [350, 141] width 80 height 31
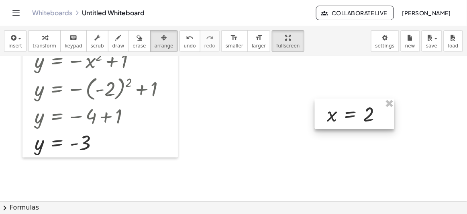
drag, startPoint x: 328, startPoint y: 166, endPoint x: 352, endPoint y: 110, distance: 61.0
click at [352, 110] on div at bounding box center [355, 113] width 80 height 31
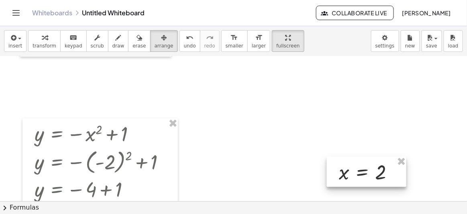
drag, startPoint x: 355, startPoint y: 174, endPoint x: 337, endPoint y: 74, distance: 101.7
click at [329, 156] on div at bounding box center [367, 171] width 80 height 31
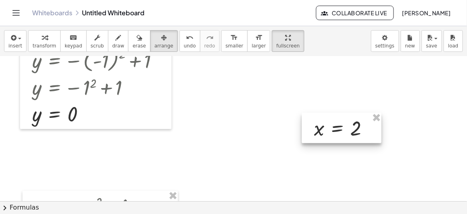
drag, startPoint x: 337, startPoint y: 158, endPoint x: 337, endPoint y: 106, distance: 52.7
click at [337, 113] on div at bounding box center [342, 128] width 80 height 31
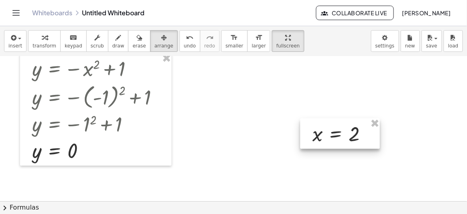
drag, startPoint x: 352, startPoint y: 136, endPoint x: 346, endPoint y: 95, distance: 41.4
click at [346, 119] on div at bounding box center [341, 134] width 80 height 31
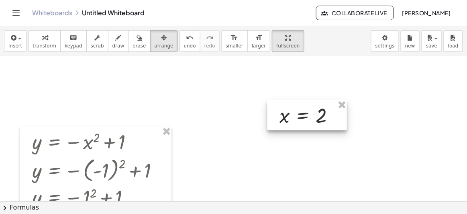
drag, startPoint x: 329, startPoint y: 173, endPoint x: 301, endPoint y: 117, distance: 62.7
click at [300, 119] on div at bounding box center [308, 115] width 80 height 31
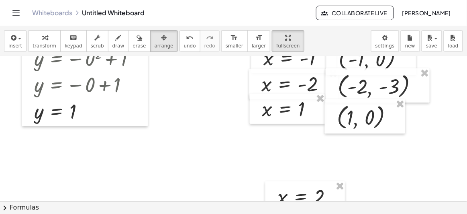
scroll to position [182, 0]
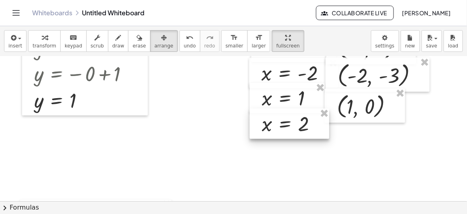
drag, startPoint x: 301, startPoint y: 184, endPoint x: 285, endPoint y: 123, distance: 63.9
click at [285, 123] on div at bounding box center [290, 124] width 80 height 31
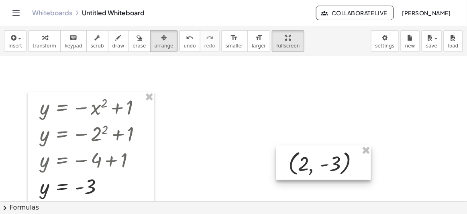
drag, startPoint x: 244, startPoint y: 118, endPoint x: 339, endPoint y: 116, distance: 95.3
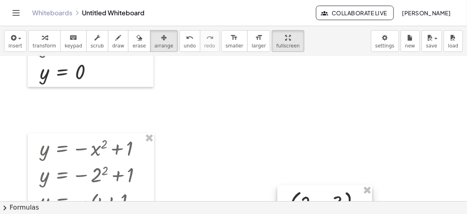
drag, startPoint x: 324, startPoint y: 197, endPoint x: 329, endPoint y: 99, distance: 97.4
click at [328, 185] on div at bounding box center [325, 202] width 95 height 35
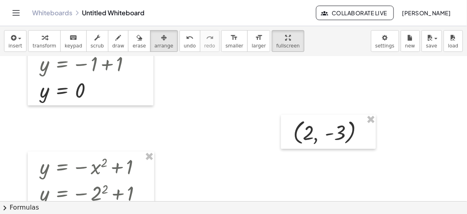
scroll to position [689, 0]
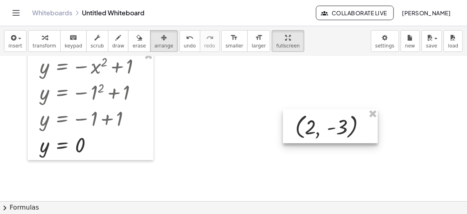
drag, startPoint x: 332, startPoint y: 182, endPoint x: 341, endPoint y: 97, distance: 86.1
click at [337, 109] on div at bounding box center [330, 126] width 95 height 35
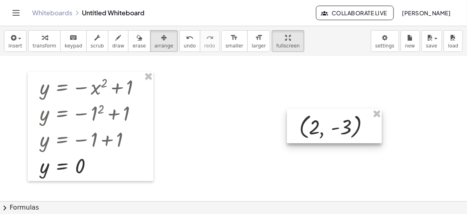
scroll to position [653, 0]
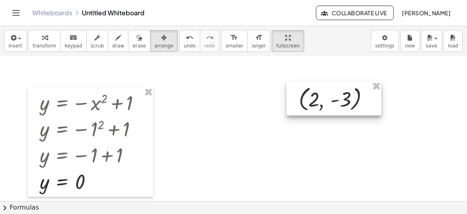
drag, startPoint x: 344, startPoint y: 141, endPoint x: 347, endPoint y: 82, distance: 58.7
click at [347, 82] on div at bounding box center [334, 98] width 95 height 35
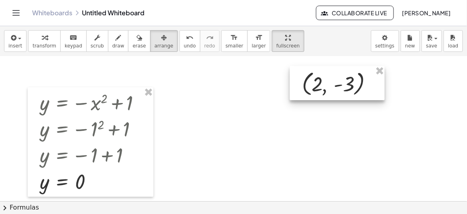
scroll to position [580, 0]
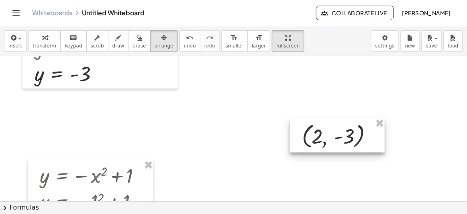
drag, startPoint x: 337, startPoint y: 147, endPoint x: 342, endPoint y: 96, distance: 51.3
click at [341, 118] on div at bounding box center [337, 135] width 95 height 35
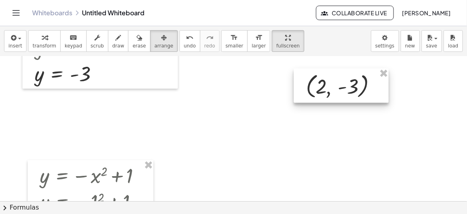
scroll to position [543, 0]
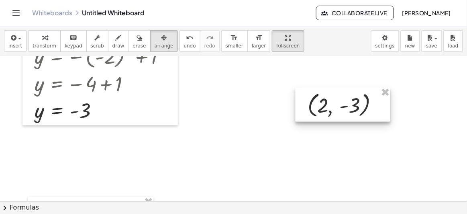
drag, startPoint x: 342, startPoint y: 114, endPoint x: 348, endPoint y: 85, distance: 29.6
click at [348, 88] on div at bounding box center [343, 104] width 95 height 35
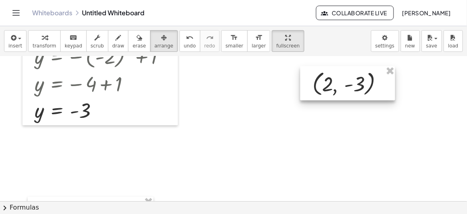
scroll to position [434, 0]
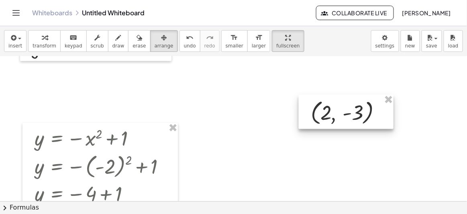
drag, startPoint x: 341, startPoint y: 192, endPoint x: 340, endPoint y: 101, distance: 90.8
click at [339, 107] on div at bounding box center [346, 111] width 95 height 35
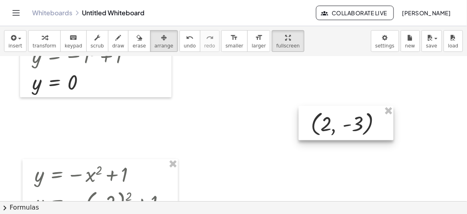
drag, startPoint x: 346, startPoint y: 149, endPoint x: 346, endPoint y: 87, distance: 61.9
click at [346, 106] on div at bounding box center [346, 123] width 95 height 35
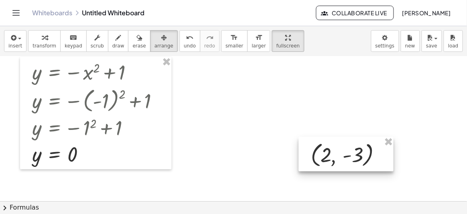
scroll to position [287, 0]
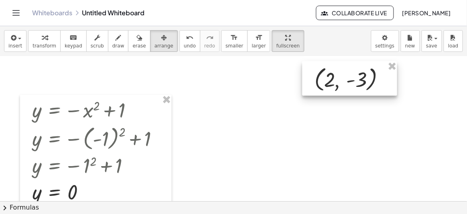
drag, startPoint x: 351, startPoint y: 121, endPoint x: 352, endPoint y: 67, distance: 54.3
click at [352, 67] on div at bounding box center [350, 78] width 95 height 35
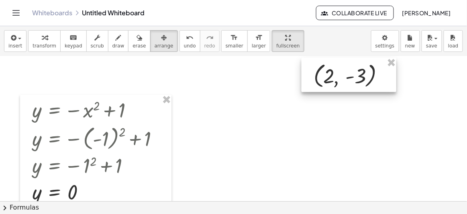
scroll to position [214, 0]
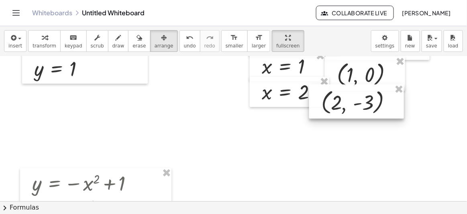
drag, startPoint x: 348, startPoint y: 151, endPoint x: 356, endPoint y: 104, distance: 47.2
click at [356, 104] on div at bounding box center [356, 101] width 95 height 35
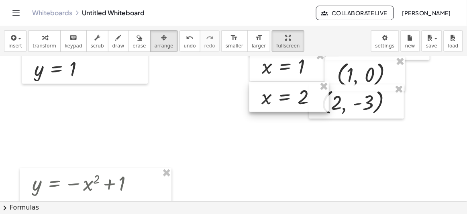
drag, startPoint x: 299, startPoint y: 95, endPoint x: 299, endPoint y: 100, distance: 4.8
click at [299, 100] on div at bounding box center [290, 97] width 80 height 31
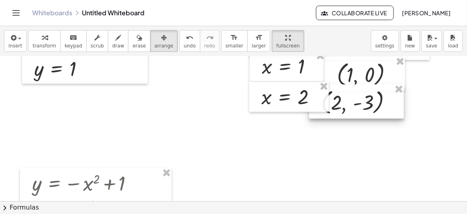
scroll to position [178, 0]
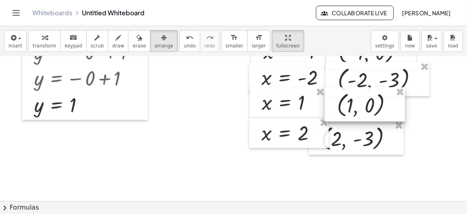
drag, startPoint x: 363, startPoint y: 111, endPoint x: 363, endPoint y: 106, distance: 5.6
click at [363, 106] on div at bounding box center [365, 104] width 80 height 35
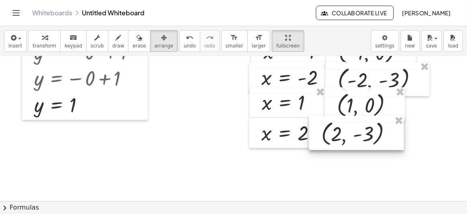
drag, startPoint x: 363, startPoint y: 134, endPoint x: 363, endPoint y: 129, distance: 4.8
click at [363, 129] on div at bounding box center [356, 133] width 95 height 35
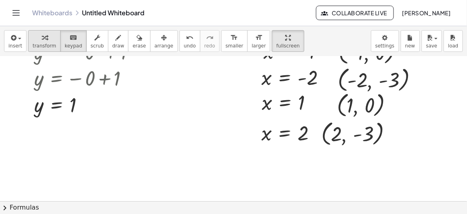
drag, startPoint x: 54, startPoint y: 40, endPoint x: 52, endPoint y: 45, distance: 5.6
click at [52, 43] on div "transform keyboard keypad scrub draw erase arrange" at bounding box center [103, 41] width 150 height 22
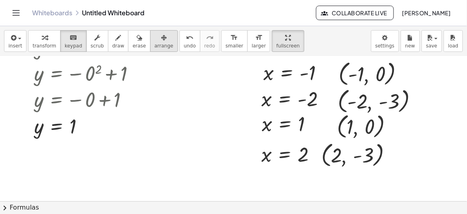
scroll to position [141, 0]
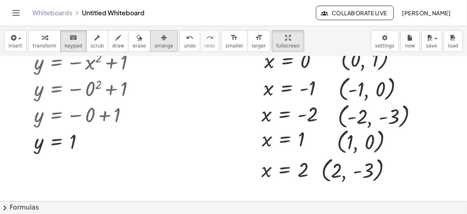
click at [155, 38] on div "button" at bounding box center [164, 38] width 19 height 10
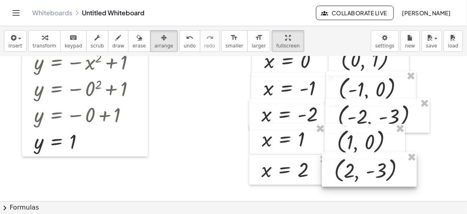
drag, startPoint x: 355, startPoint y: 177, endPoint x: 368, endPoint y: 177, distance: 12.9
click at [368, 177] on div at bounding box center [369, 169] width 95 height 35
click at [47, 52] on div "insert select one: Math Expression Function Text Youtube Video Graphing Geometr…" at bounding box center [233, 41] width 467 height 30
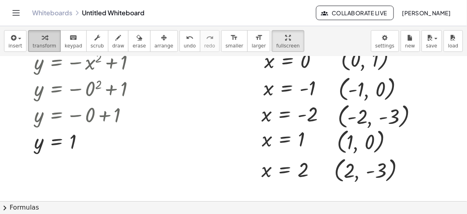
click at [38, 47] on span "transform" at bounding box center [45, 46] width 24 height 6
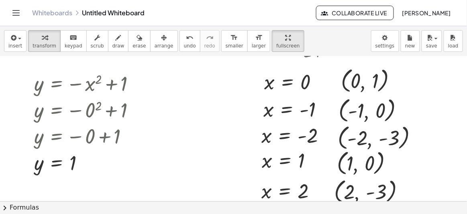
scroll to position [105, 0]
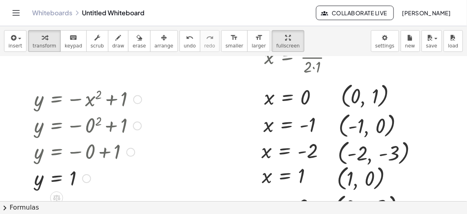
click at [138, 99] on div at bounding box center [137, 99] width 9 height 9
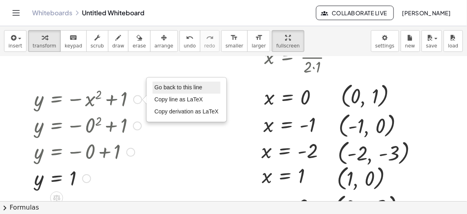
click at [199, 92] on li "Go back to this line" at bounding box center [187, 88] width 68 height 12
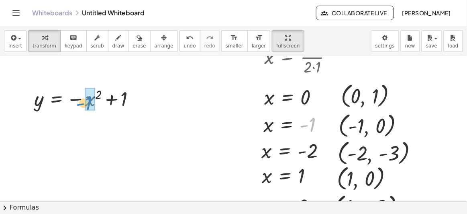
drag, startPoint x: 313, startPoint y: 123, endPoint x: 94, endPoint y: 101, distance: 220.5
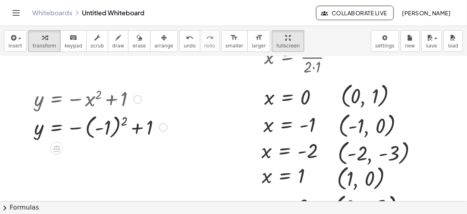
click at [123, 118] on div at bounding box center [100, 126] width 141 height 29
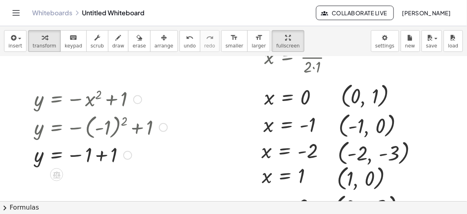
click at [82, 152] on div at bounding box center [100, 154] width 141 height 27
click at [82, 156] on div at bounding box center [100, 154] width 141 height 27
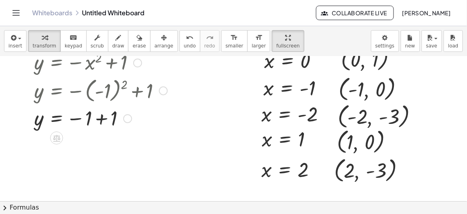
click at [104, 116] on div at bounding box center [100, 117] width 141 height 27
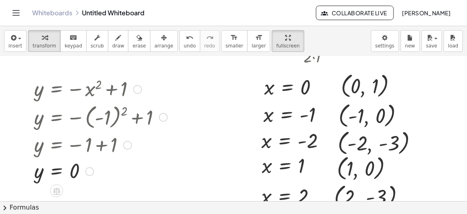
scroll to position [105, 0]
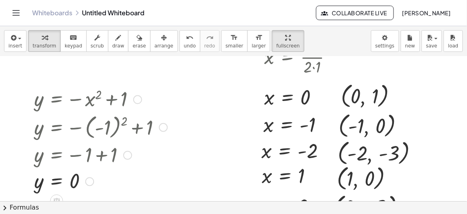
click at [139, 102] on div at bounding box center [137, 99] width 9 height 9
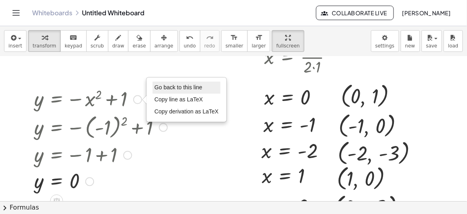
click at [179, 89] on span "Go back to this line" at bounding box center [179, 87] width 48 height 6
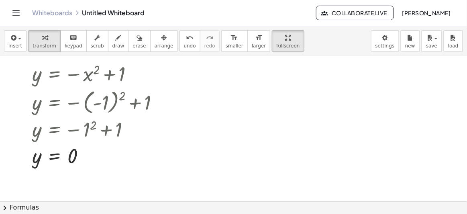
scroll to position [287, 0]
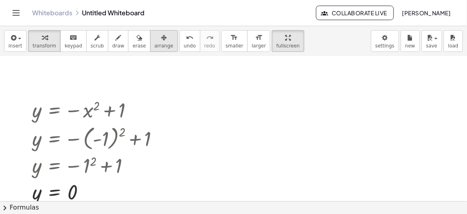
click at [155, 43] on span "arrange" at bounding box center [164, 46] width 19 height 6
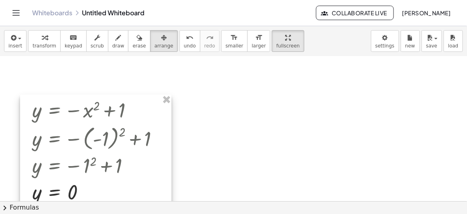
click at [121, 140] on div at bounding box center [96, 151] width 152 height 113
drag, startPoint x: 124, startPoint y: 138, endPoint x: 104, endPoint y: 147, distance: 21.9
click at [103, 149] on div at bounding box center [96, 151] width 152 height 113
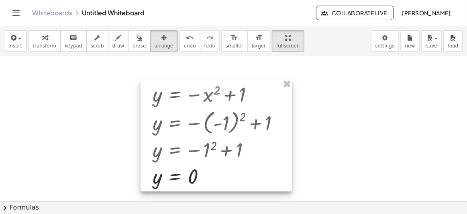
drag, startPoint x: 137, startPoint y: 128, endPoint x: 258, endPoint y: 110, distance: 122.7
click at [258, 110] on div at bounding box center [217, 135] width 152 height 113
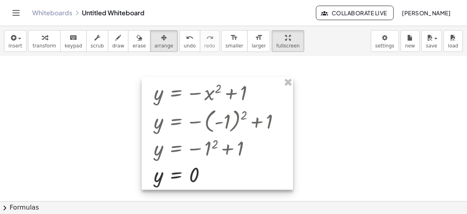
drag, startPoint x: 258, startPoint y: 110, endPoint x: 231, endPoint y: 150, distance: 48.0
click at [229, 159] on div at bounding box center [218, 134] width 152 height 113
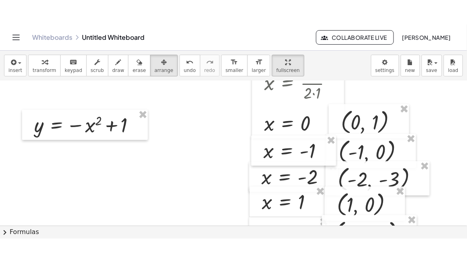
scroll to position [0, 0]
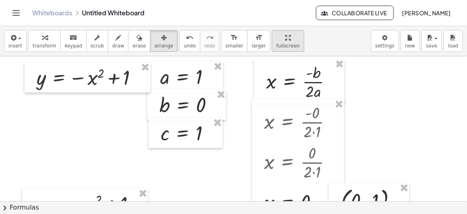
click at [272, 49] on button "fullscreen" at bounding box center [288, 41] width 32 height 22
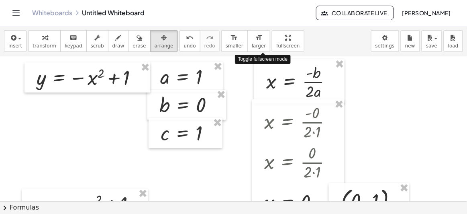
click at [261, 78] on div "insert select one: Math Expression Function Text Youtube Video Graphing Geometr…" at bounding box center [233, 120] width 467 height 188
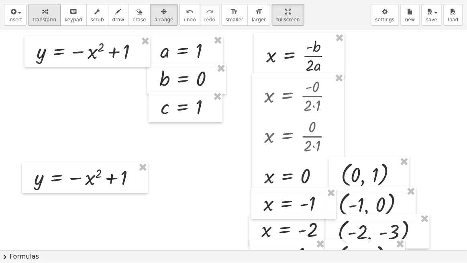
click at [47, 15] on div "button" at bounding box center [45, 11] width 24 height 10
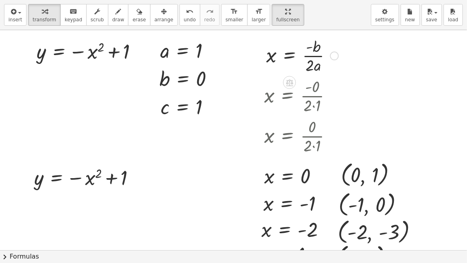
click at [336, 53] on div "Fix a mistake Transform line Copy line as LaTeX Copy derivation as LaTeX Expand…" at bounding box center [334, 55] width 9 height 9
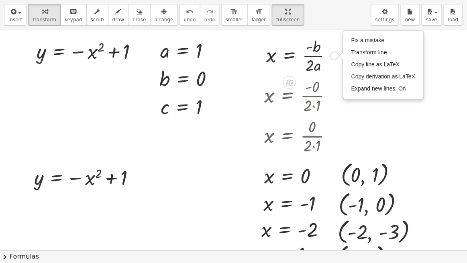
click at [339, 80] on div at bounding box center [301, 95] width 82 height 40
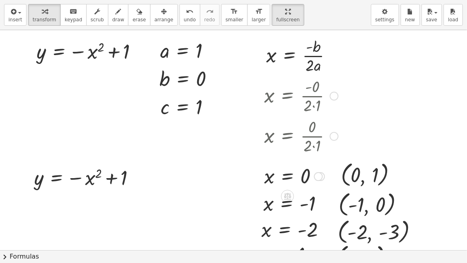
click at [336, 93] on div at bounding box center [334, 96] width 9 height 9
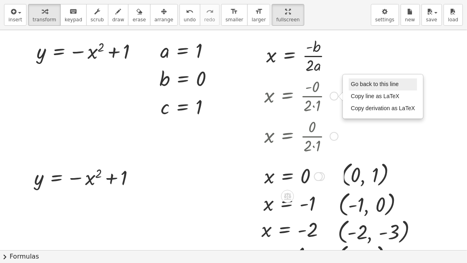
click at [356, 85] on span "Go back to this line" at bounding box center [375, 84] width 48 height 6
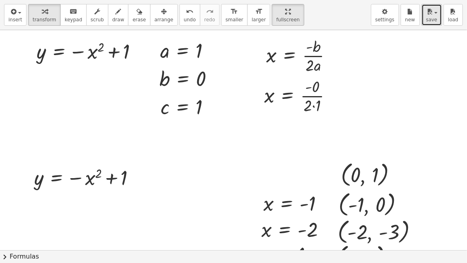
click at [434, 17] on span "save" at bounding box center [431, 20] width 11 height 6
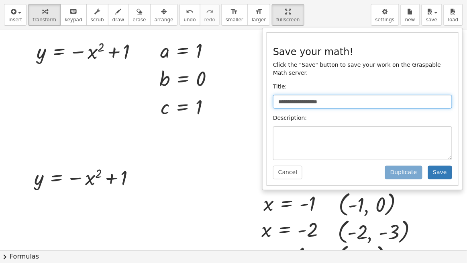
drag, startPoint x: 375, startPoint y: 94, endPoint x: 338, endPoint y: 99, distance: 37.0
click at [338, 99] on input "**********" at bounding box center [362, 102] width 179 height 14
drag, startPoint x: 343, startPoint y: 91, endPoint x: 263, endPoint y: 96, distance: 80.1
click at [263, 96] on div "**********" at bounding box center [362, 109] width 201 height 162
type input "**********"
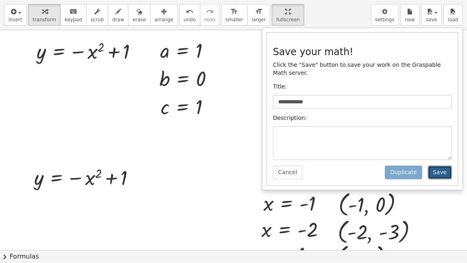
click at [434, 166] on button "Save" at bounding box center [440, 173] width 24 height 14
